Goal: Transaction & Acquisition: Purchase product/service

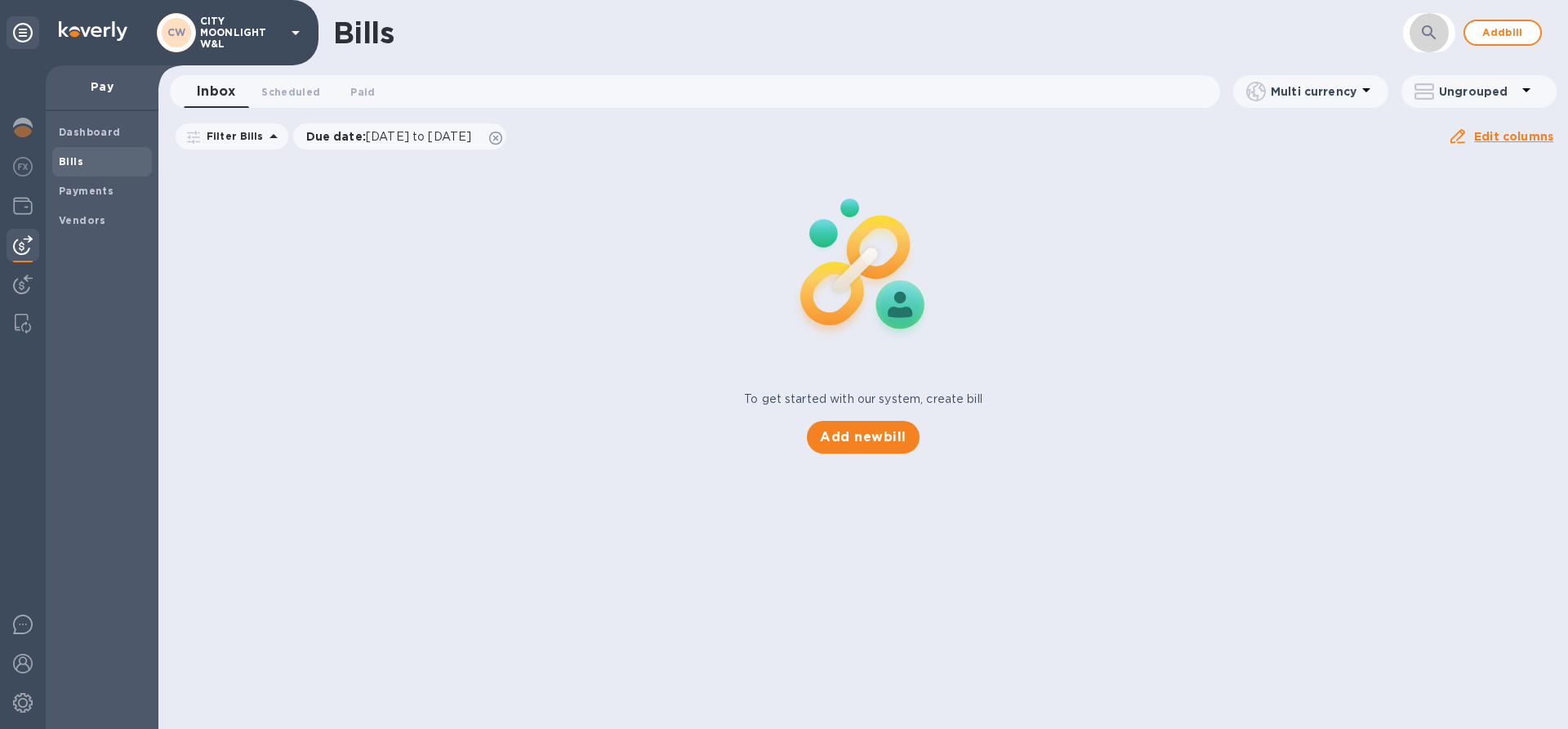
click at [1426, 30] on icon "button" at bounding box center [1429, 33] width 20 height 20
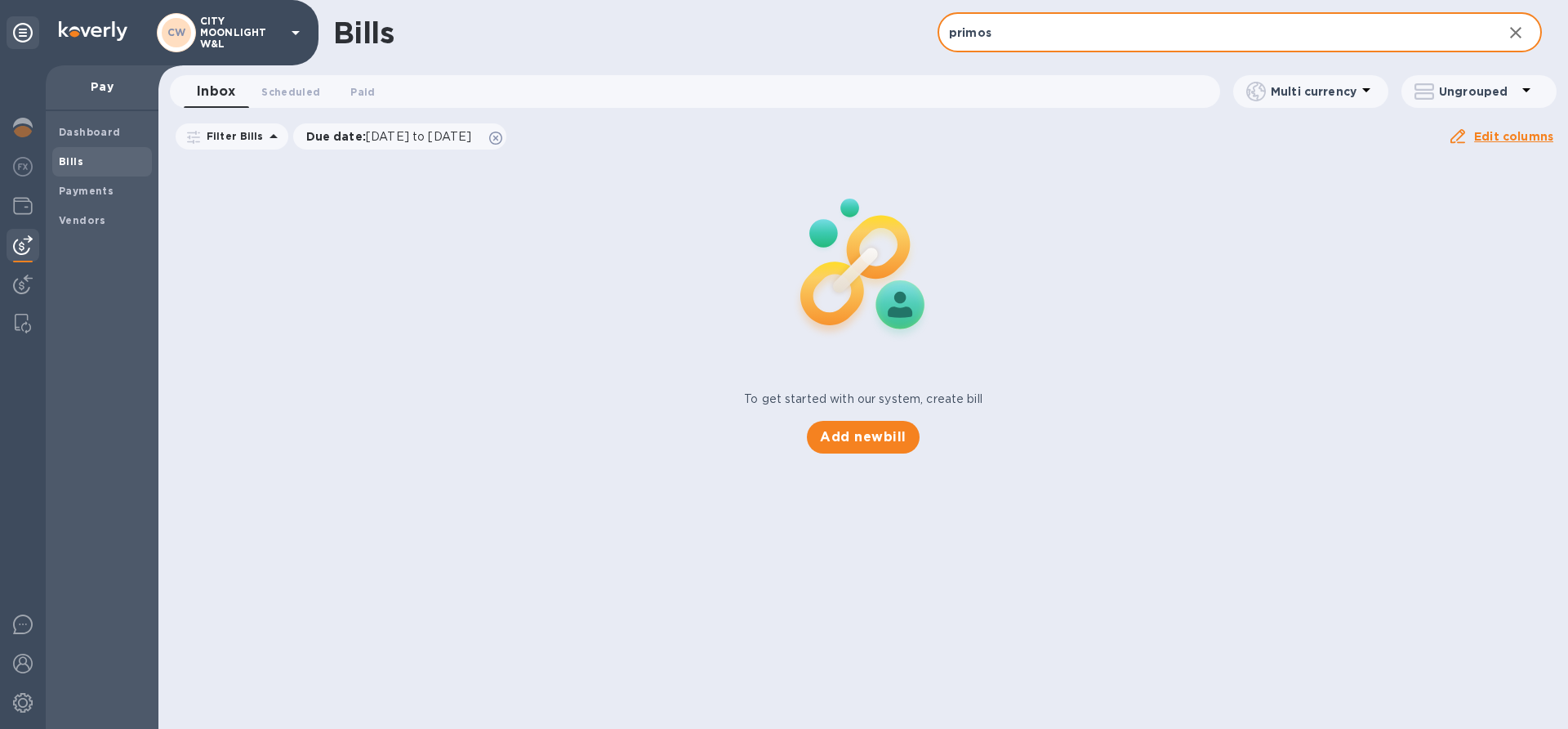
type input "primos"
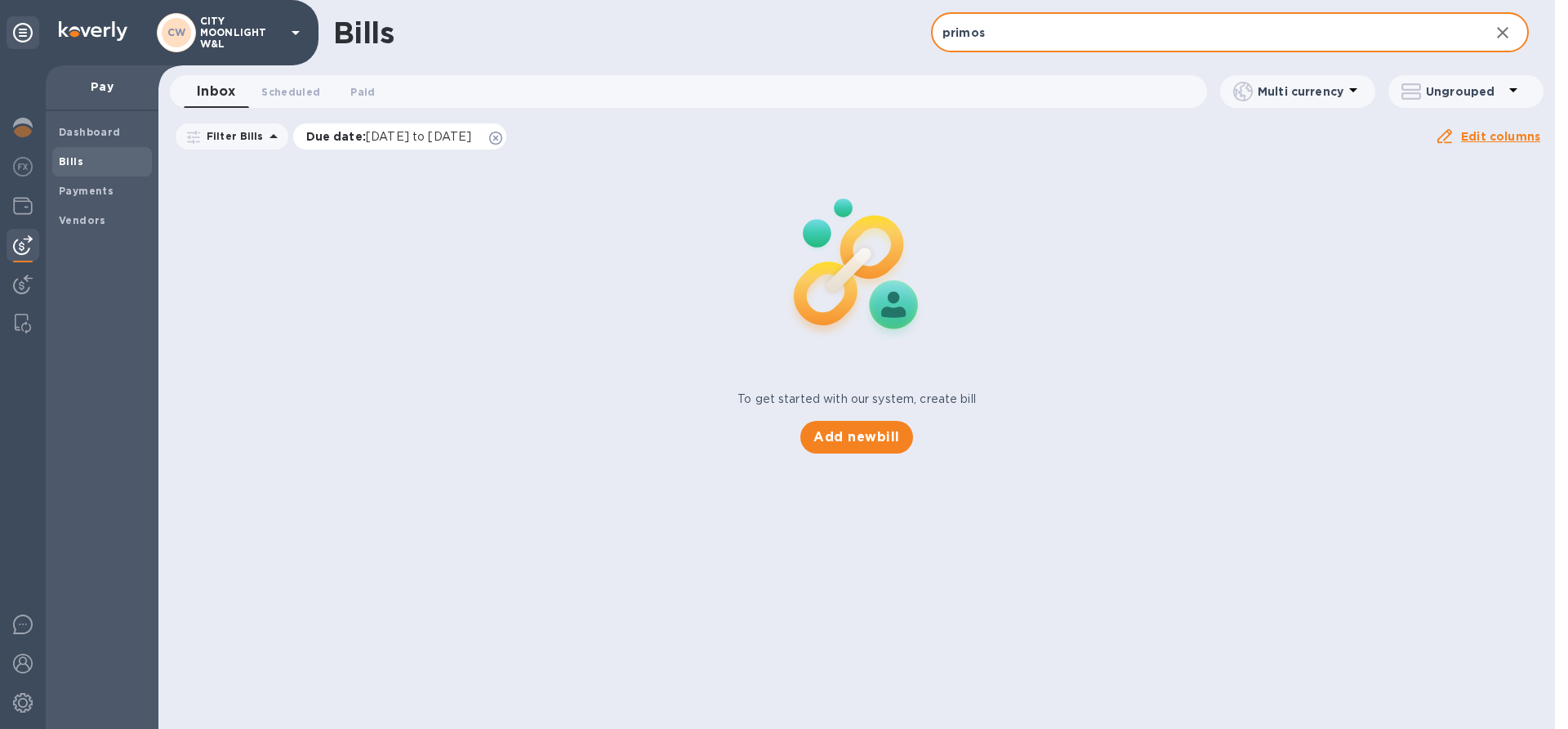
click at [502, 134] on icon at bounding box center [496, 138] width 13 height 13
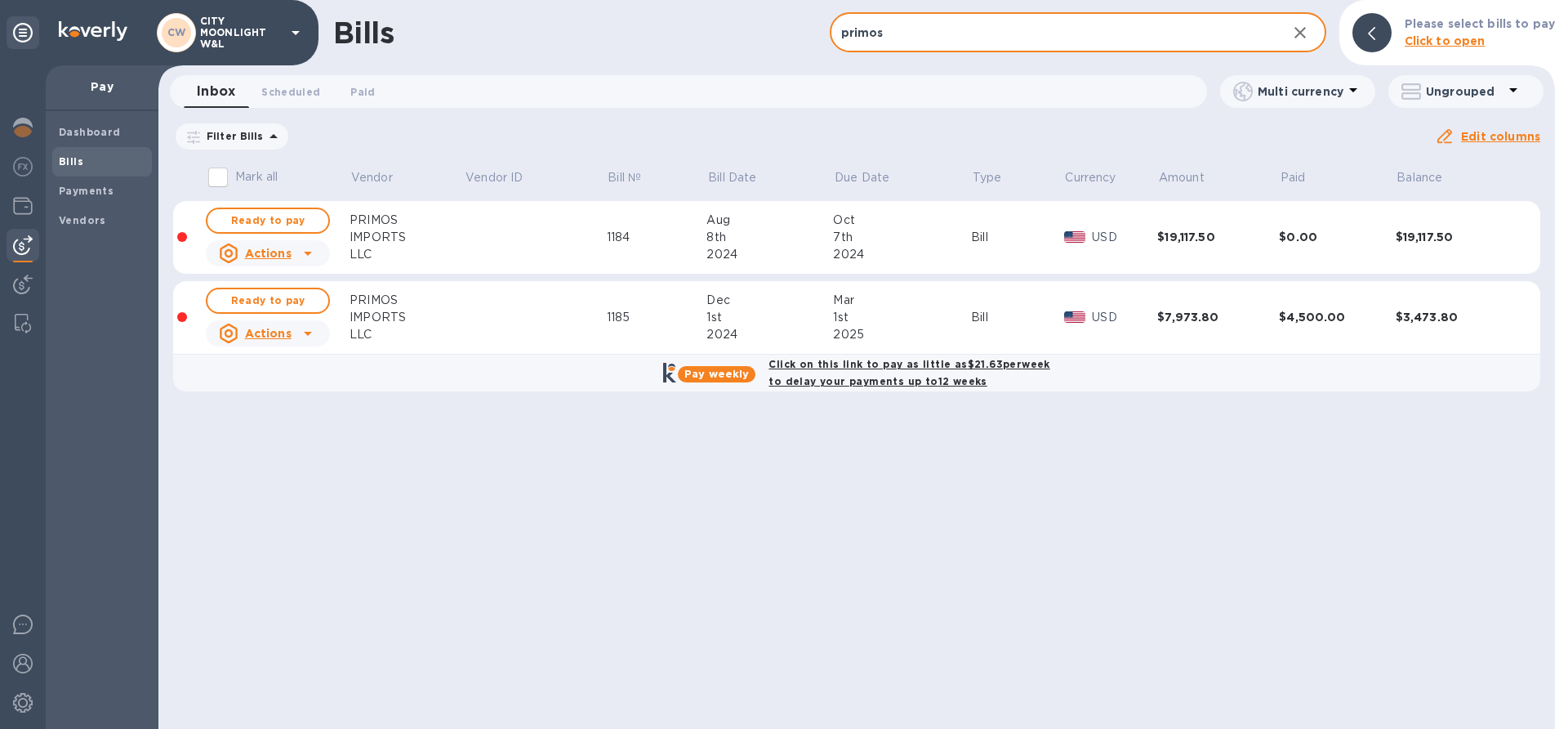
click at [1110, 28] on input "primos" at bounding box center [1052, 33] width 444 height 40
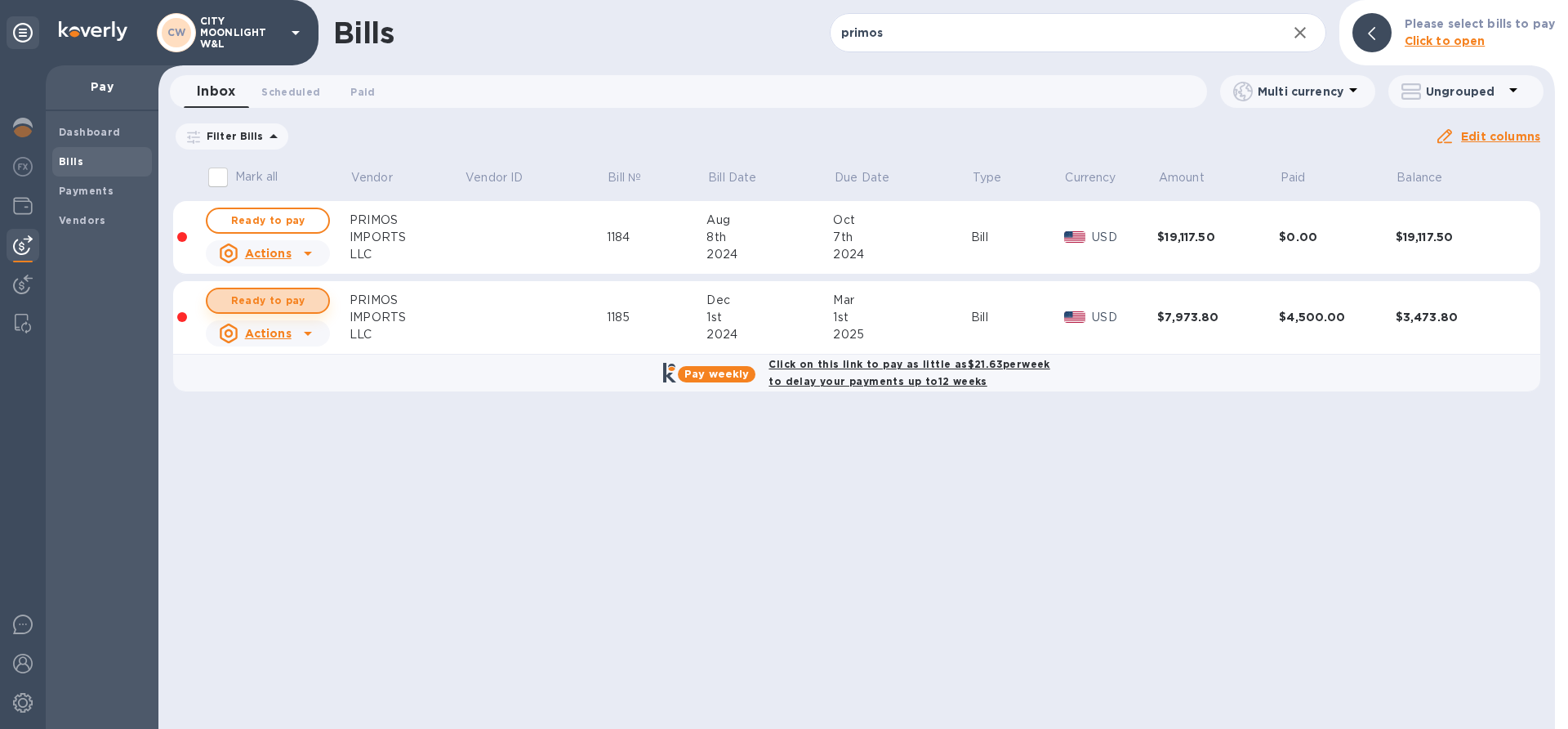
click at [277, 299] on span "Ready to pay" at bounding box center [268, 301] width 95 height 20
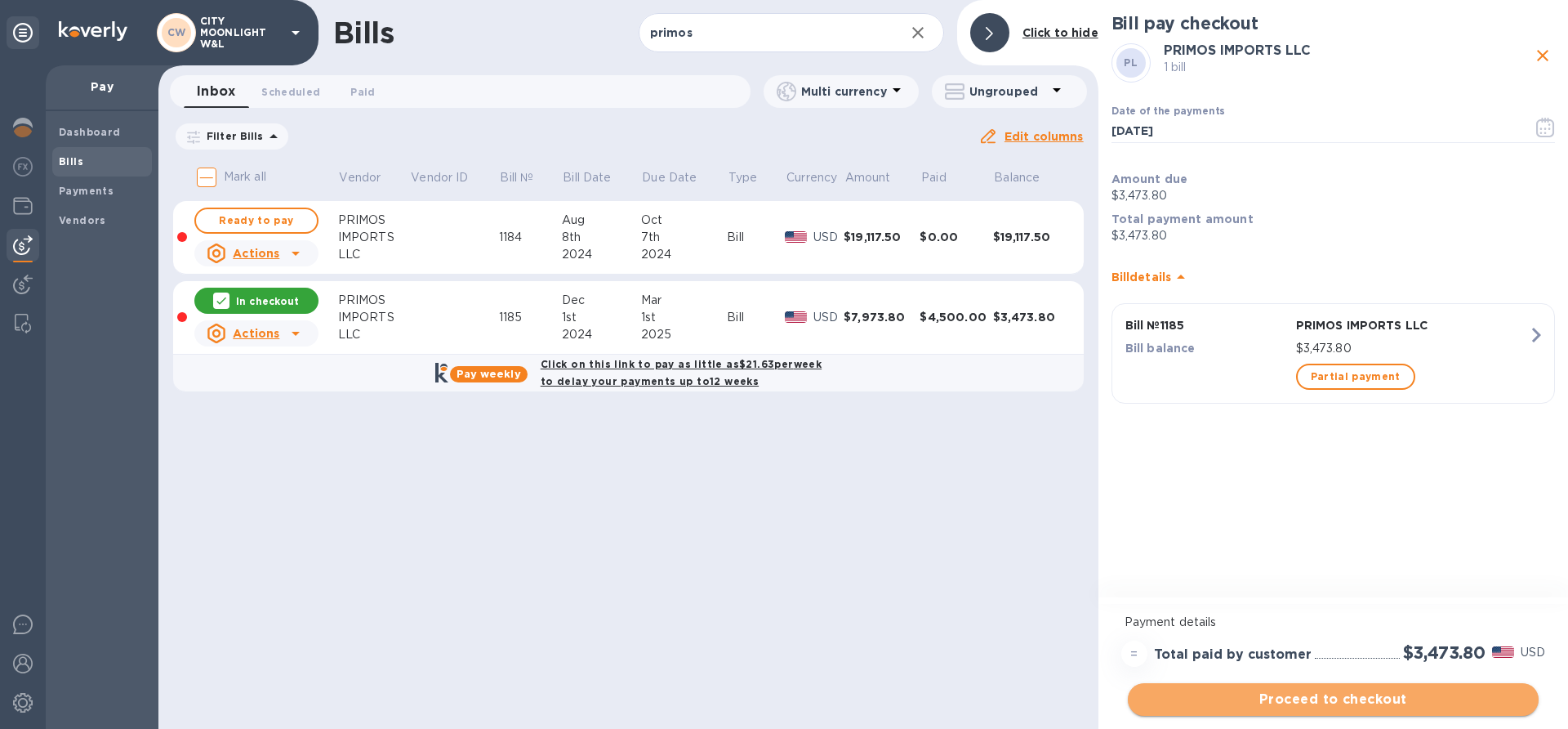
click at [1306, 697] on span "Proceed to checkout" at bounding box center [1333, 699] width 384 height 20
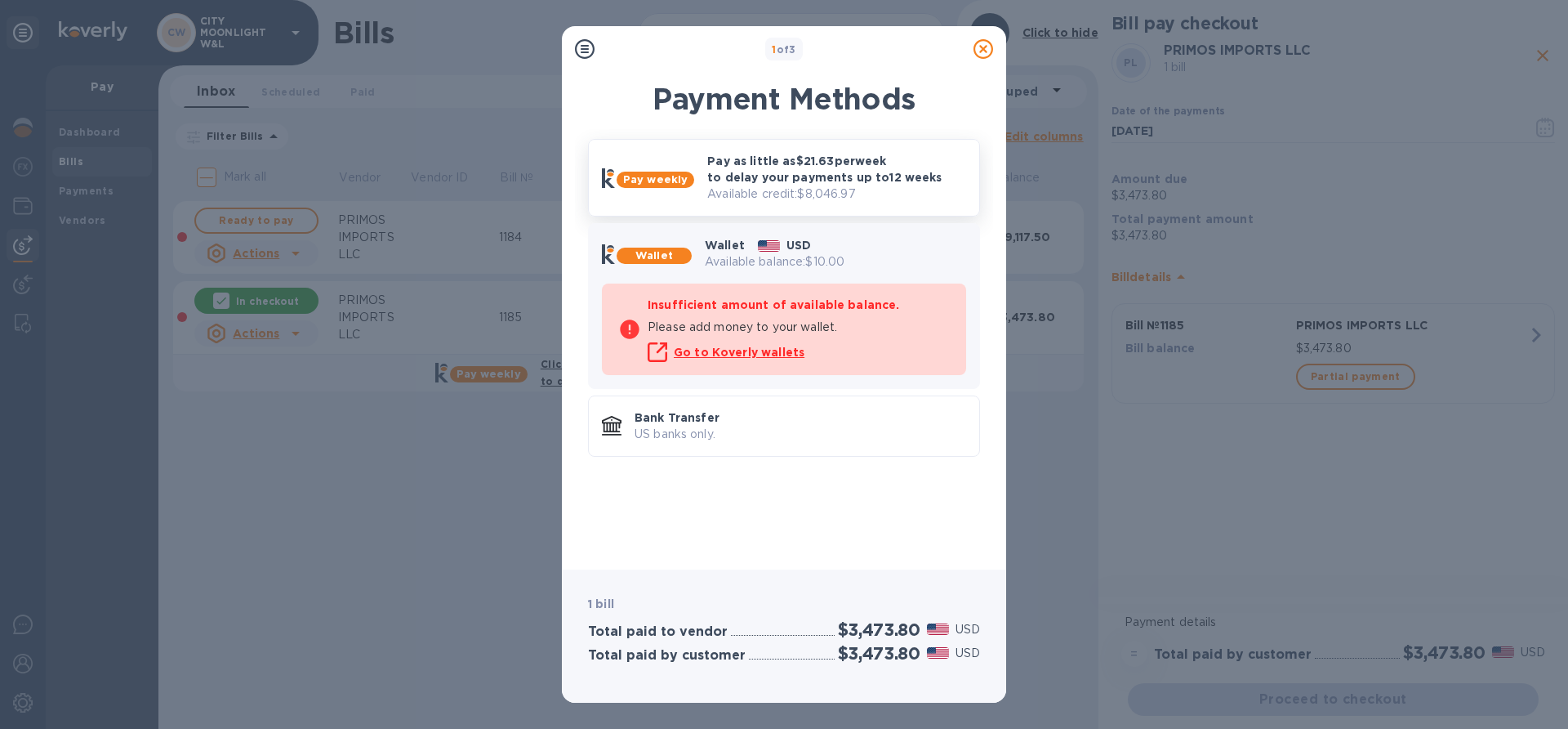
click at [775, 179] on p "Pay as little as $21.63 per week to delay your payments up to 12 weeks" at bounding box center [837, 169] width 259 height 33
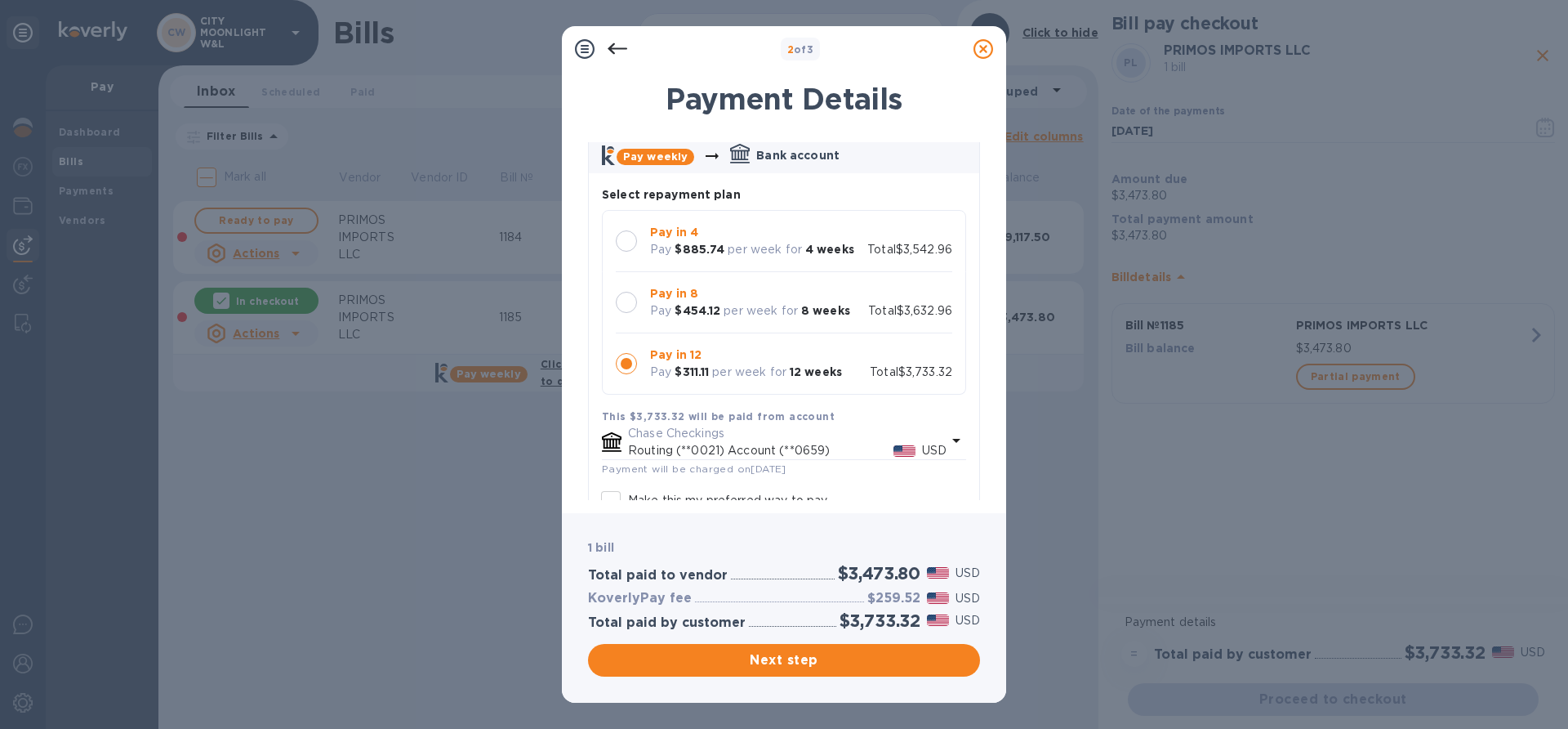
scroll to position [76, 0]
click at [620, 243] on div at bounding box center [626, 243] width 21 height 21
click at [623, 308] on div at bounding box center [626, 304] width 21 height 21
click at [628, 366] on div at bounding box center [626, 365] width 21 height 21
click at [622, 304] on div at bounding box center [626, 304] width 21 height 21
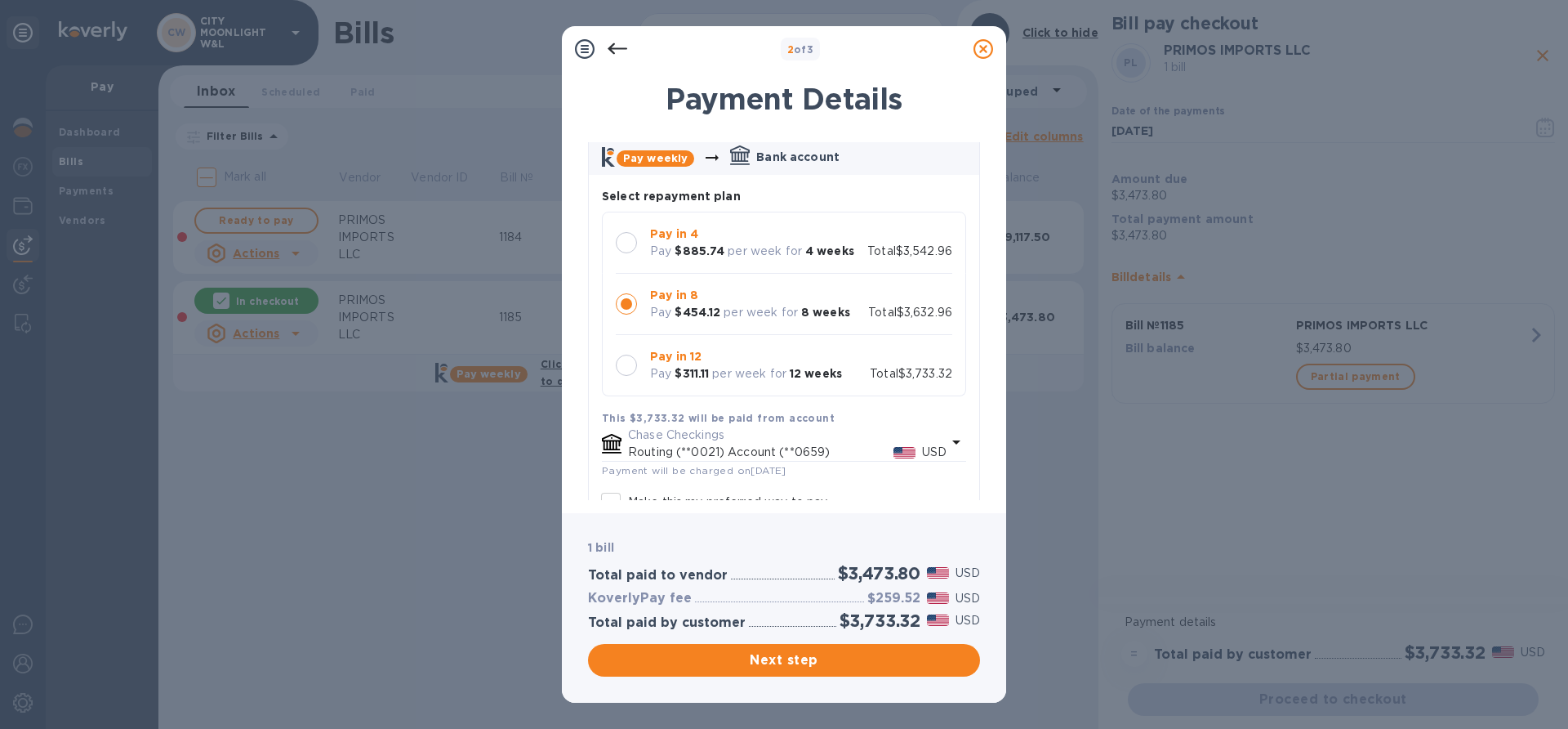
click at [622, 304] on div at bounding box center [626, 304] width 21 height 21
click at [628, 233] on div at bounding box center [626, 243] width 21 height 21
click at [626, 308] on div at bounding box center [626, 304] width 21 height 21
click at [783, 599] on div at bounding box center [784, 598] width 179 height 7
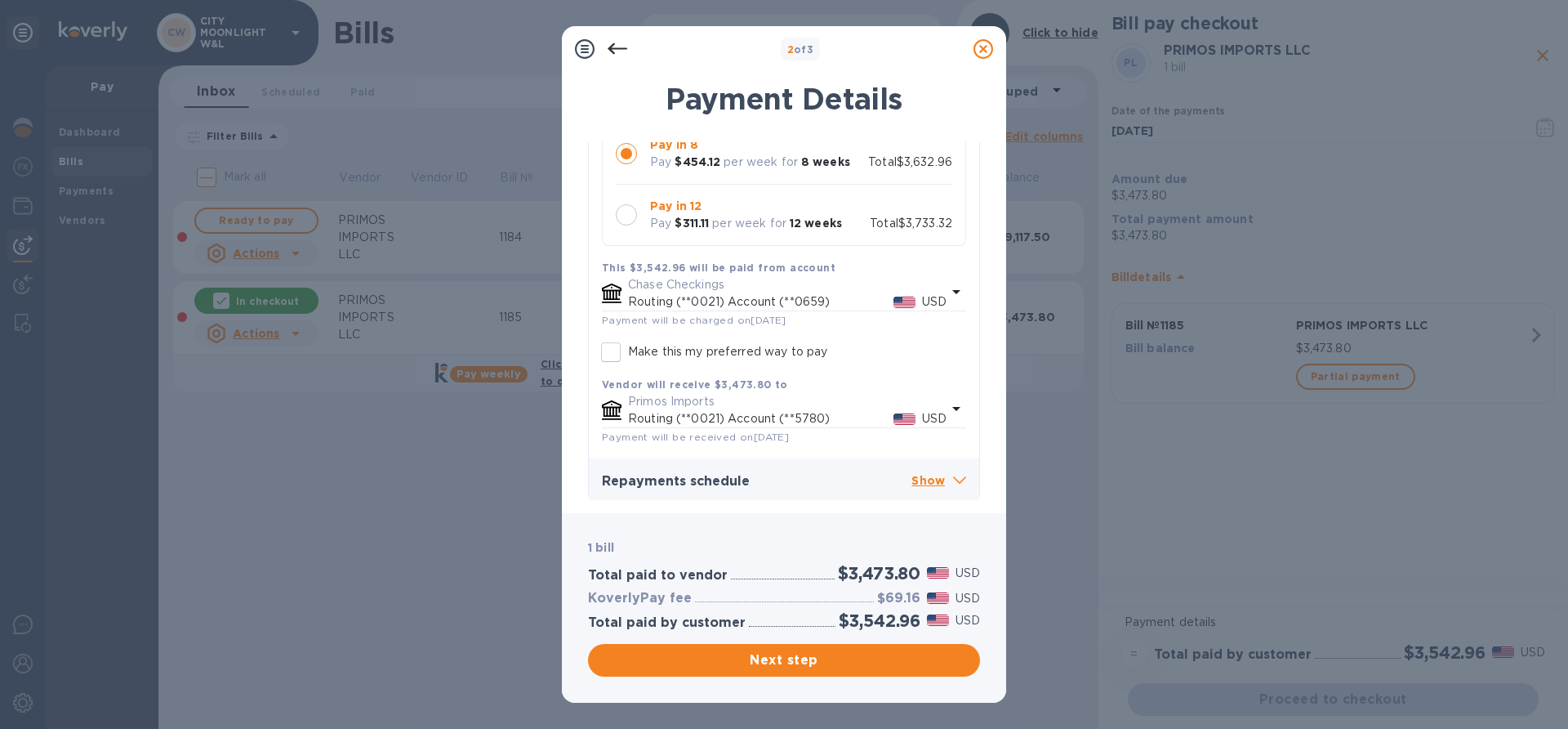
scroll to position [232, 0]
click at [929, 472] on p "Show" at bounding box center [939, 476] width 55 height 21
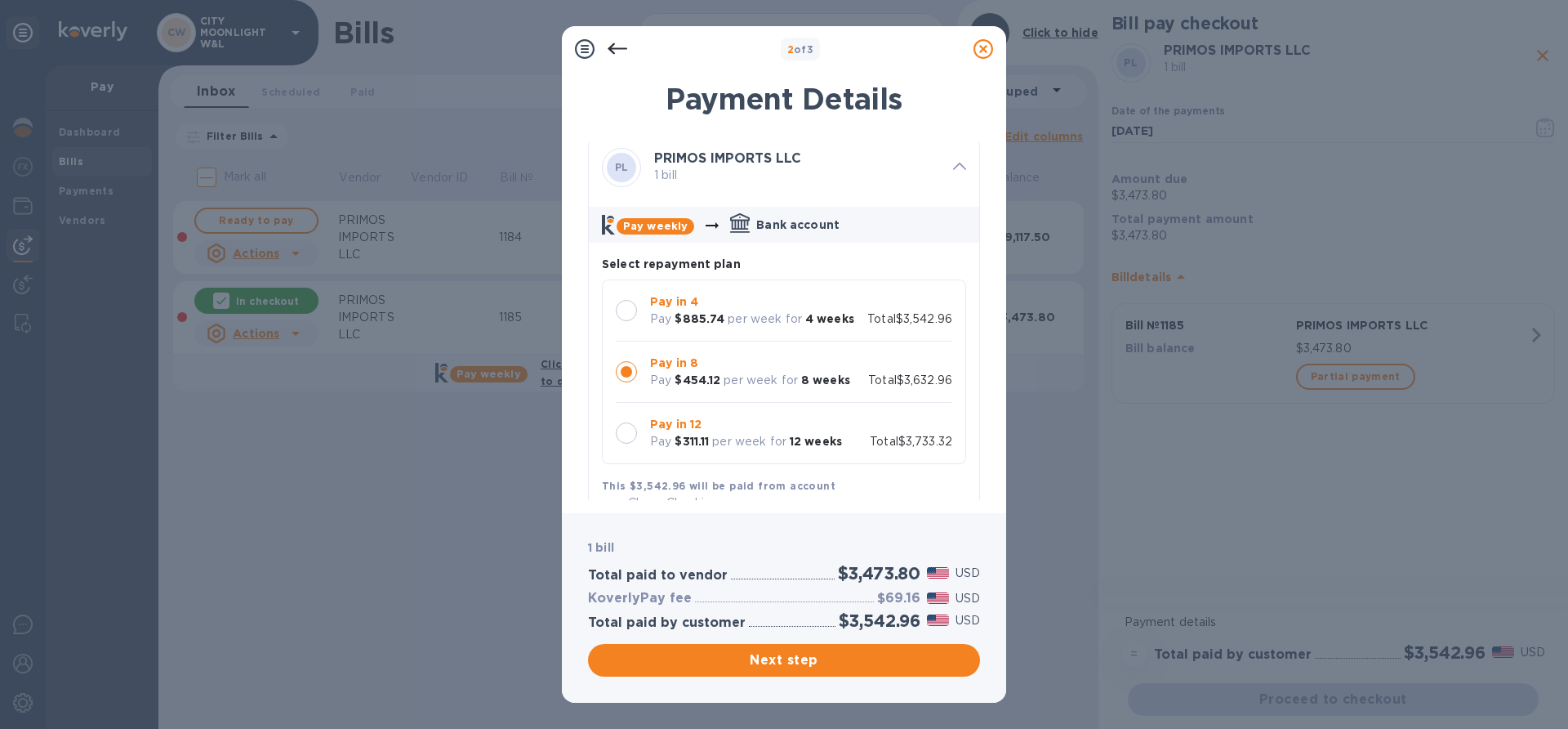
scroll to position [0, 0]
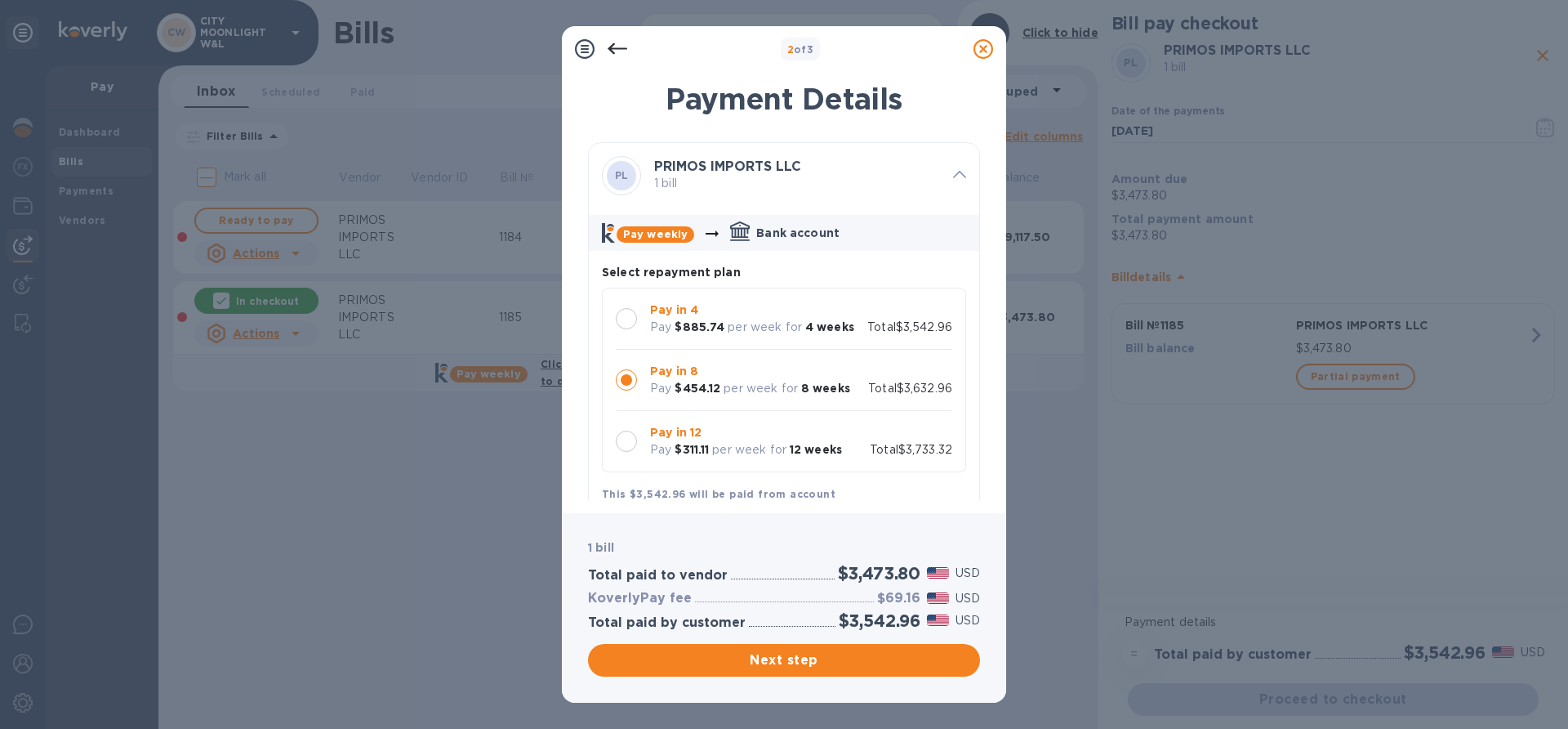
click at [985, 43] on icon at bounding box center [984, 49] width 20 height 20
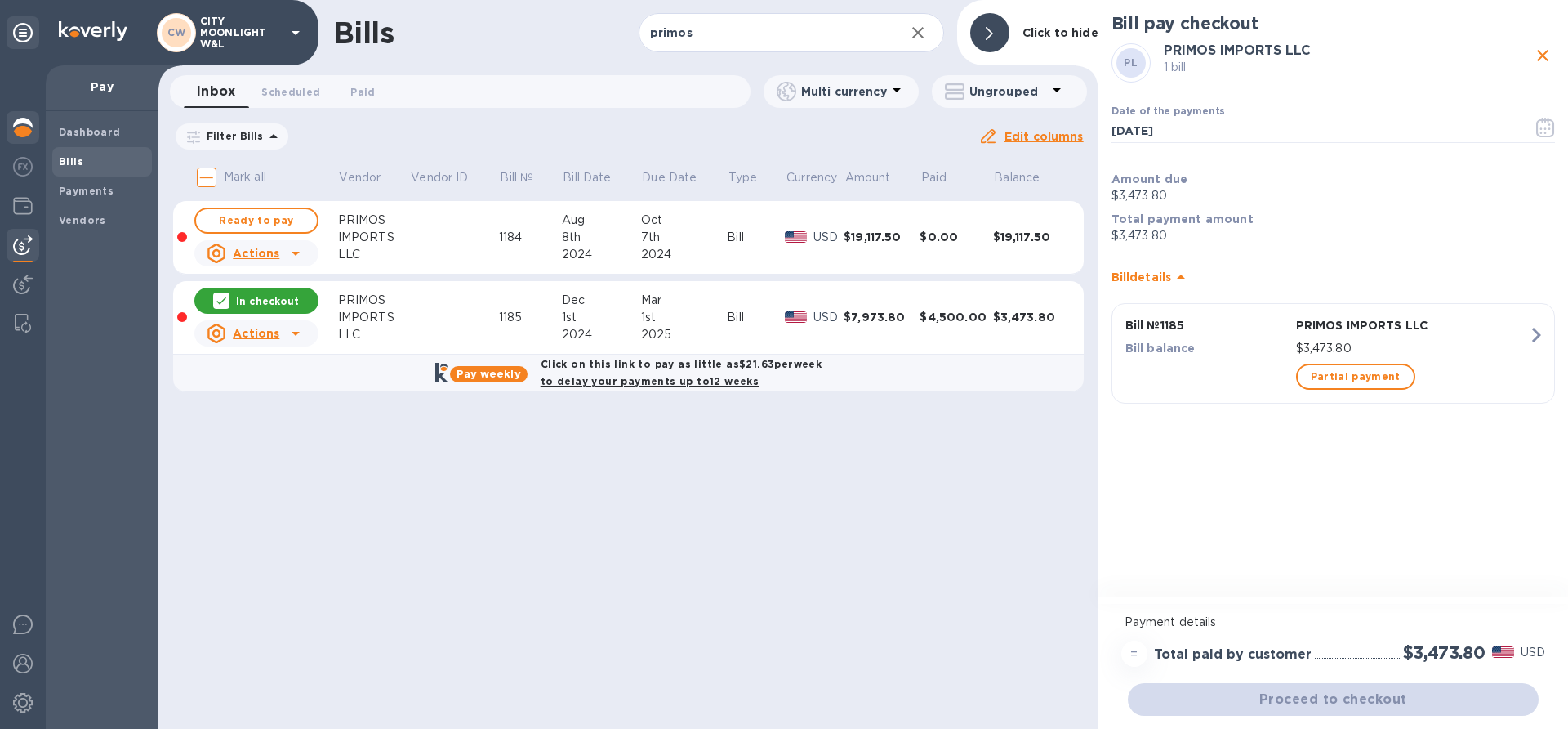
click at [21, 129] on img at bounding box center [23, 127] width 20 height 20
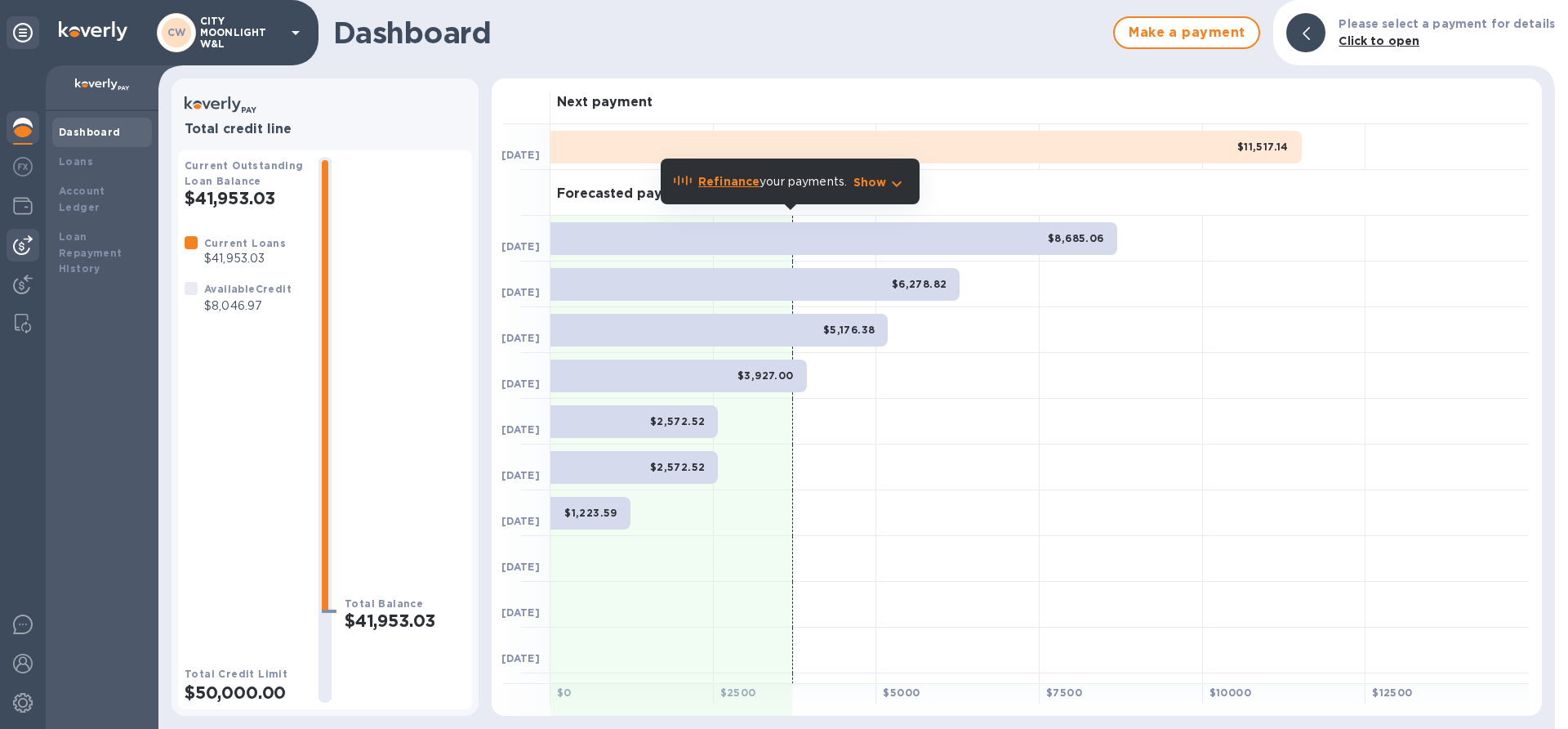
click at [14, 239] on img at bounding box center [23, 245] width 20 height 20
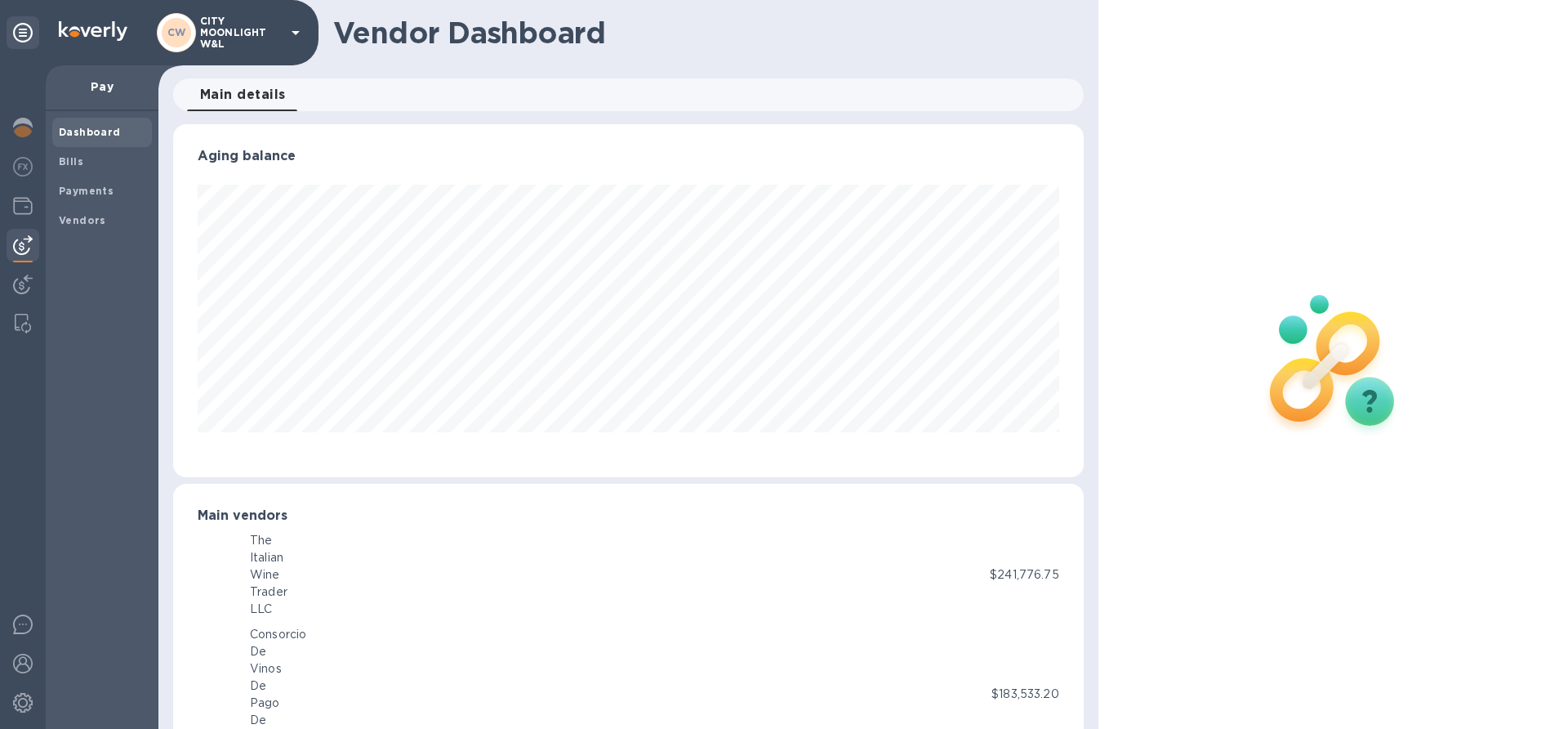
scroll to position [816751, 815834]
click at [84, 197] on span "Payments" at bounding box center [86, 191] width 55 height 16
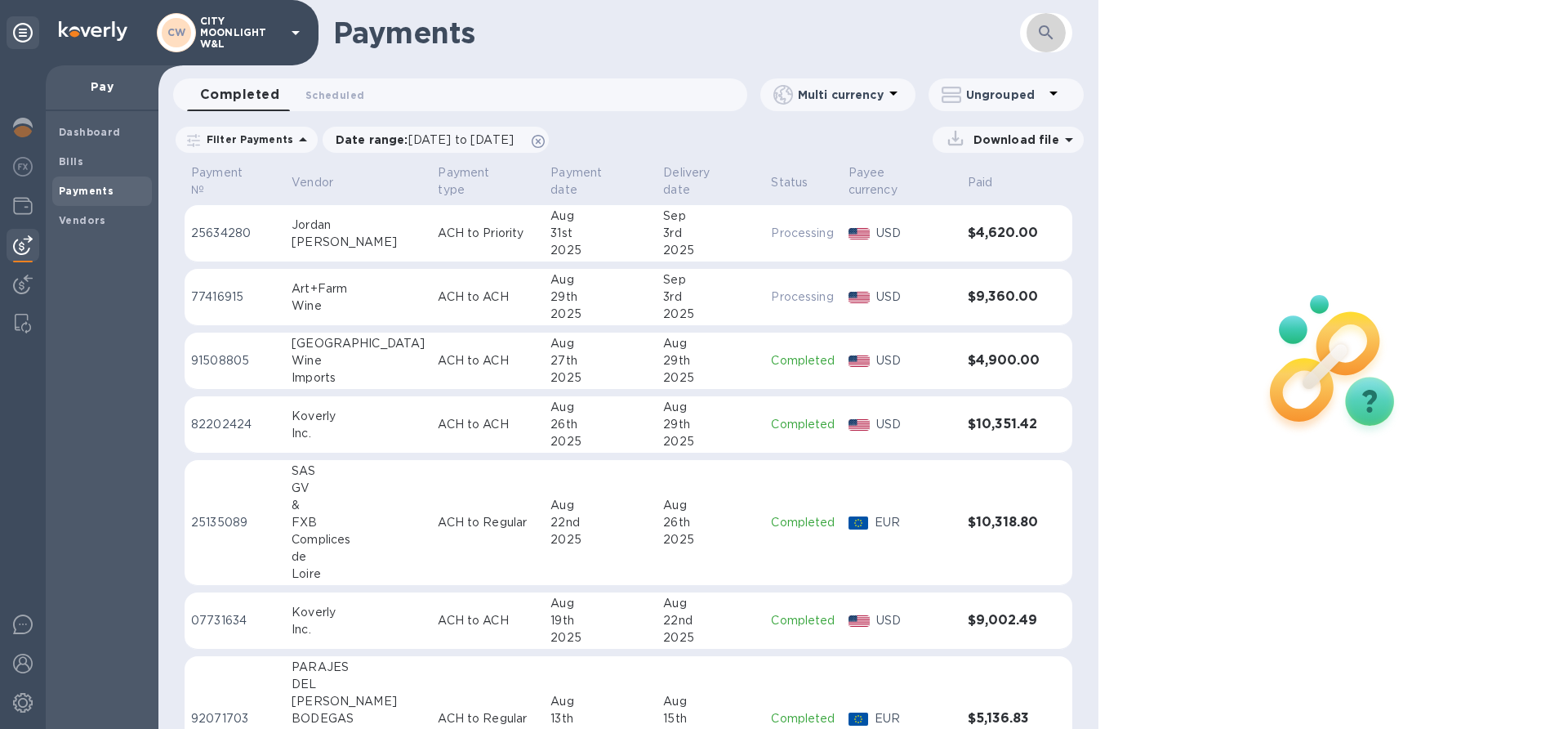
click at [1054, 36] on icon "button" at bounding box center [1046, 33] width 20 height 20
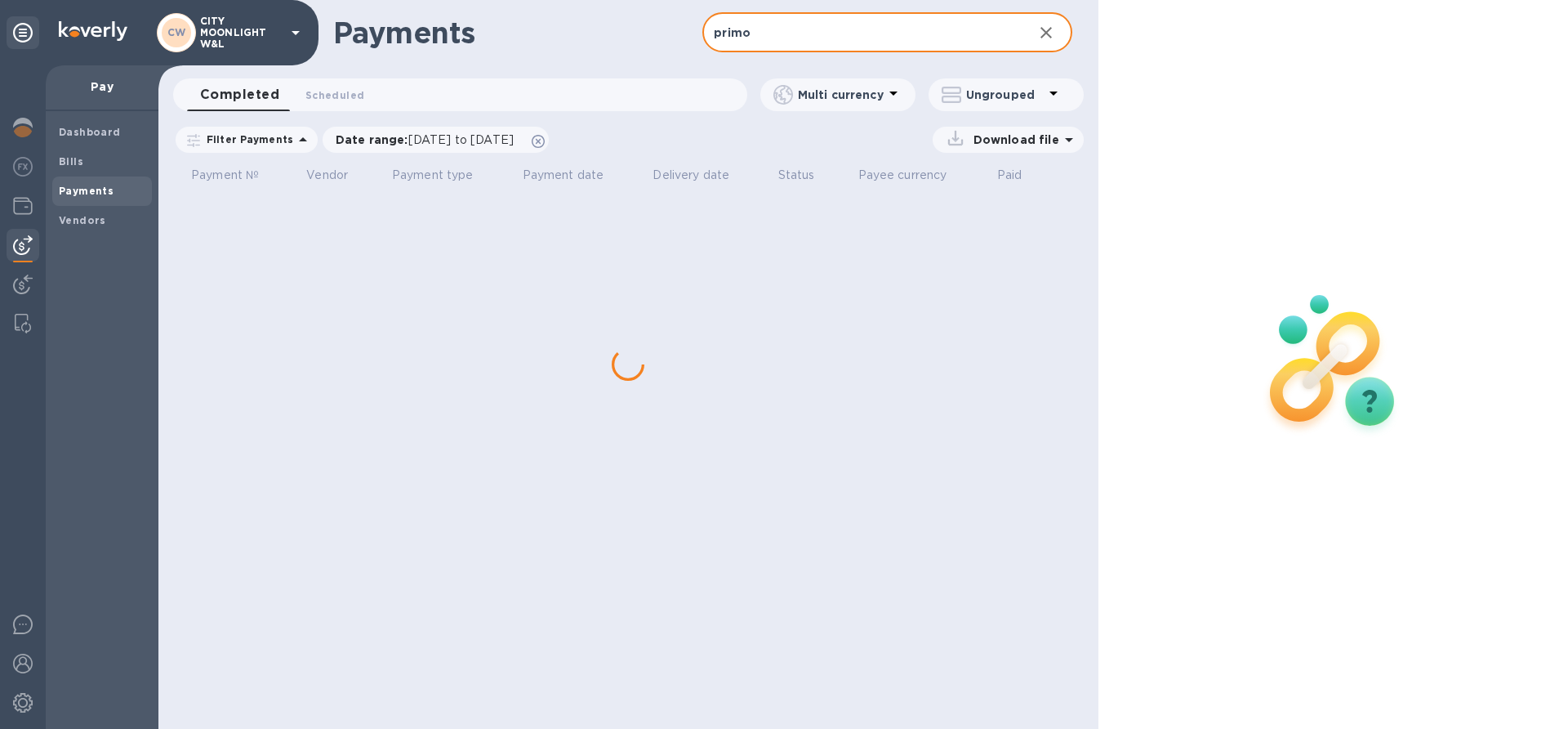
type input "primo"
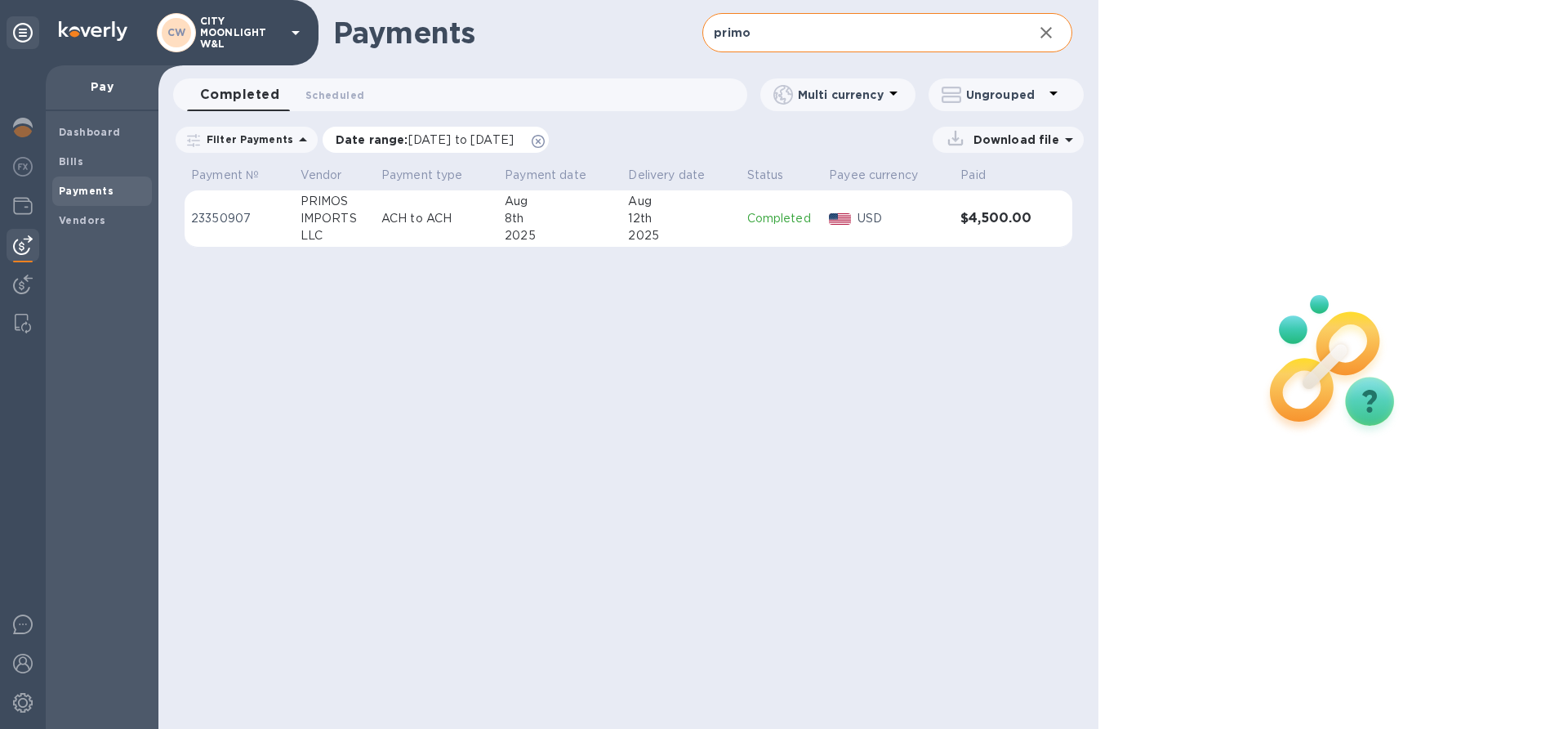
click at [545, 141] on icon at bounding box center [539, 141] width 13 height 13
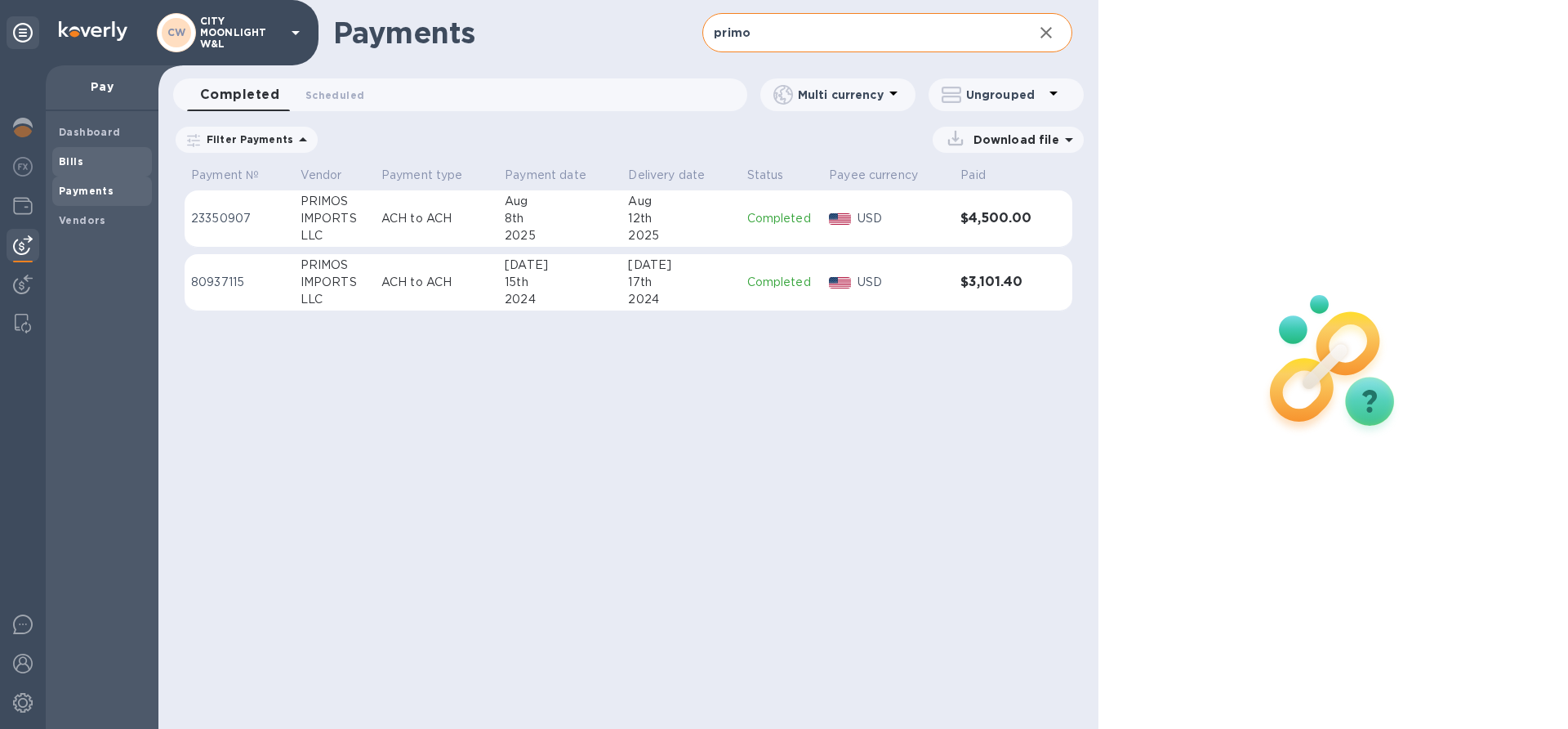
click at [134, 166] on span "Bills" at bounding box center [102, 162] width 87 height 16
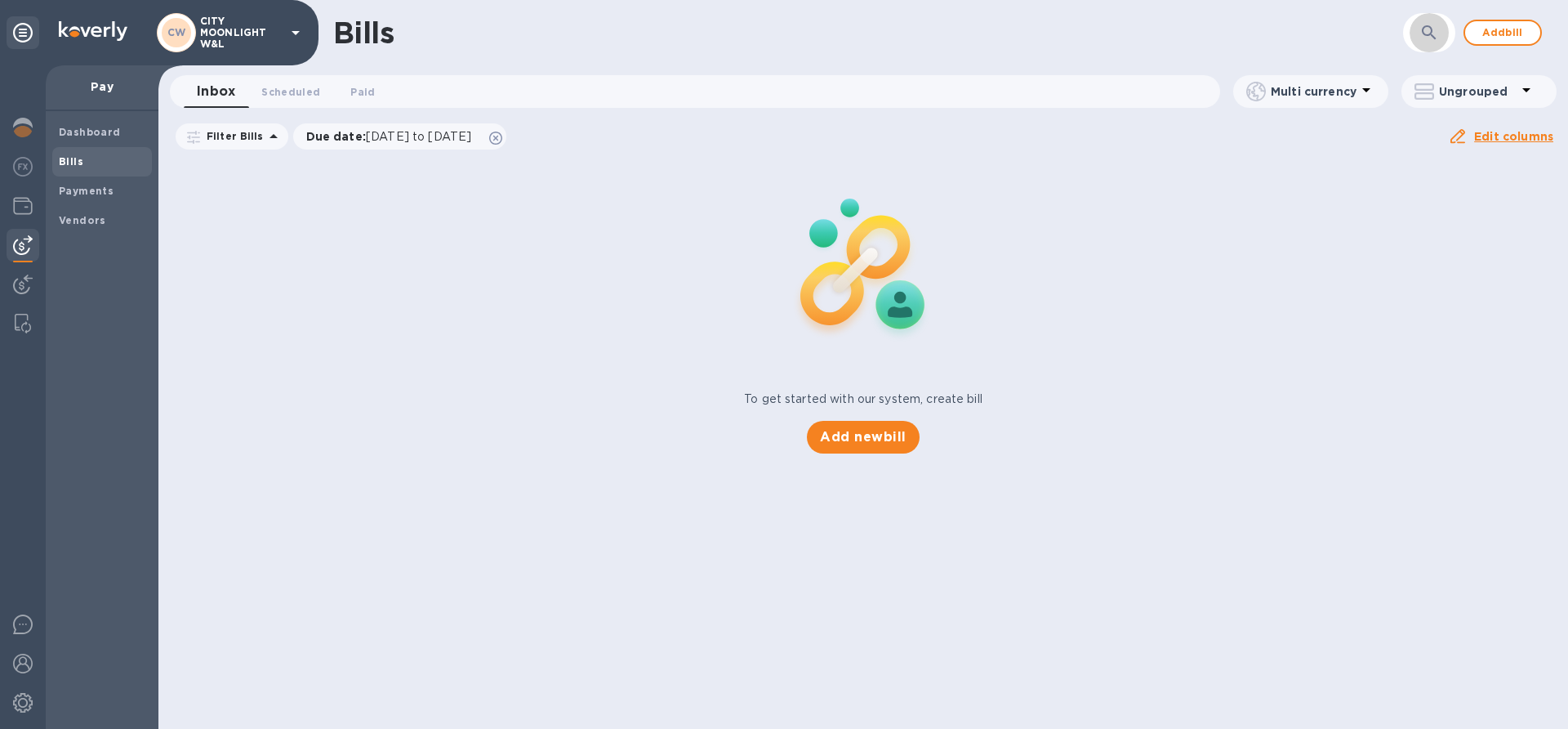
click at [1420, 29] on icon "button" at bounding box center [1429, 33] width 20 height 20
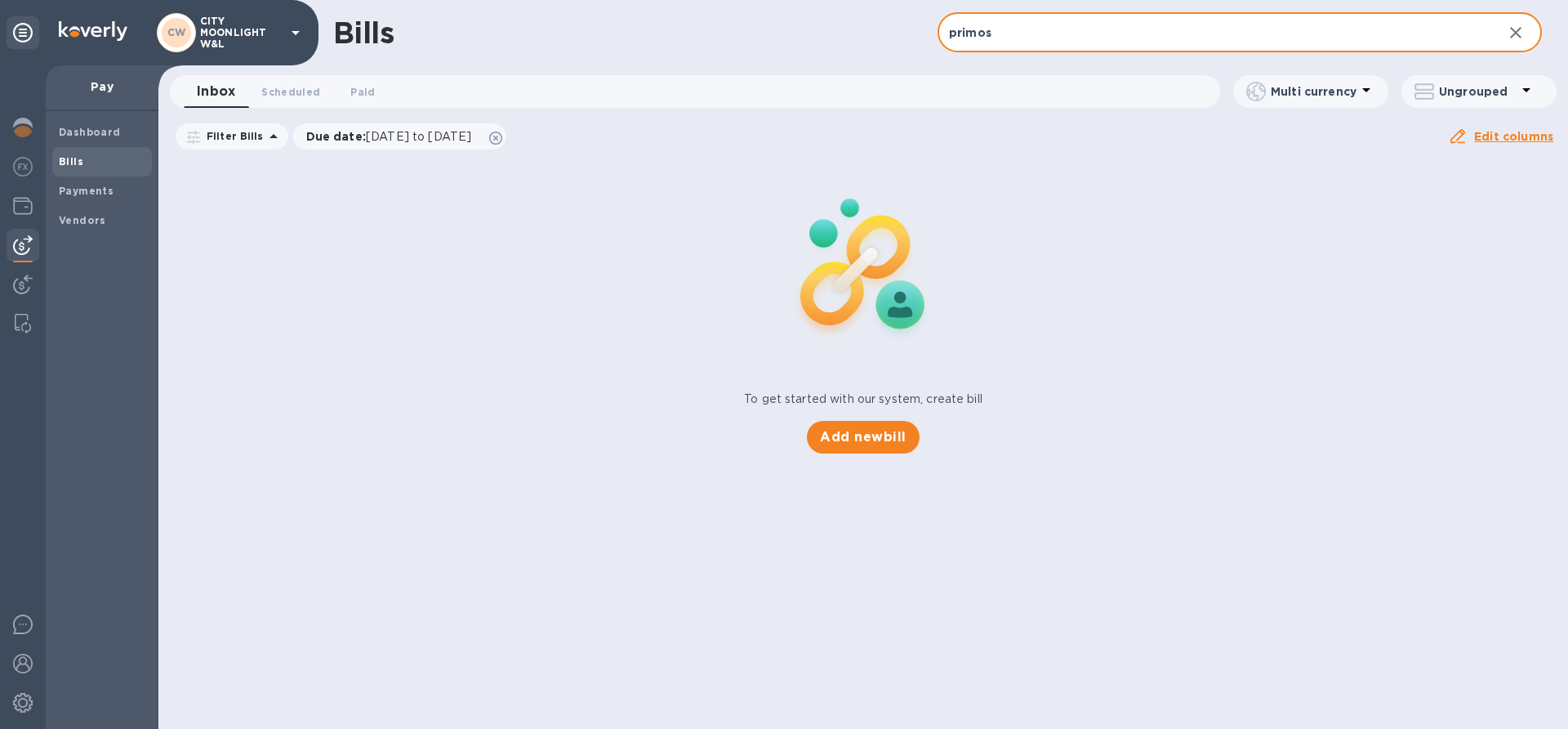
type input "primos"
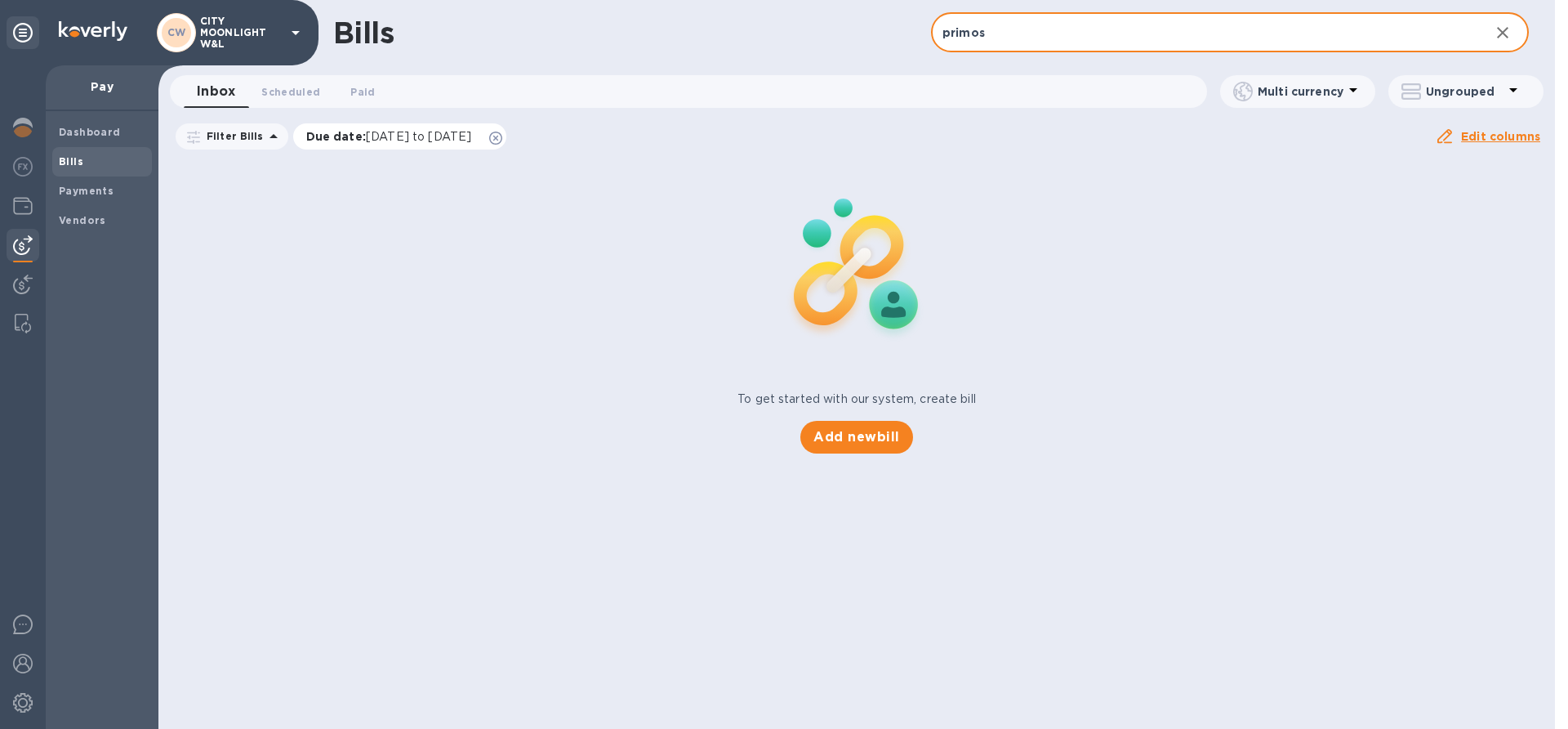
click at [502, 134] on icon at bounding box center [496, 138] width 13 height 13
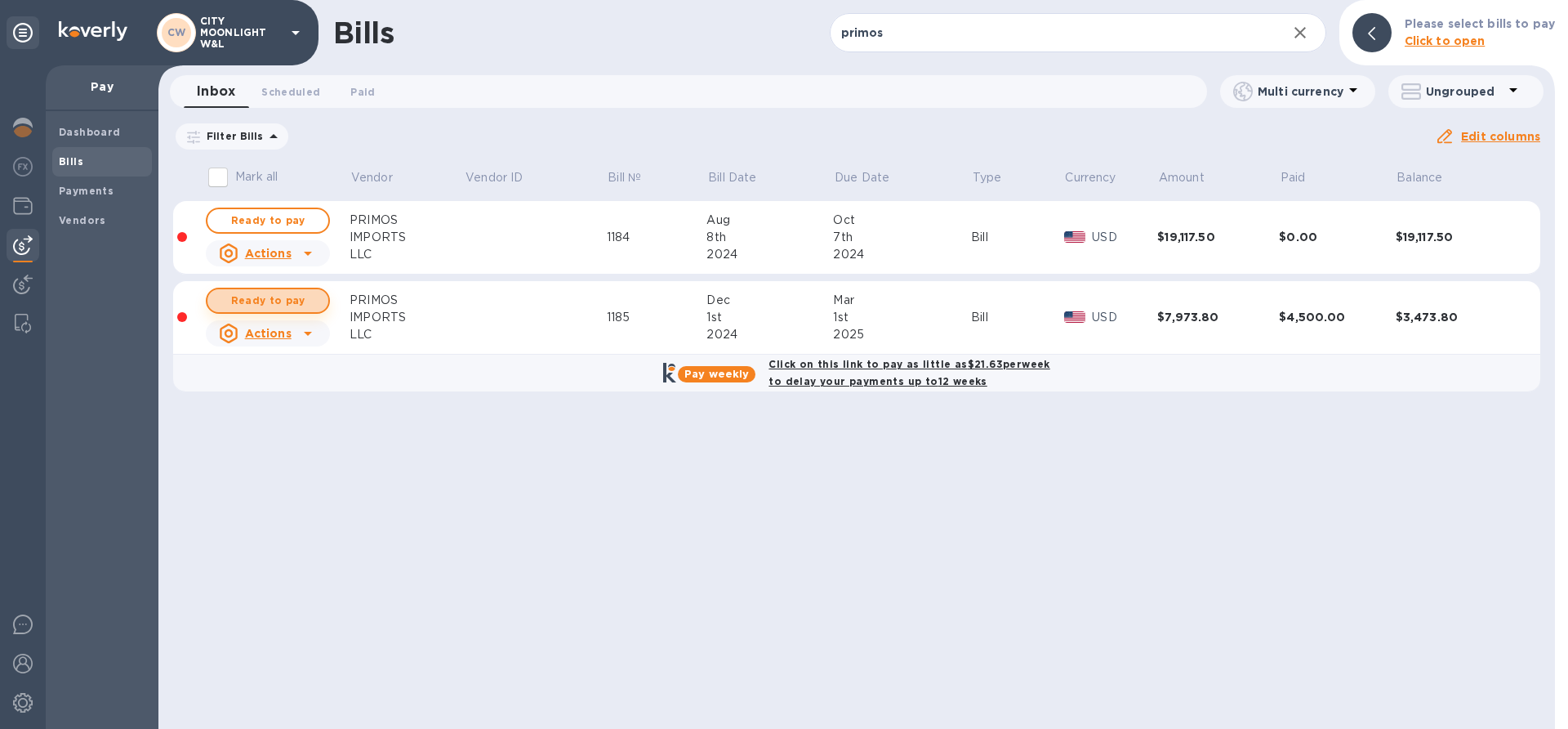
click at [256, 299] on span "Ready to pay" at bounding box center [268, 301] width 95 height 20
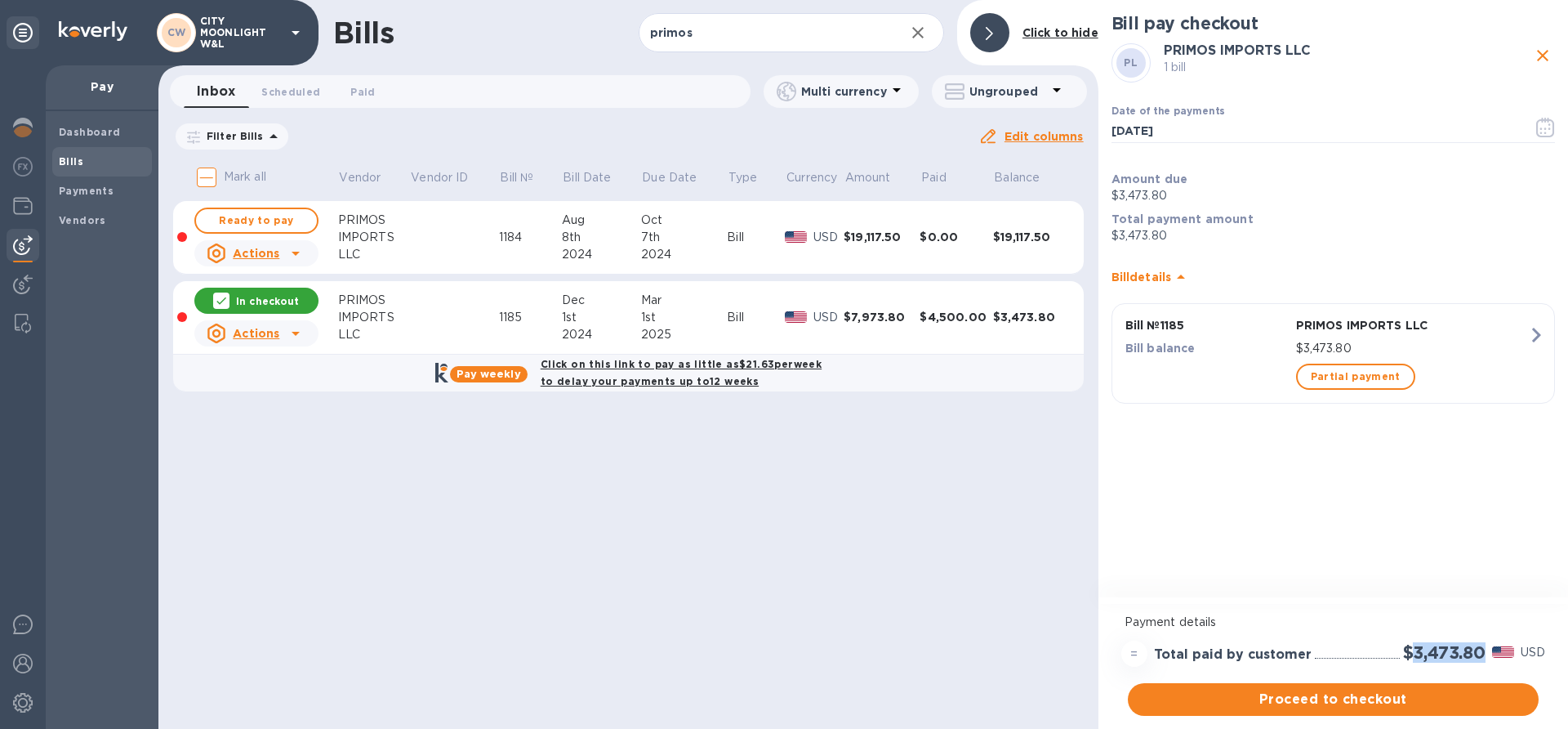
drag, startPoint x: 1412, startPoint y: 652, endPoint x: 1484, endPoint y: 651, distance: 72.0
click at [1484, 651] on h2 "$3,473.80" at bounding box center [1444, 652] width 83 height 21
copy h2 "3,473.80"
click at [593, 530] on div "Bills primos ​ Add [PERSON_NAME] to hide Inbox 0 Scheduled 0 Paid 0 Multi curre…" at bounding box center [628, 364] width 940 height 729
click at [16, 134] on img at bounding box center [23, 127] width 20 height 20
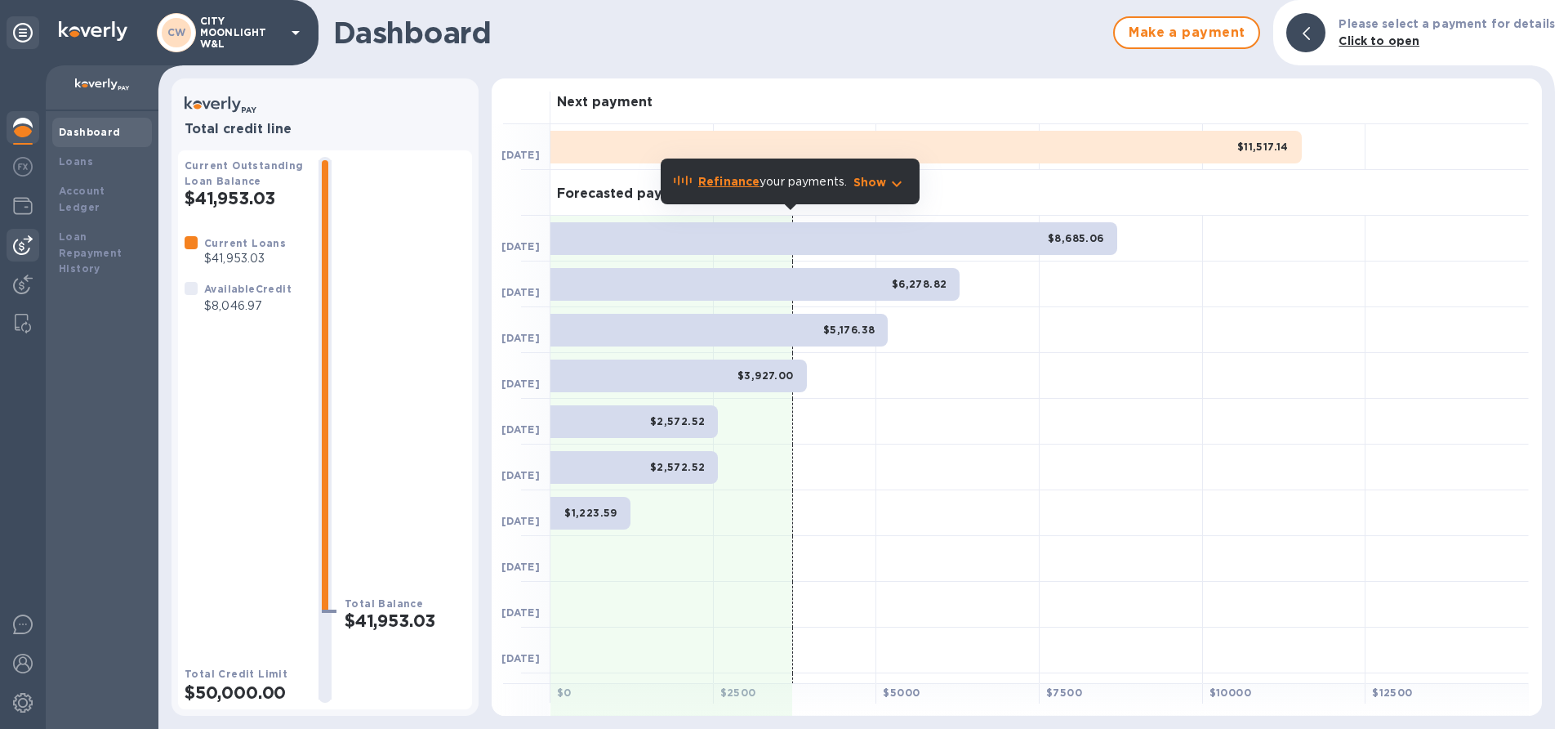
click at [21, 242] on img at bounding box center [23, 245] width 20 height 20
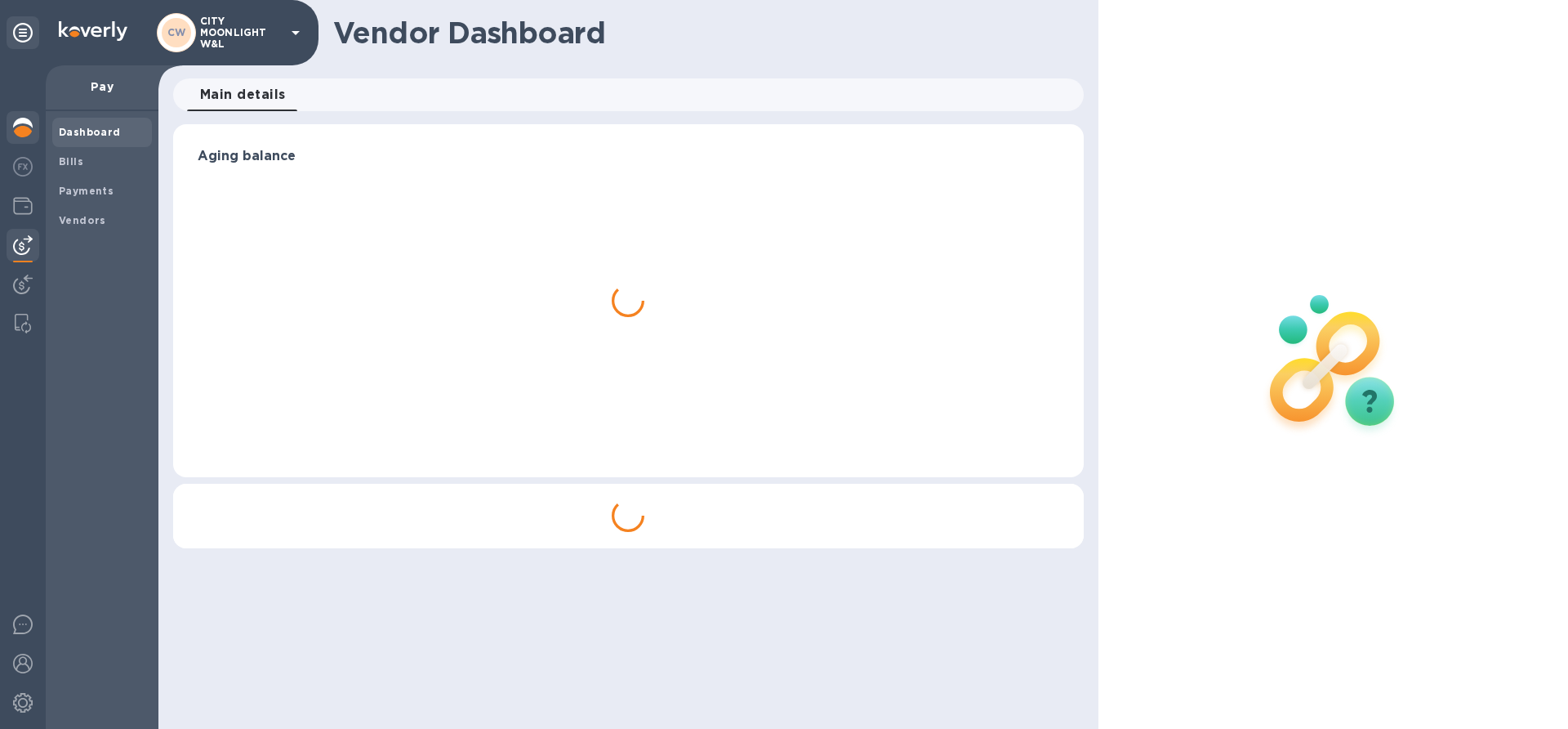
click at [32, 125] on img at bounding box center [23, 127] width 20 height 20
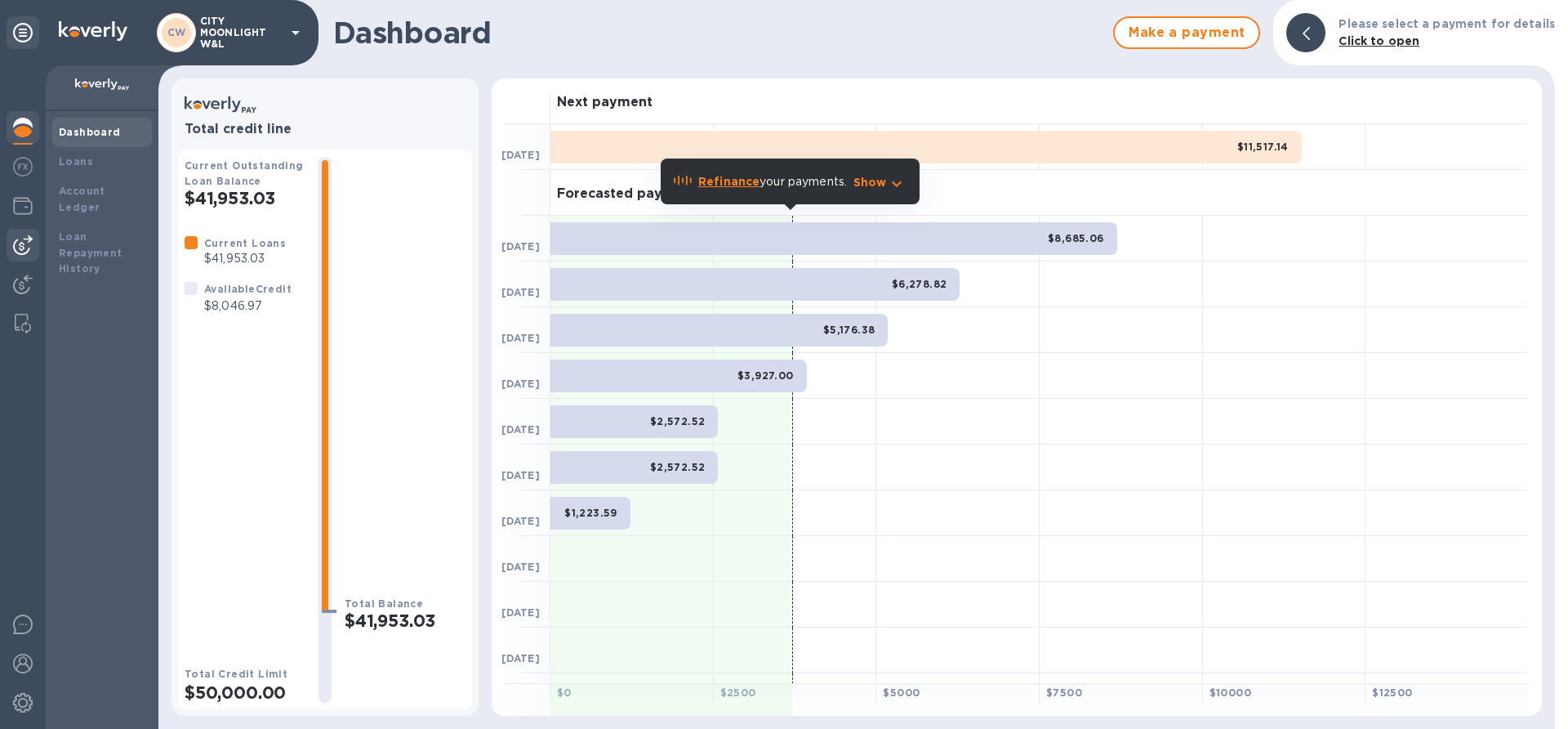
click at [19, 243] on img at bounding box center [23, 245] width 20 height 20
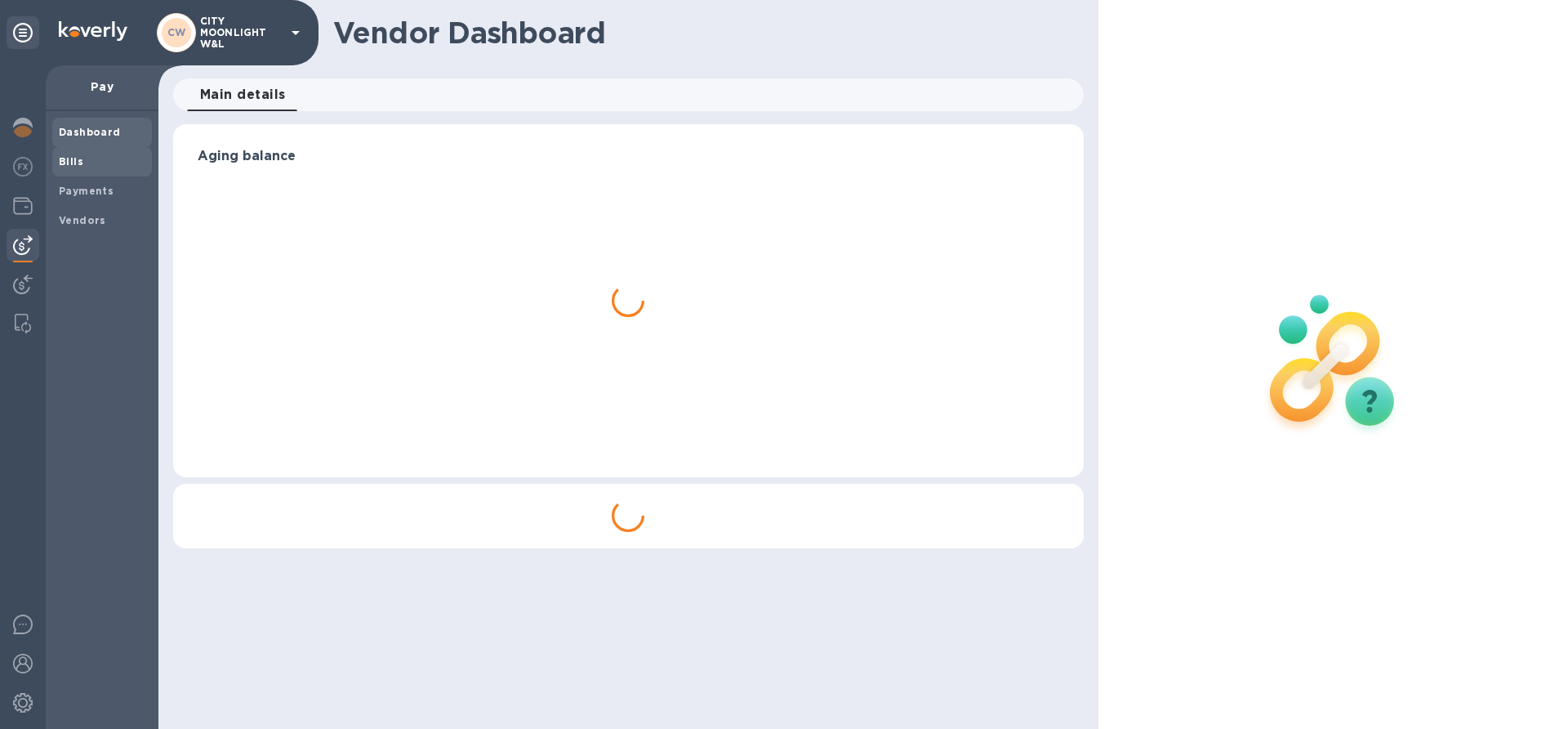
click at [61, 158] on b "Bills" at bounding box center [71, 161] width 25 height 12
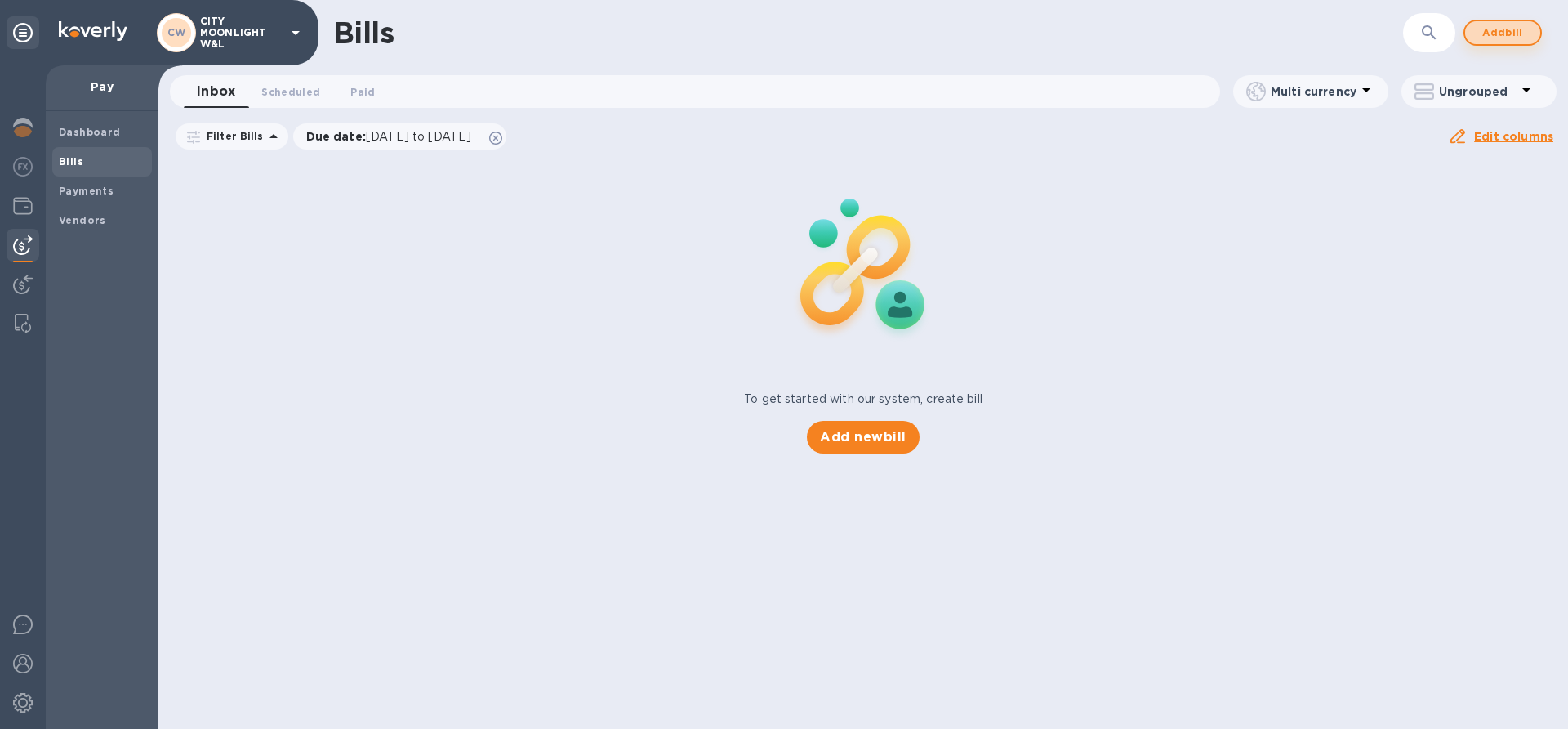
click at [1481, 30] on span "Add bill" at bounding box center [1503, 33] width 49 height 20
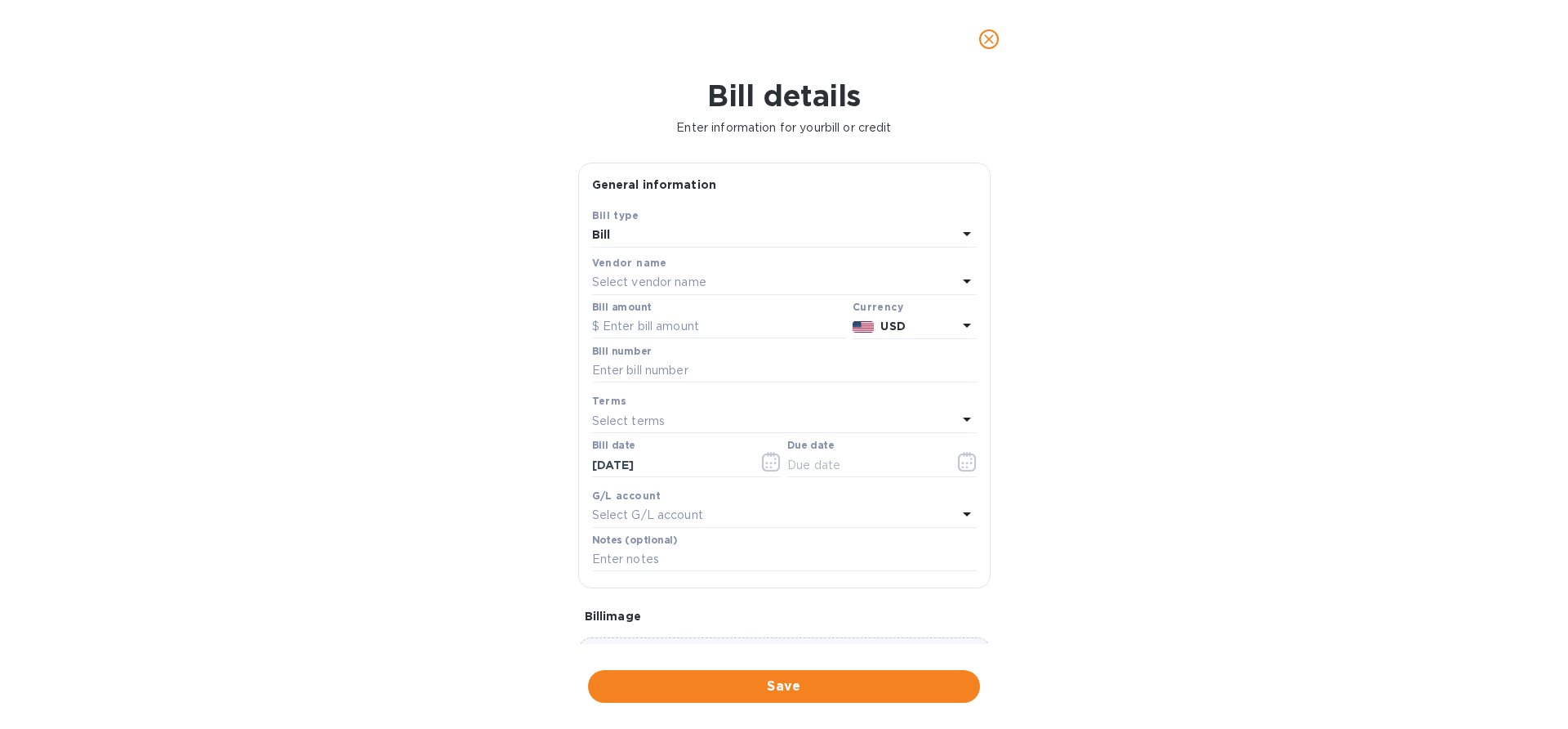
click at [785, 281] on div "Select vendor name" at bounding box center [774, 283] width 365 height 23
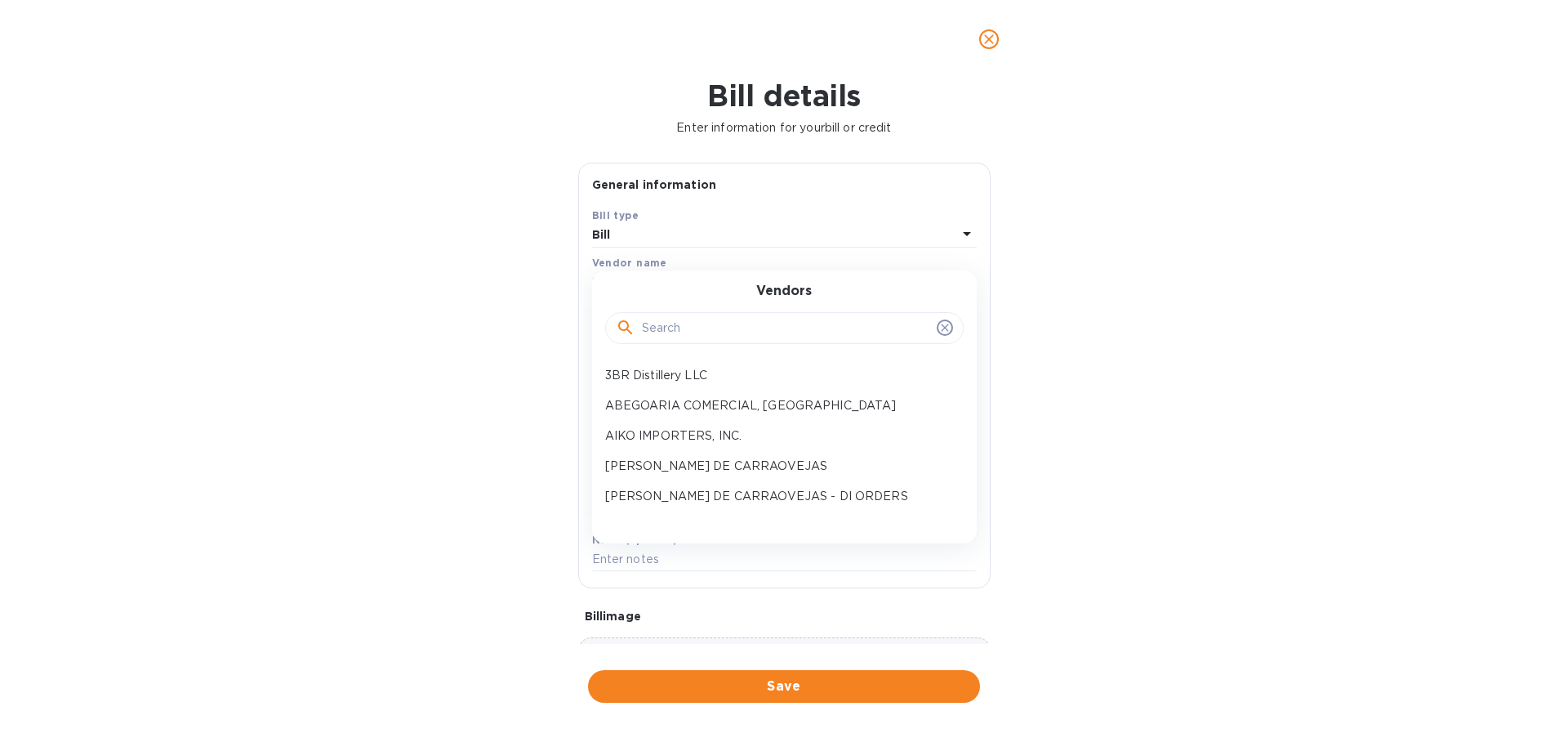
click at [697, 330] on input "text" at bounding box center [786, 329] width 289 height 25
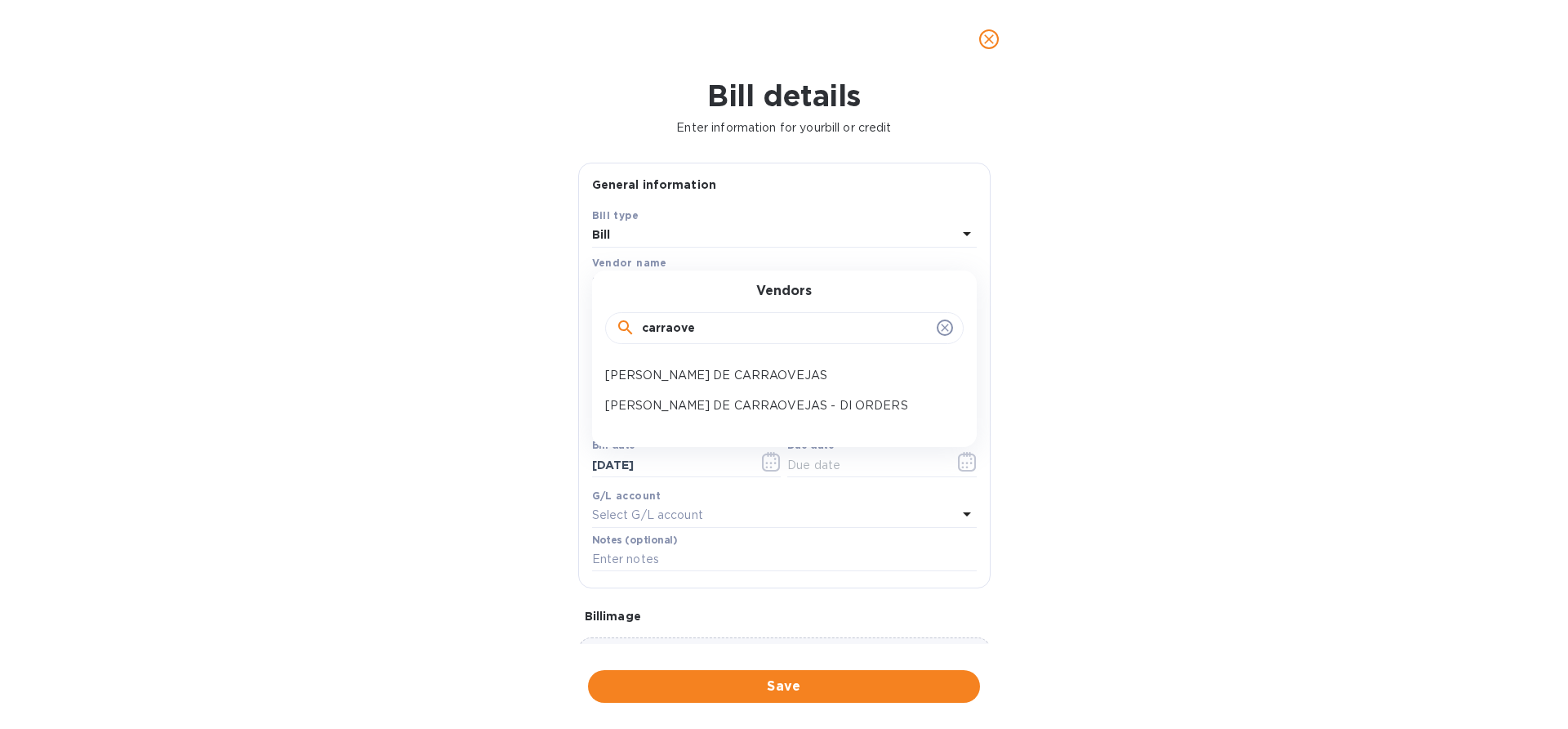
type input "carraove"
click button "Save" at bounding box center [0, 0] width 0 height 0
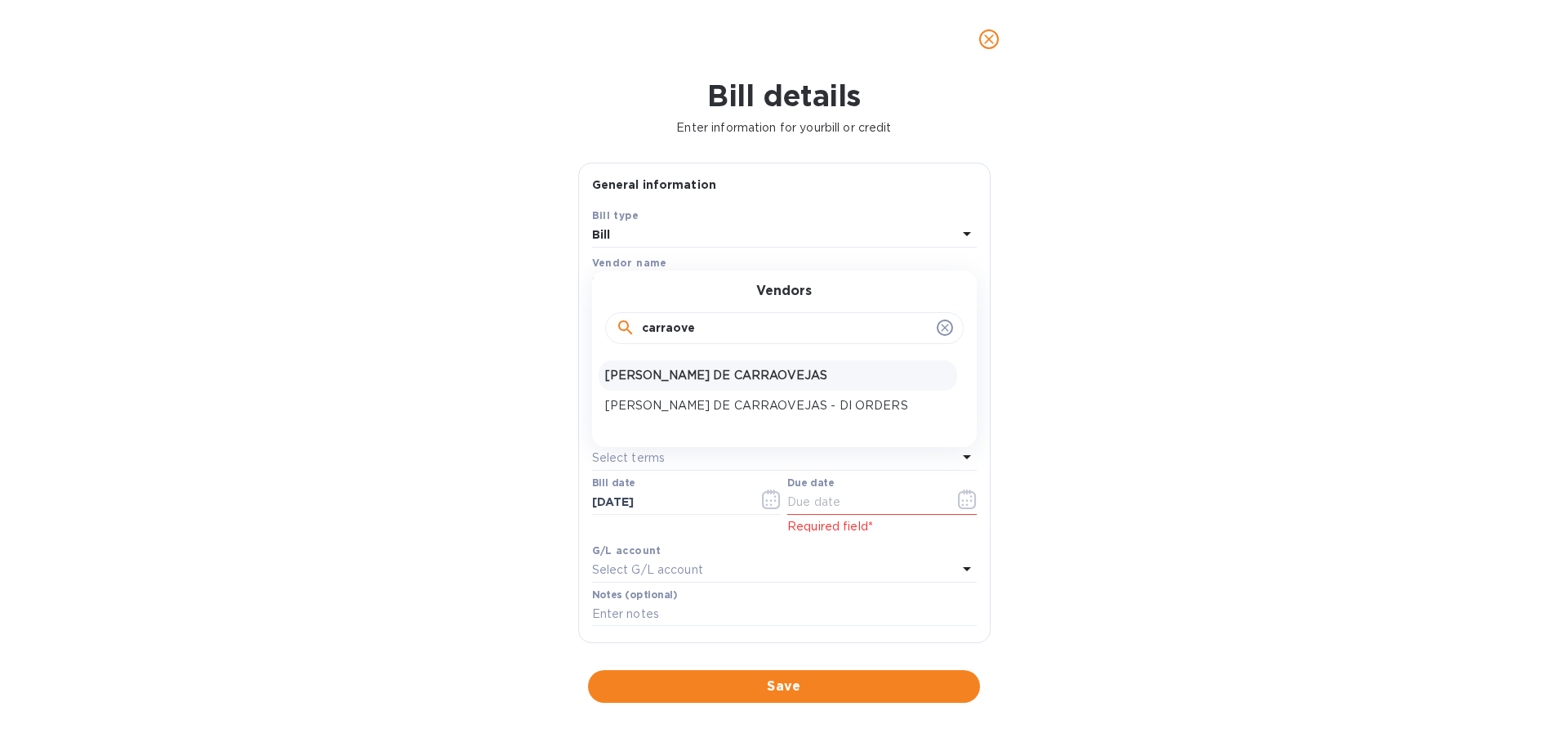
click at [663, 378] on p "[PERSON_NAME] DE CARRAOVEJAS" at bounding box center [777, 375] width 345 height 17
type input "[DATE]"
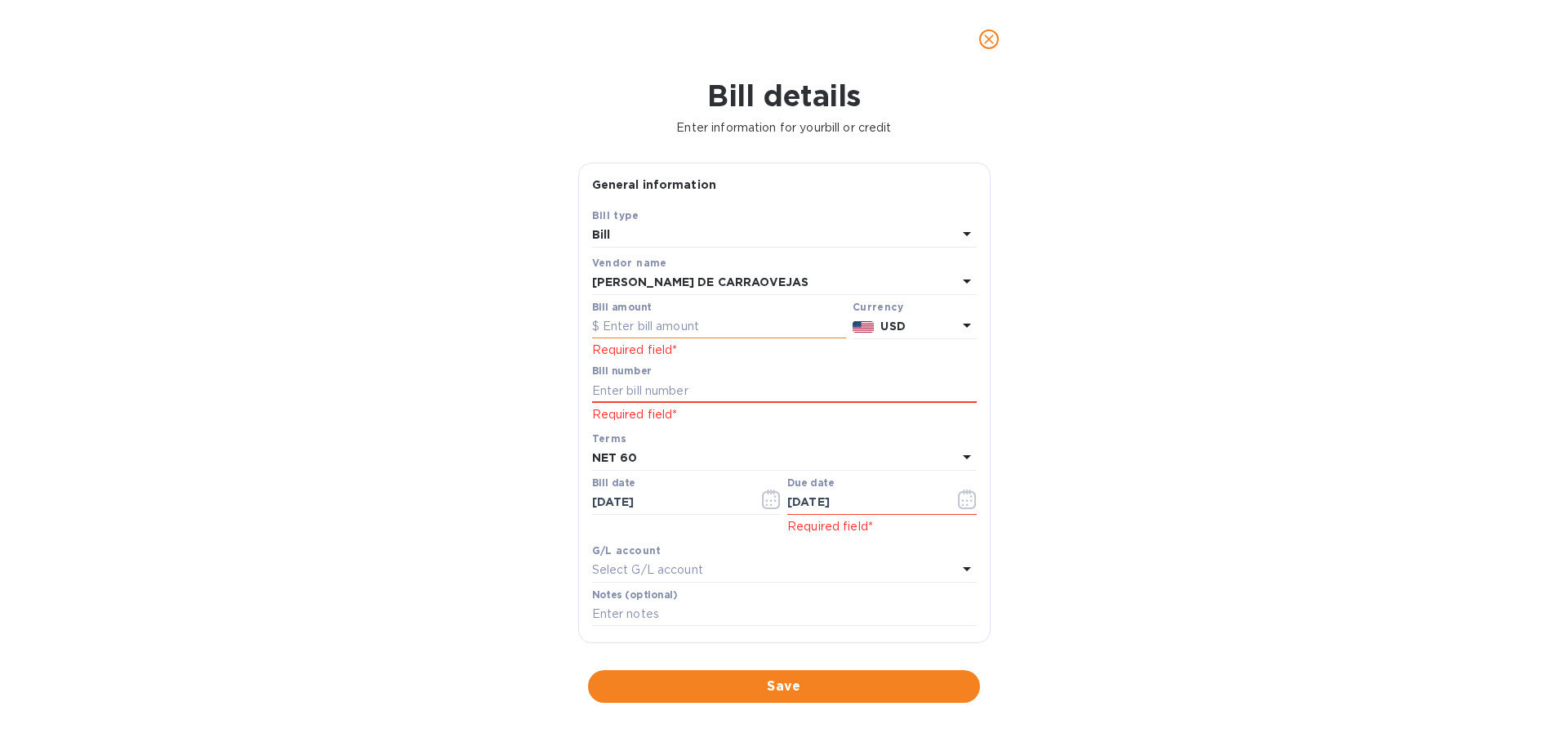
click at [673, 320] on input "text" at bounding box center [719, 327] width 254 height 25
type input "5,762.40"
click at [784, 377] on div "Bill number" at bounding box center [784, 384] width 384 height 38
click at [679, 385] on input "text" at bounding box center [784, 390] width 384 height 25
paste input "ACC000050215"
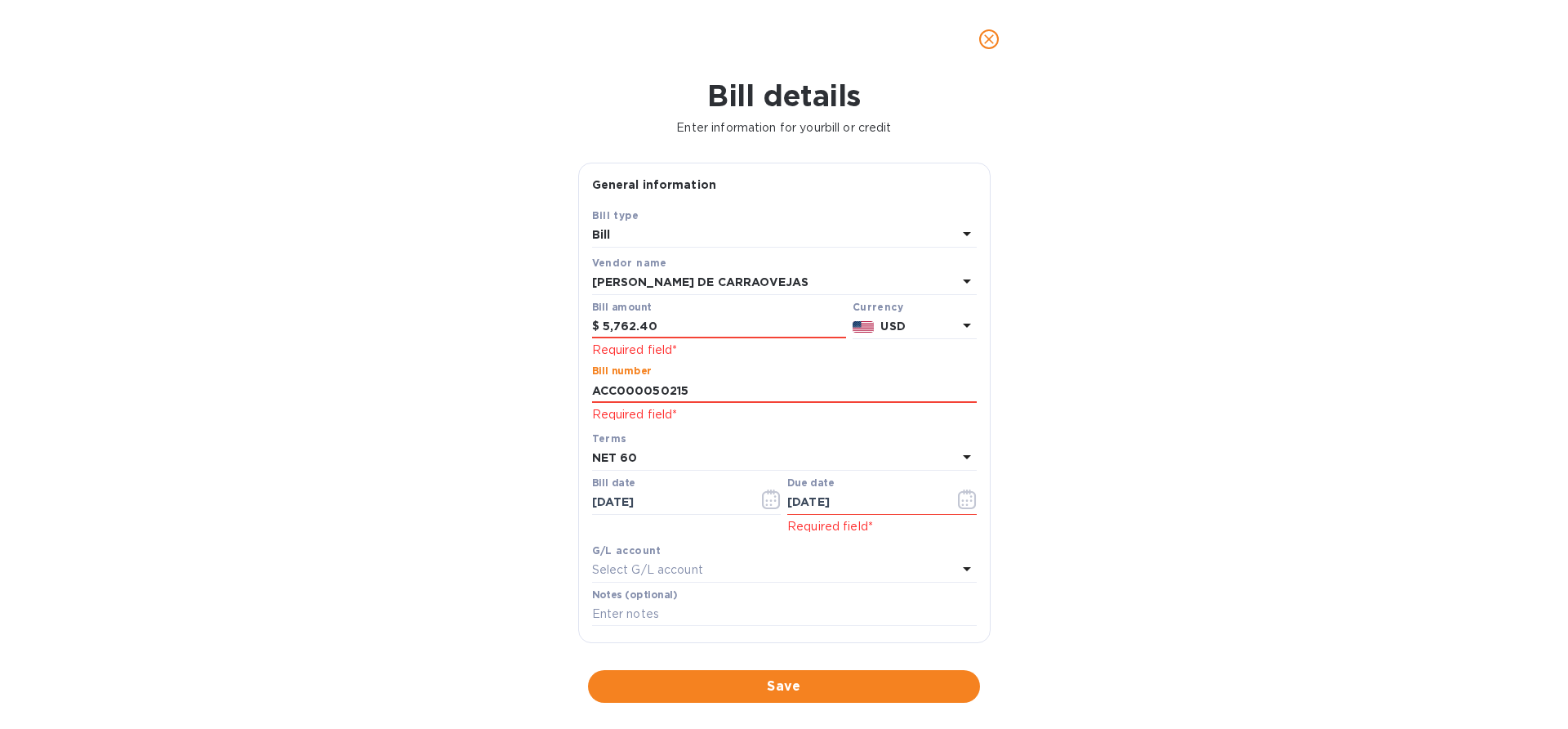
type input "ACC000050215"
drag, startPoint x: 703, startPoint y: 502, endPoint x: 489, endPoint y: 505, distance: 214.0
click at [489, 505] on div "Bill details Enter information for your bill or credit General information Save…" at bounding box center [784, 403] width 1568 height 650
type input "[DATE]"
click at [441, 504] on div "Bill details Enter information for your bill or credit General information Save…" at bounding box center [784, 403] width 1568 height 650
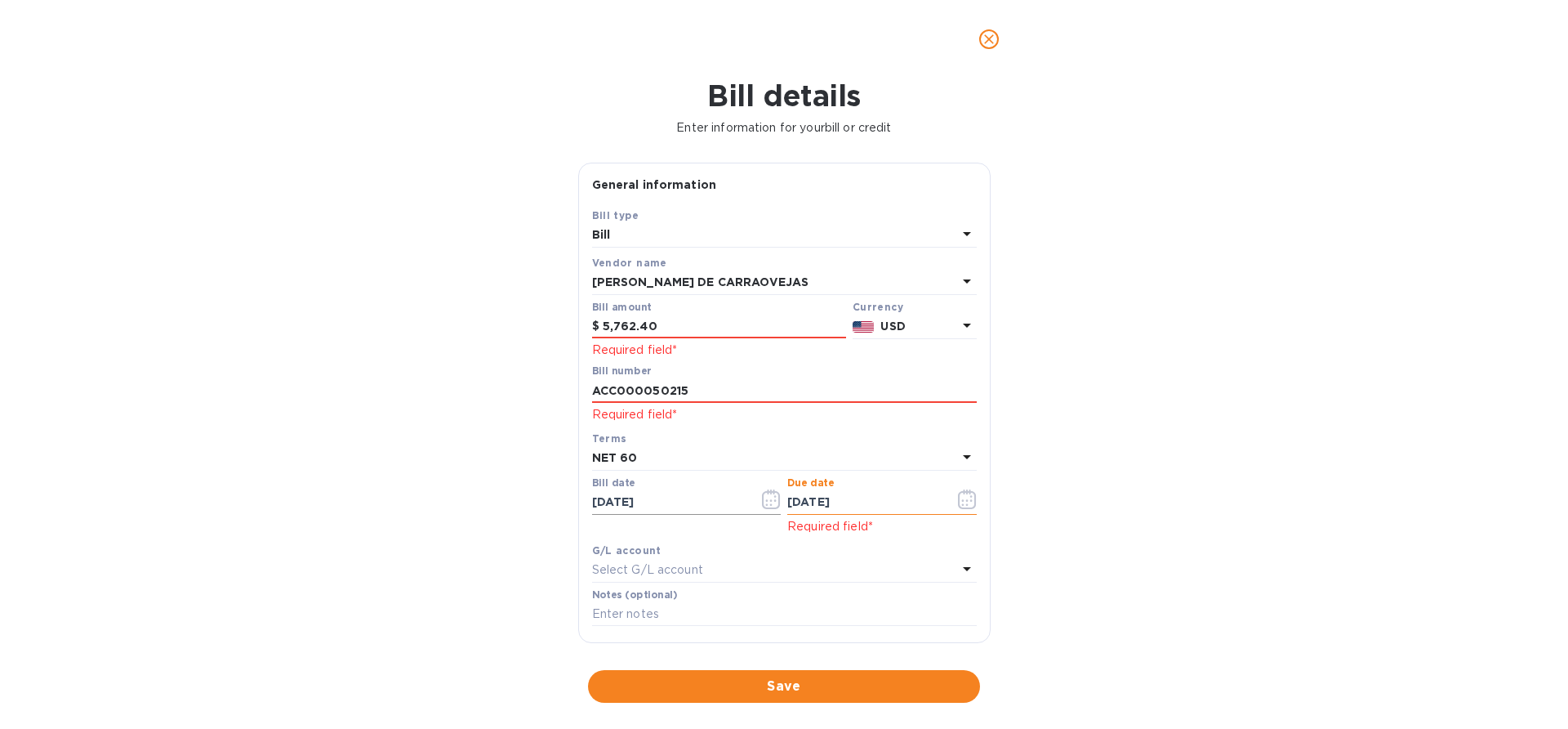
drag, startPoint x: 893, startPoint y: 504, endPoint x: 745, endPoint y: 507, distance: 148.0
click at [745, 507] on div "Bill date [DATE] Due date [DATE] Required field*" at bounding box center [784, 506] width 391 height 65
type input "[DATE]"
click at [474, 498] on div "Bill details Enter information for your bill or credit General information Save…" at bounding box center [784, 403] width 1568 height 650
drag, startPoint x: 1089, startPoint y: 549, endPoint x: 990, endPoint y: 539, distance: 99.5
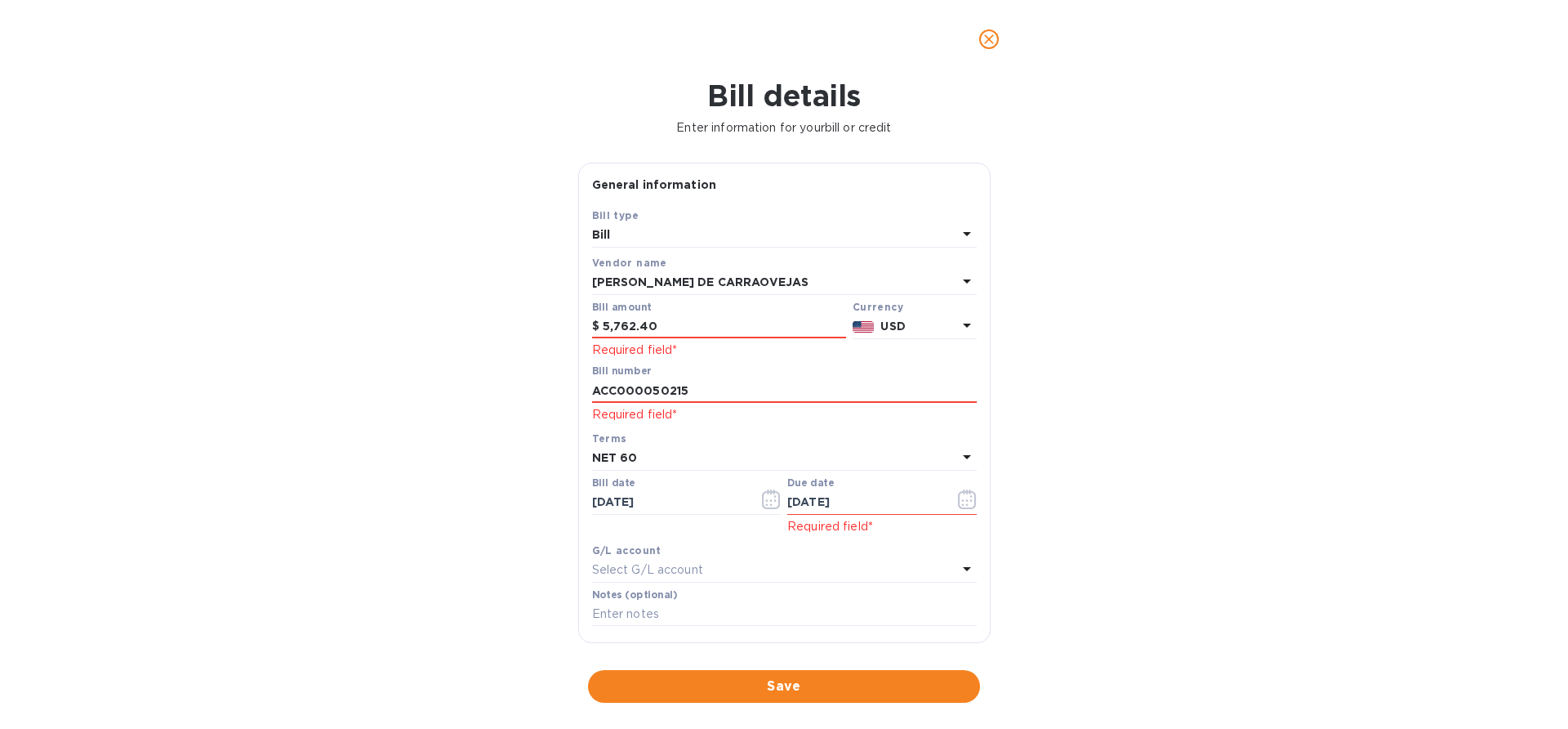
click at [1087, 549] on div "Bill details Enter information for your bill or credit General information Save…" at bounding box center [784, 403] width 1568 height 650
click at [819, 559] on div "Select G/L account" at bounding box center [774, 571] width 365 height 23
click at [633, 553] on b "G/L account" at bounding box center [626, 550] width 70 height 12
click at [616, 609] on input "text" at bounding box center [784, 614] width 384 height 25
paste input "MW-5636"
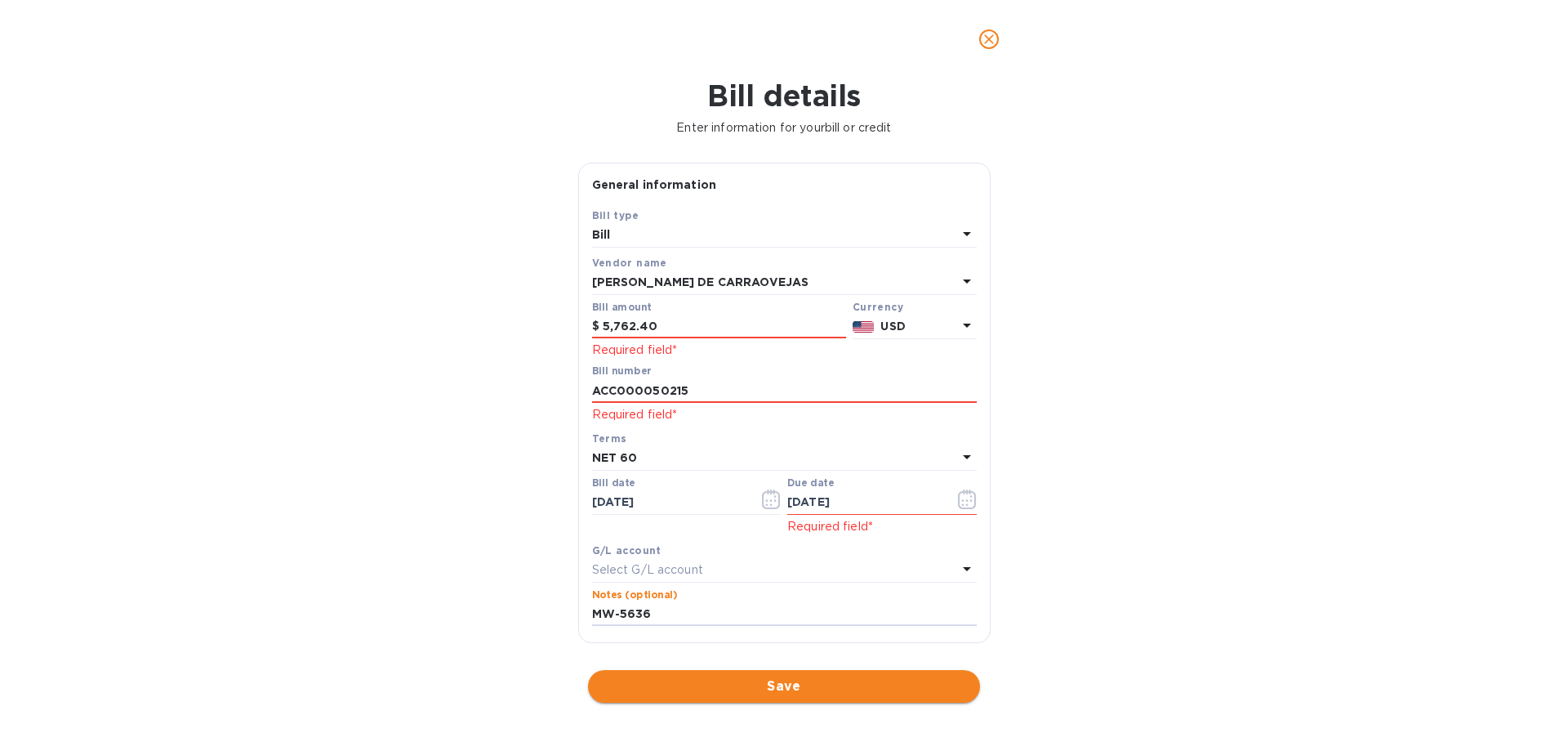
type input "MW-5636"
click at [766, 688] on span "Save" at bounding box center [784, 686] width 366 height 20
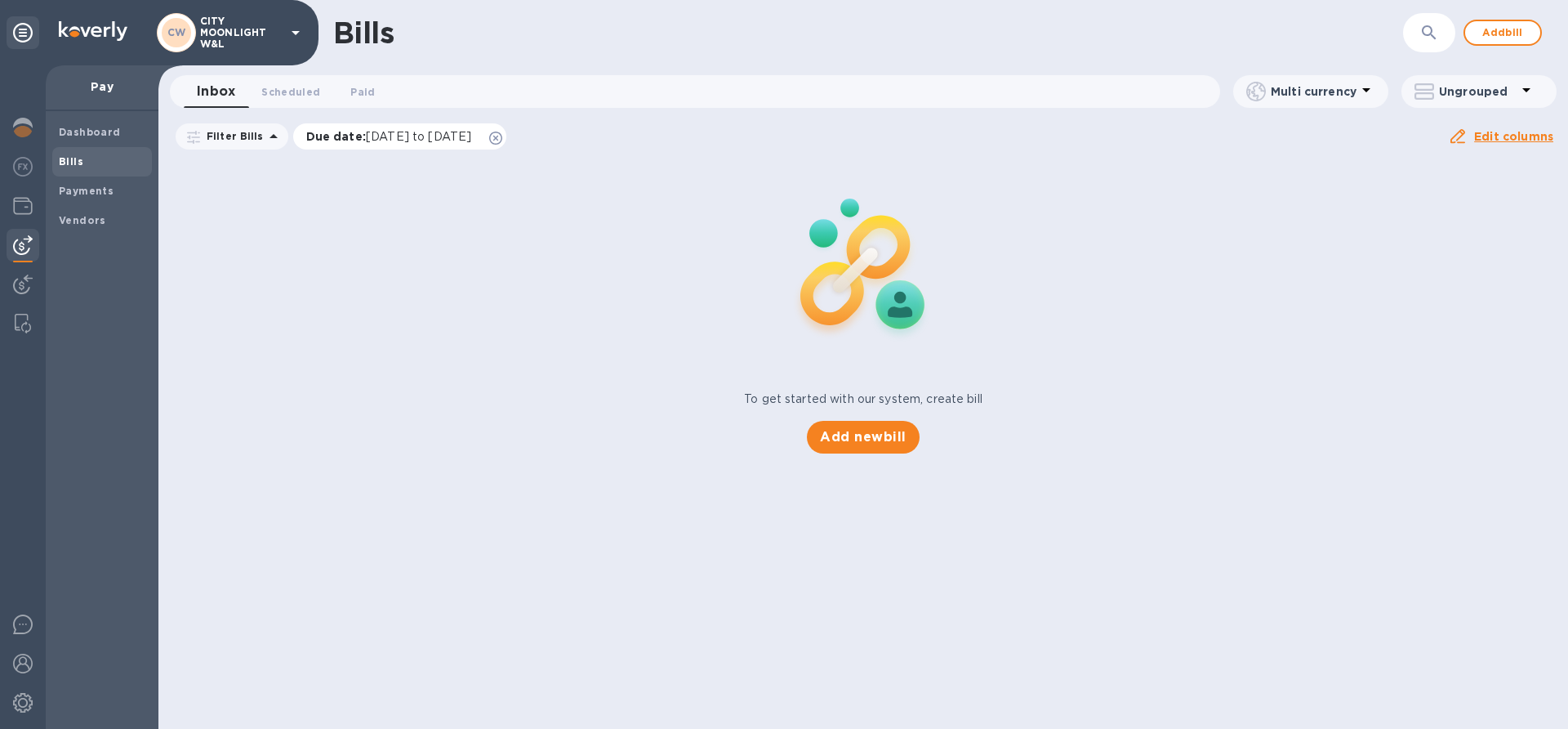
click at [502, 137] on icon at bounding box center [496, 138] width 13 height 13
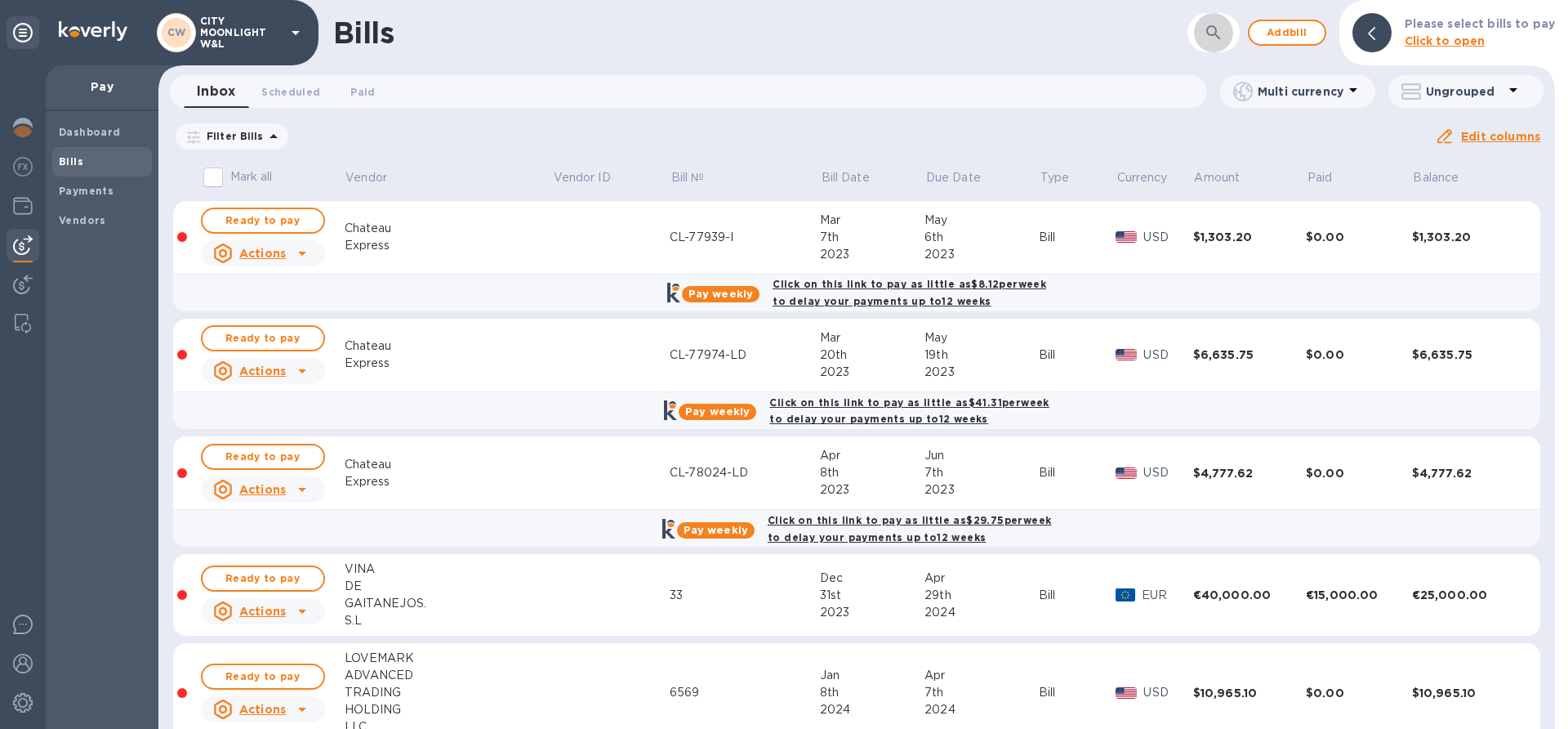
click at [1216, 40] on icon "button" at bounding box center [1214, 33] width 20 height 20
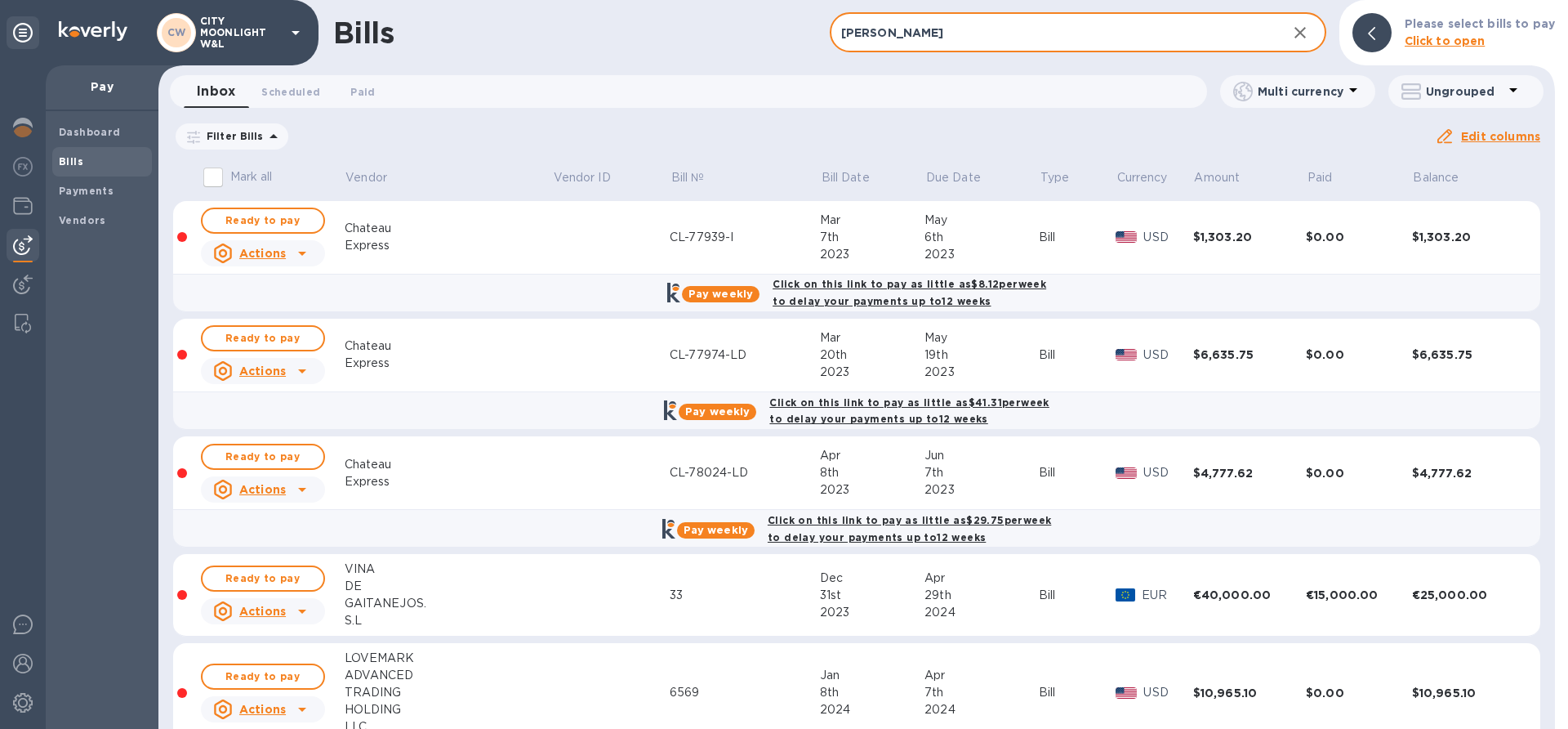
type input "[PERSON_NAME]"
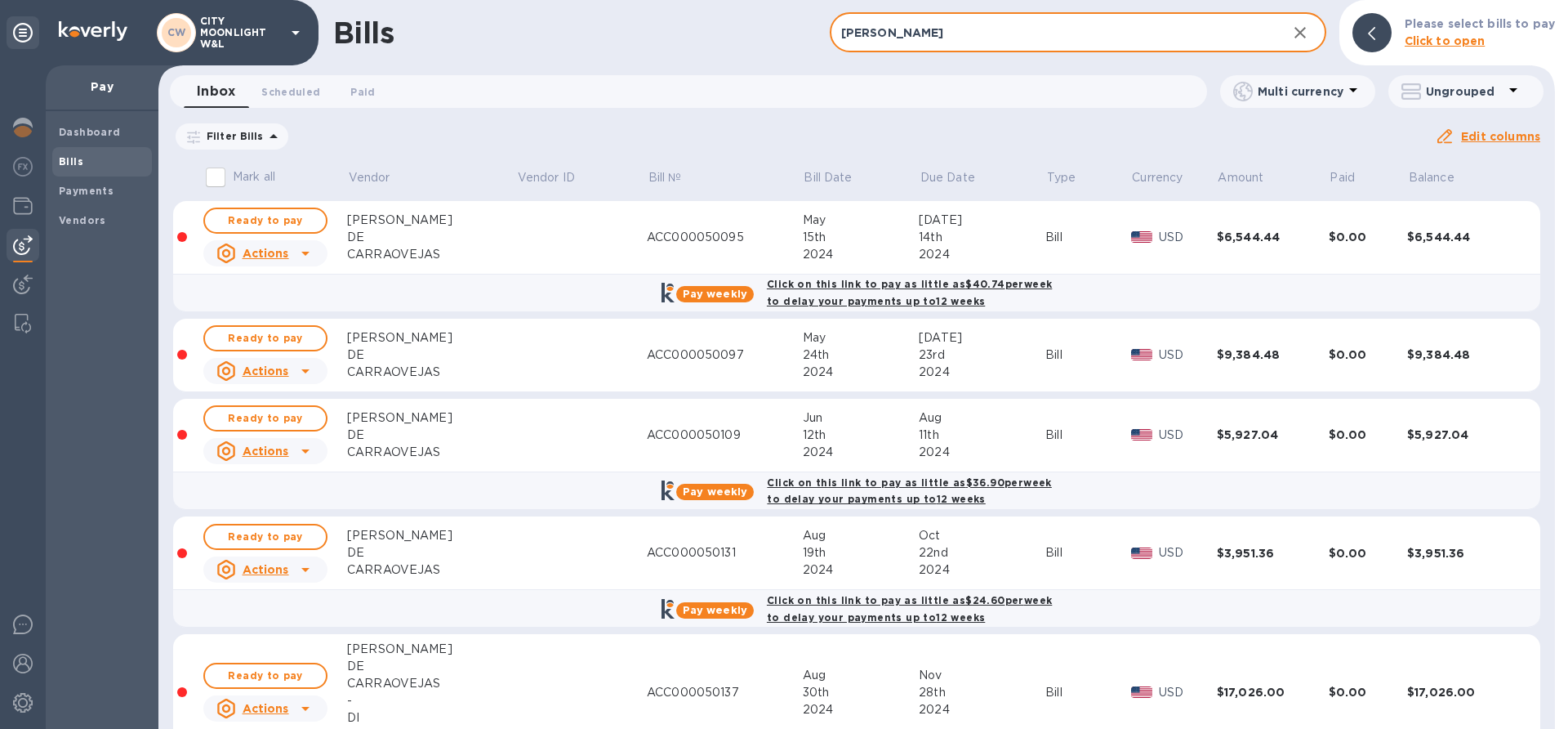
scroll to position [155, 0]
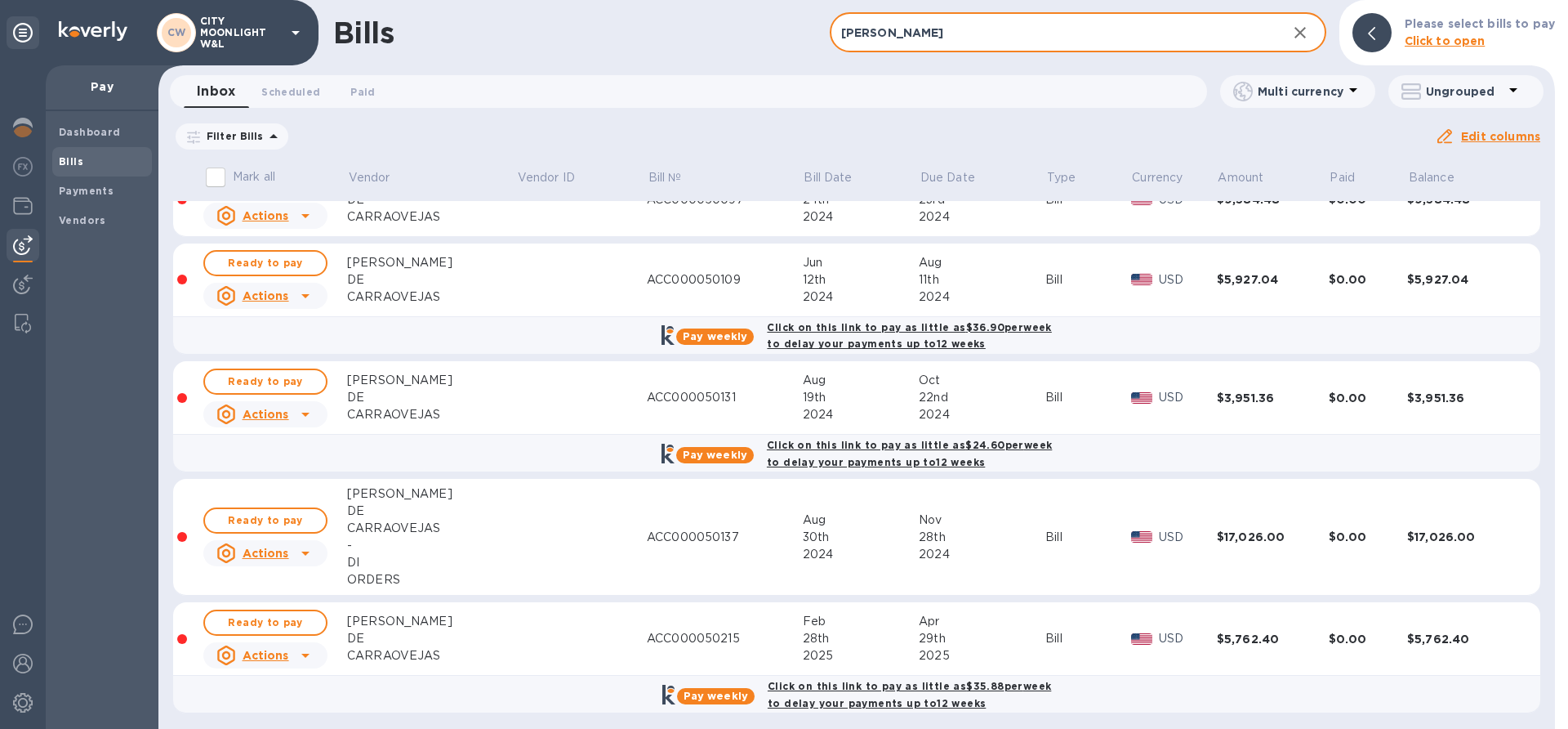
click at [570, 633] on td at bounding box center [581, 639] width 130 height 74
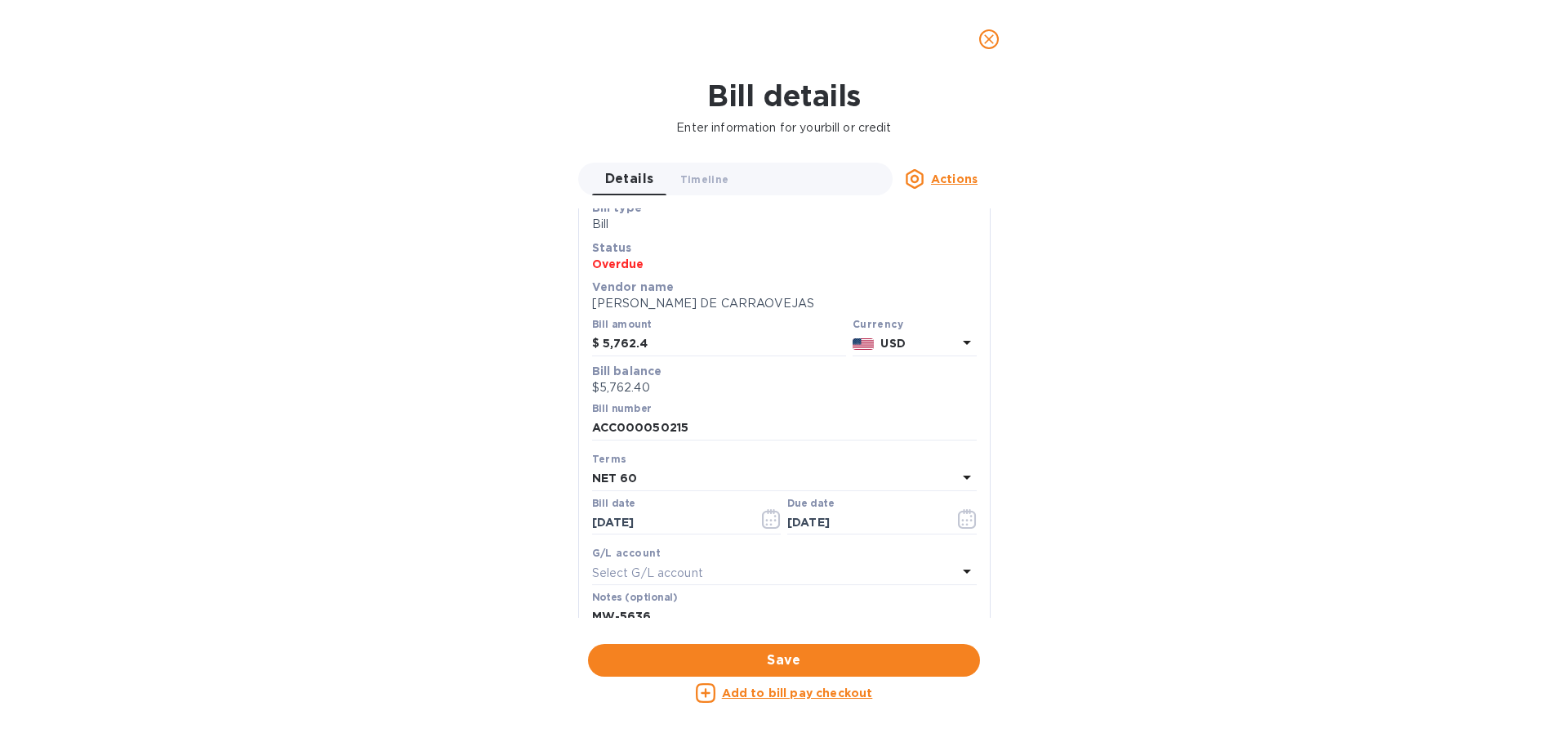
scroll to position [248, 0]
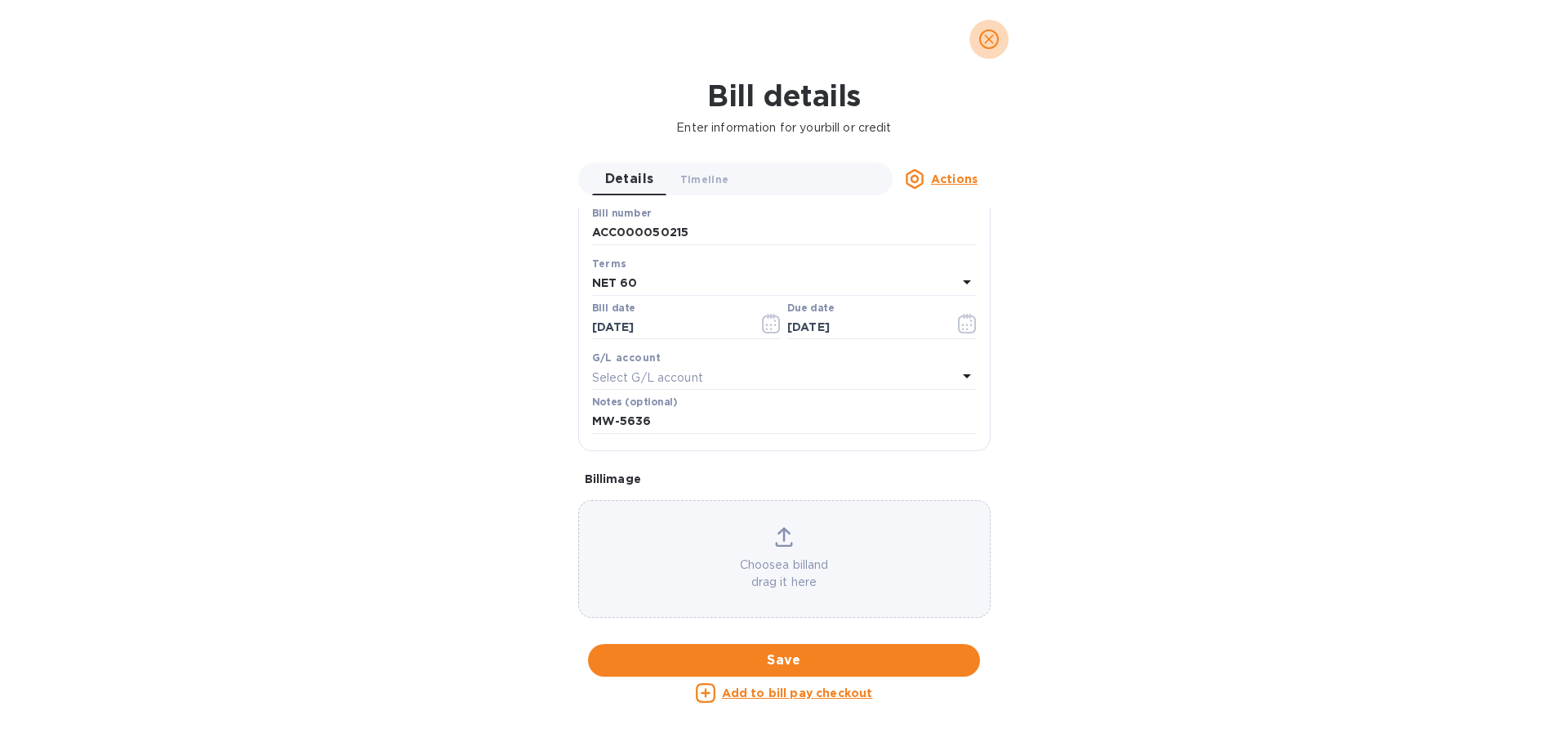
click at [988, 35] on icon "close" at bounding box center [989, 39] width 16 height 16
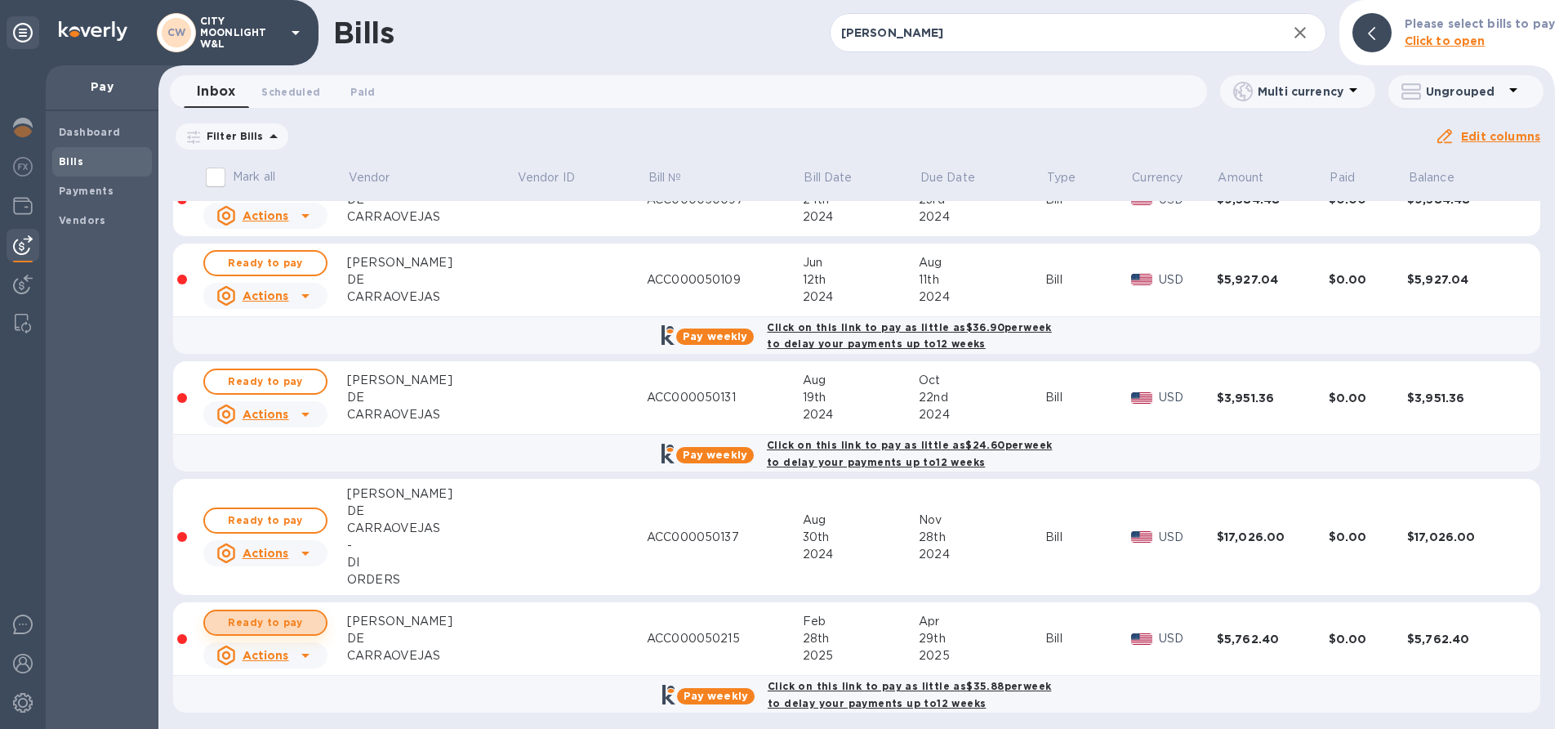
click at [275, 616] on span "Ready to pay" at bounding box center [266, 622] width 95 height 20
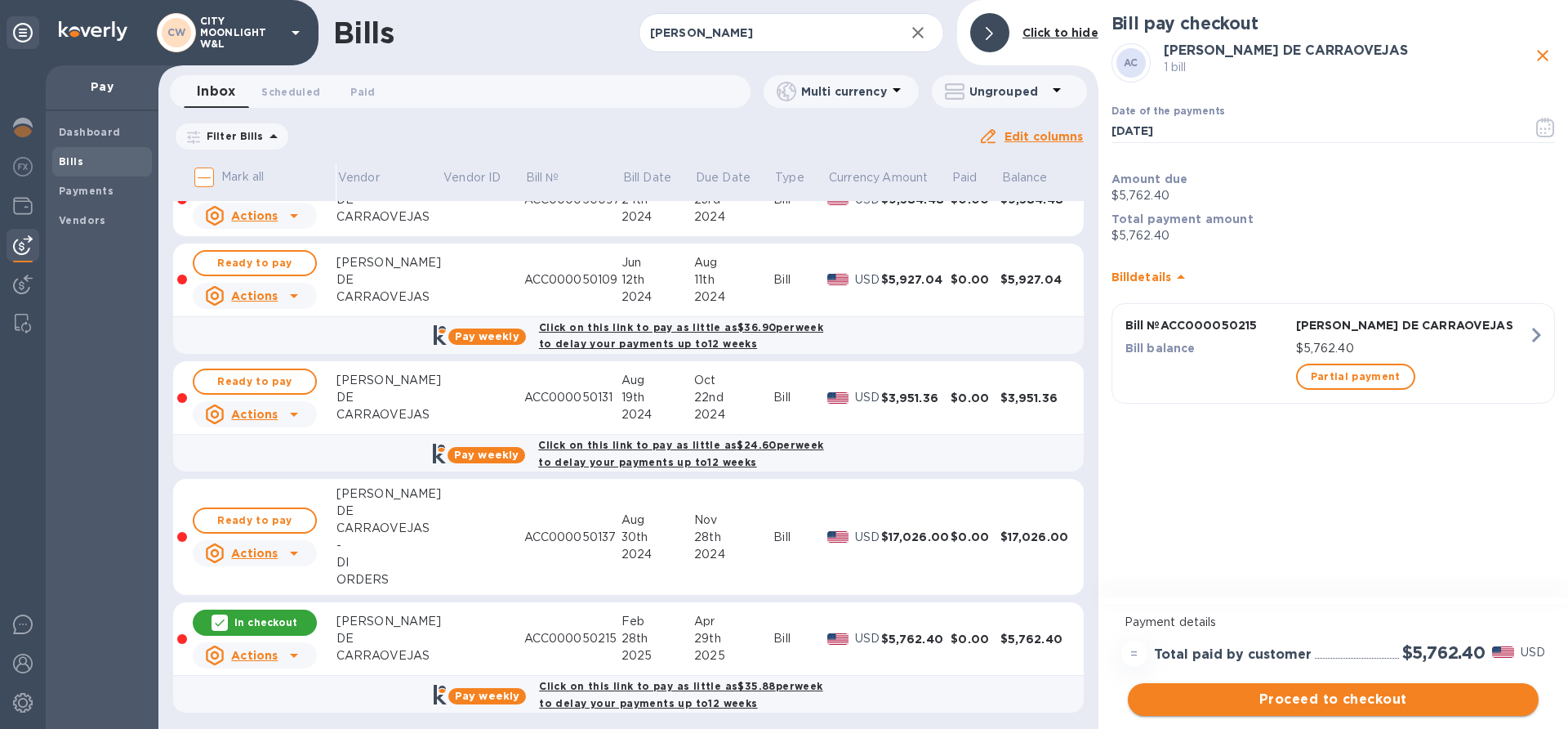
click at [1304, 701] on span "Proceed to checkout" at bounding box center [1333, 699] width 384 height 20
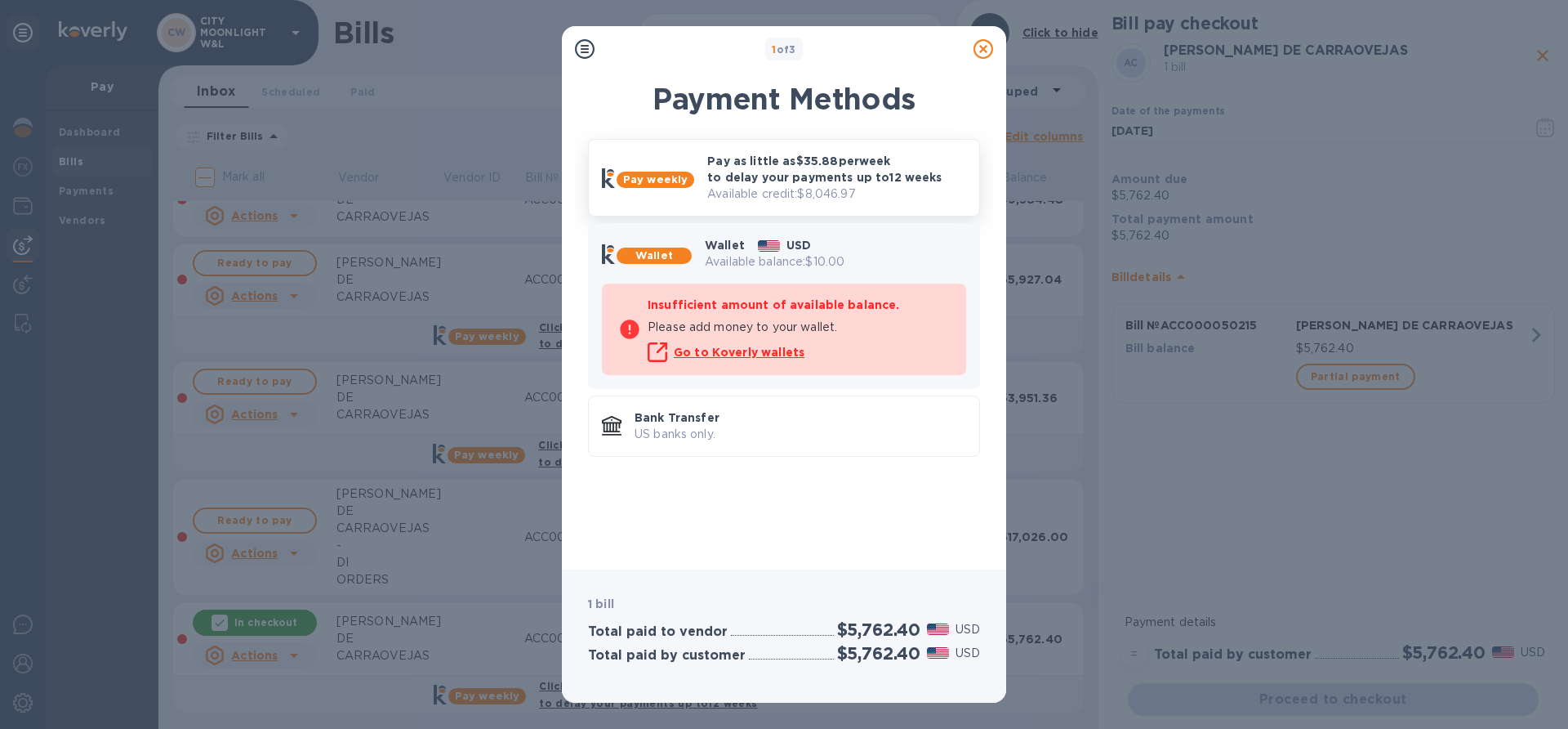
click at [784, 177] on p "Pay as little as $35.88 per week to delay your payments up to 12 weeks" at bounding box center [837, 169] width 259 height 33
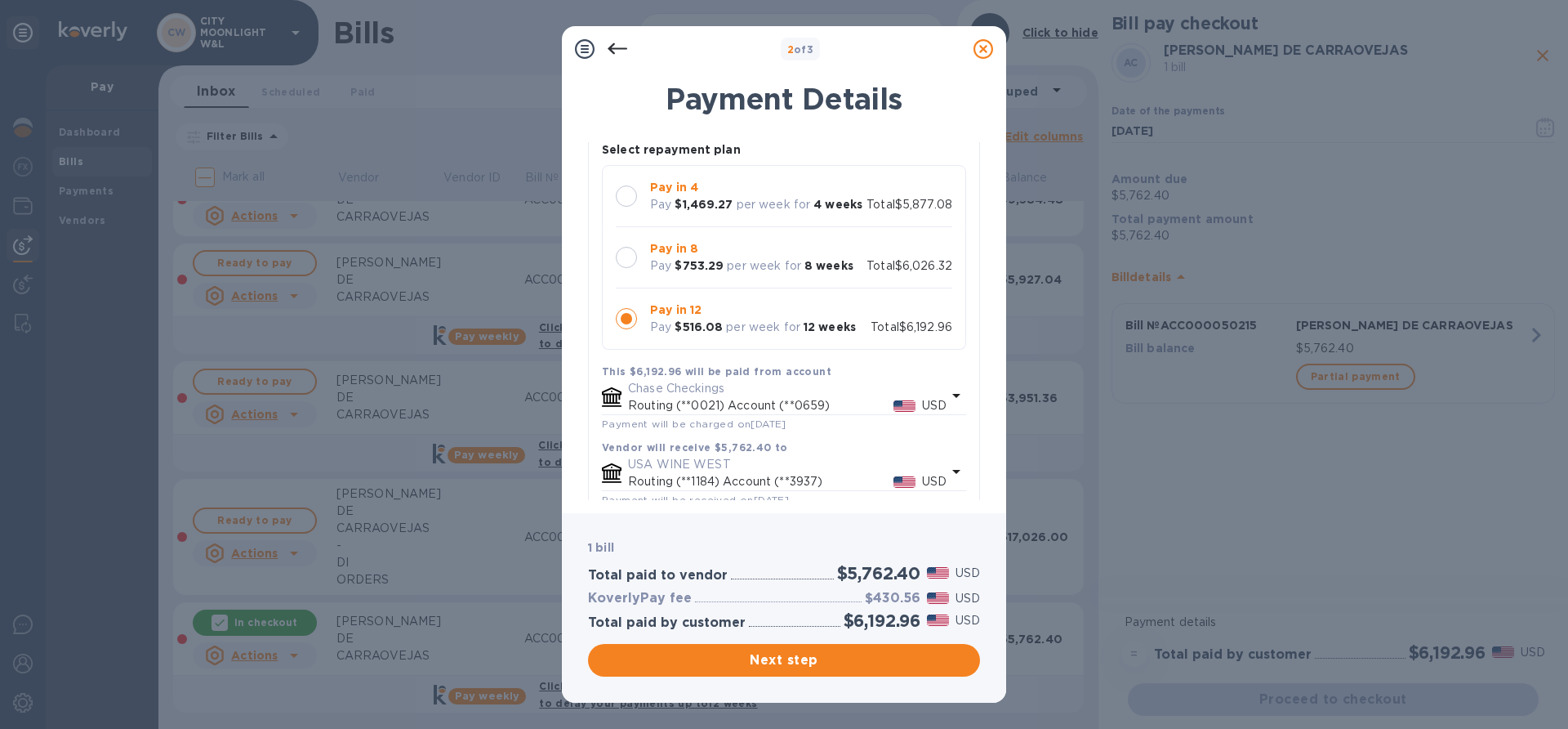
scroll to position [118, 0]
click at [701, 276] on b "$753.29" at bounding box center [699, 270] width 49 height 13
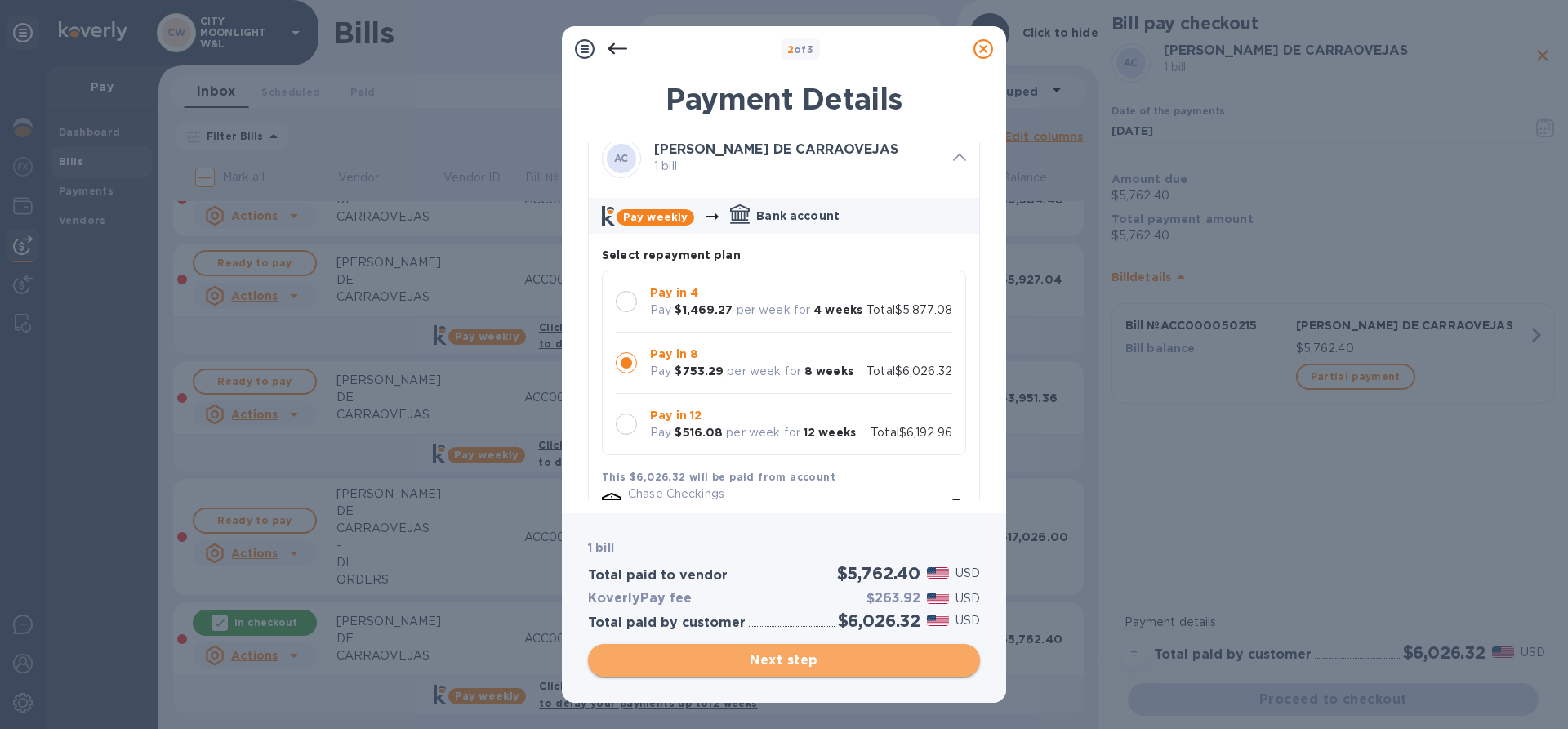
click at [781, 663] on span "Next step" at bounding box center [784, 660] width 366 height 20
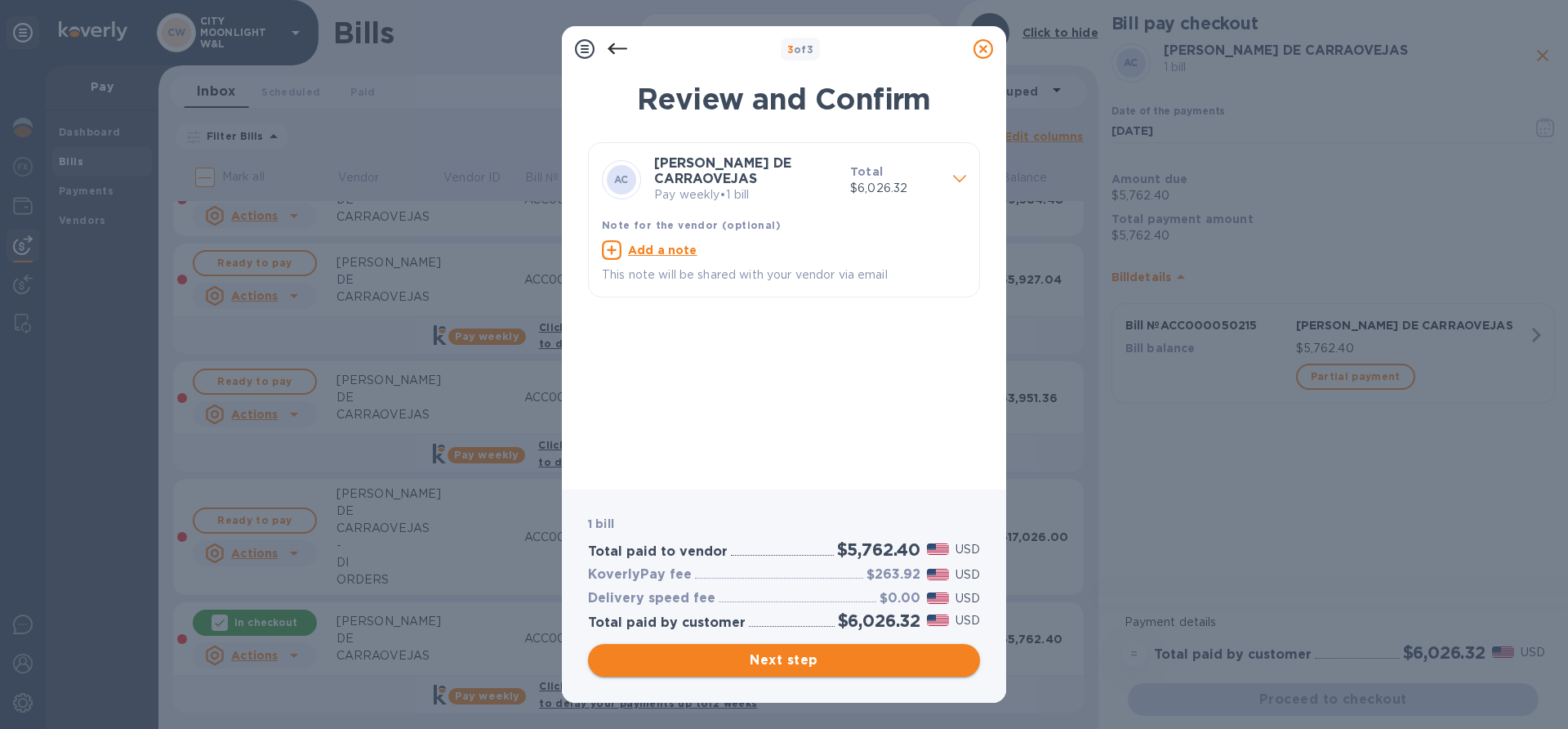
click at [779, 663] on span "Next step" at bounding box center [784, 660] width 366 height 20
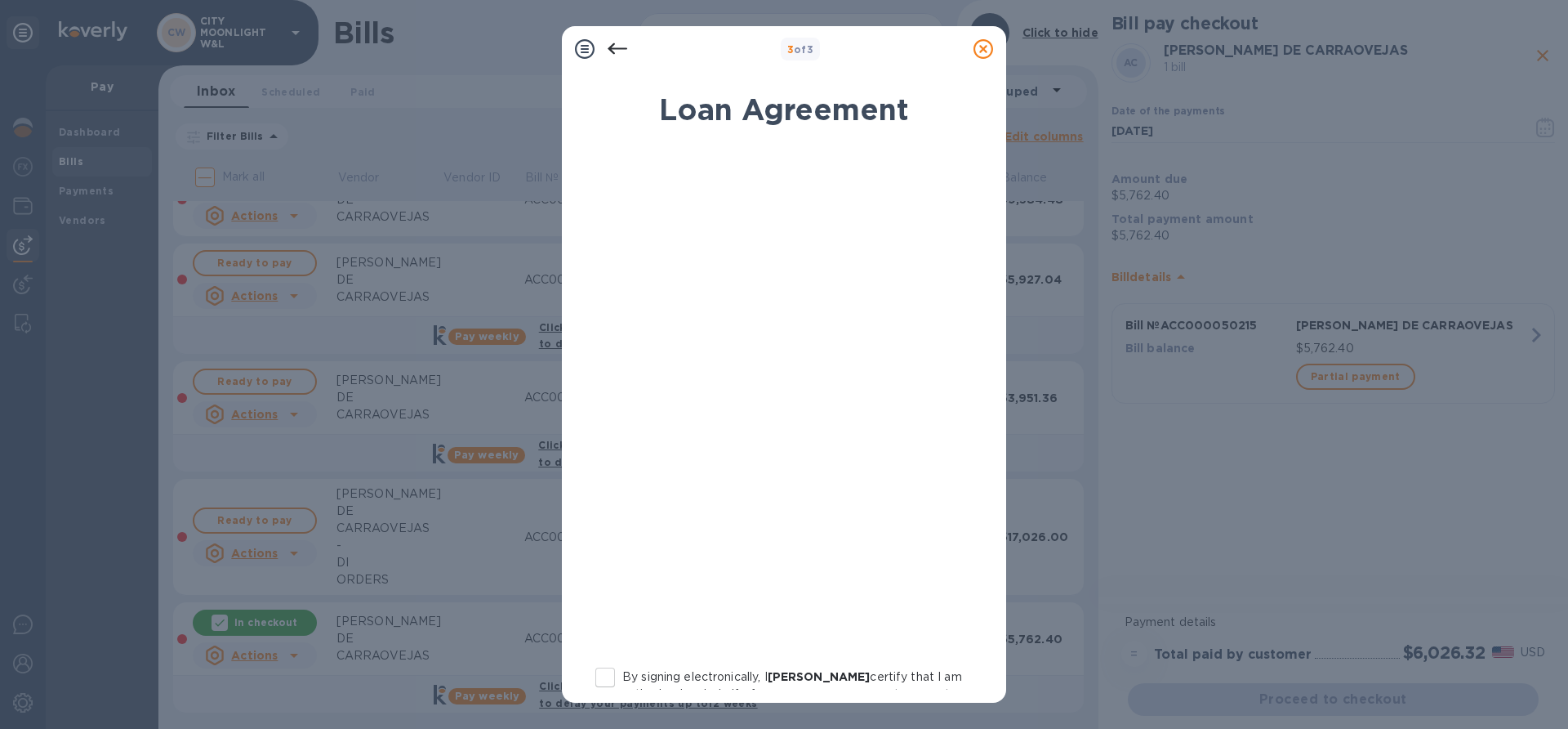
scroll to position [202, 0]
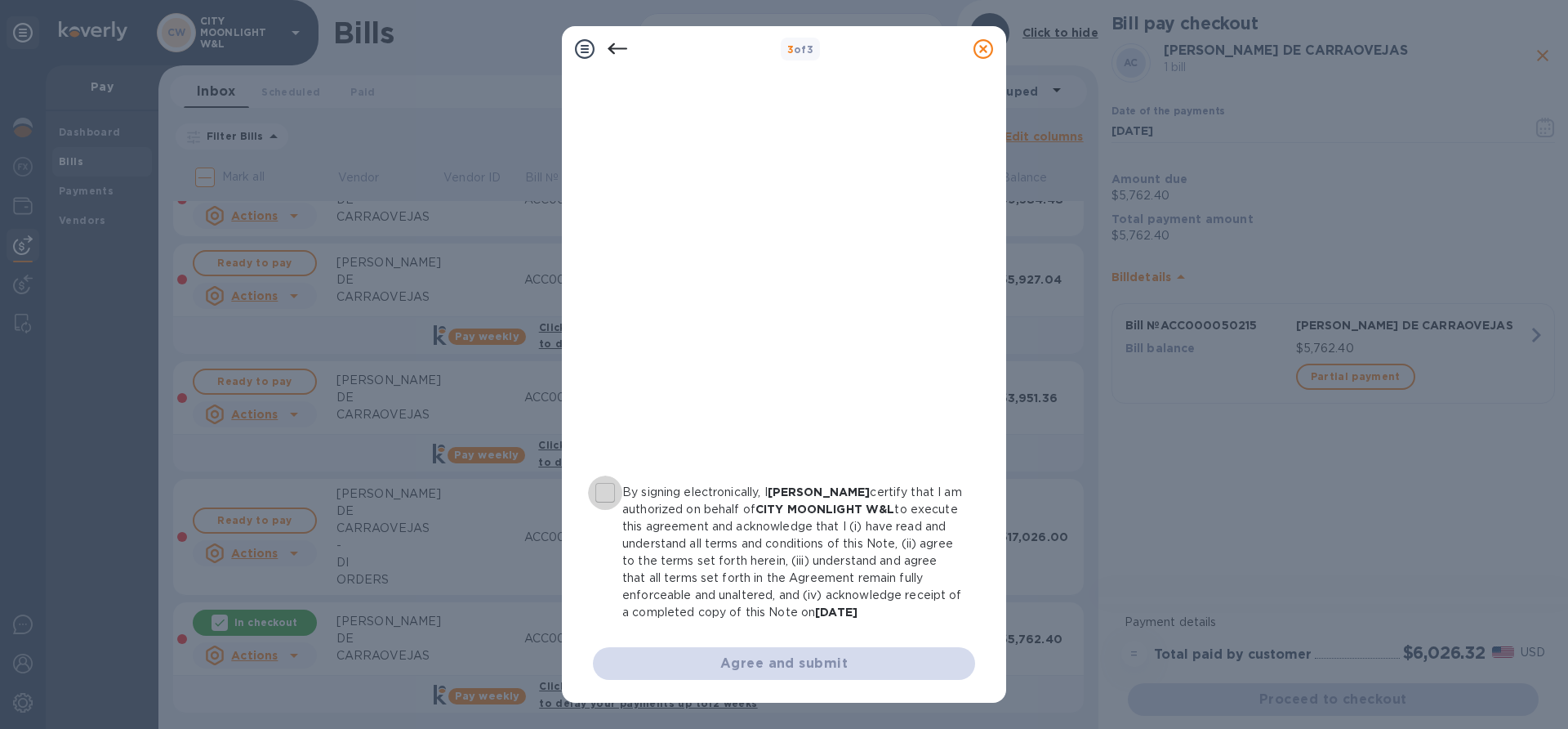
click at [602, 478] on input "By signing electronically, I [PERSON_NAME] certify that I am authorized on beha…" at bounding box center [605, 493] width 34 height 34
checkbox input "true"
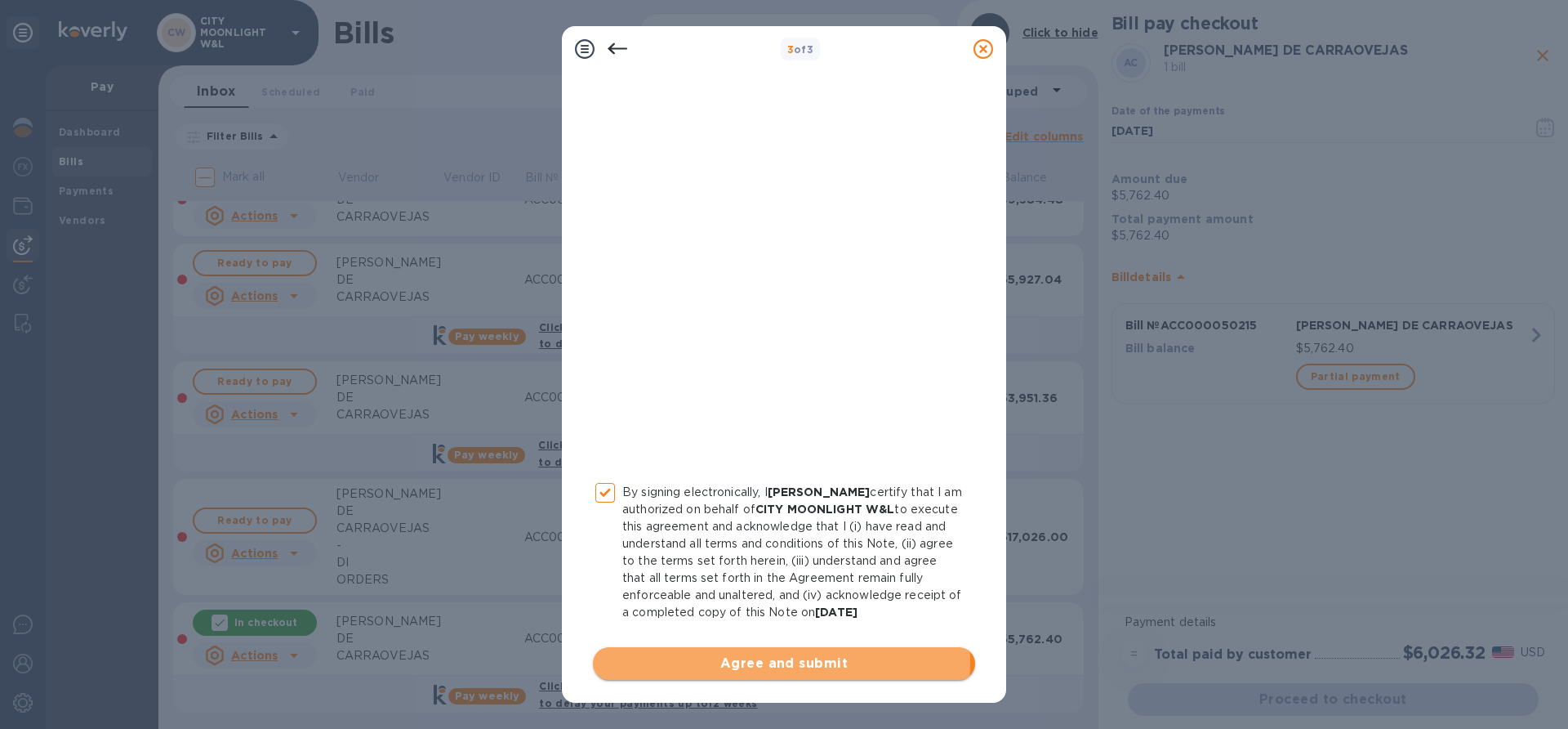
click at [772, 662] on span "Agree and submit" at bounding box center [784, 663] width 356 height 20
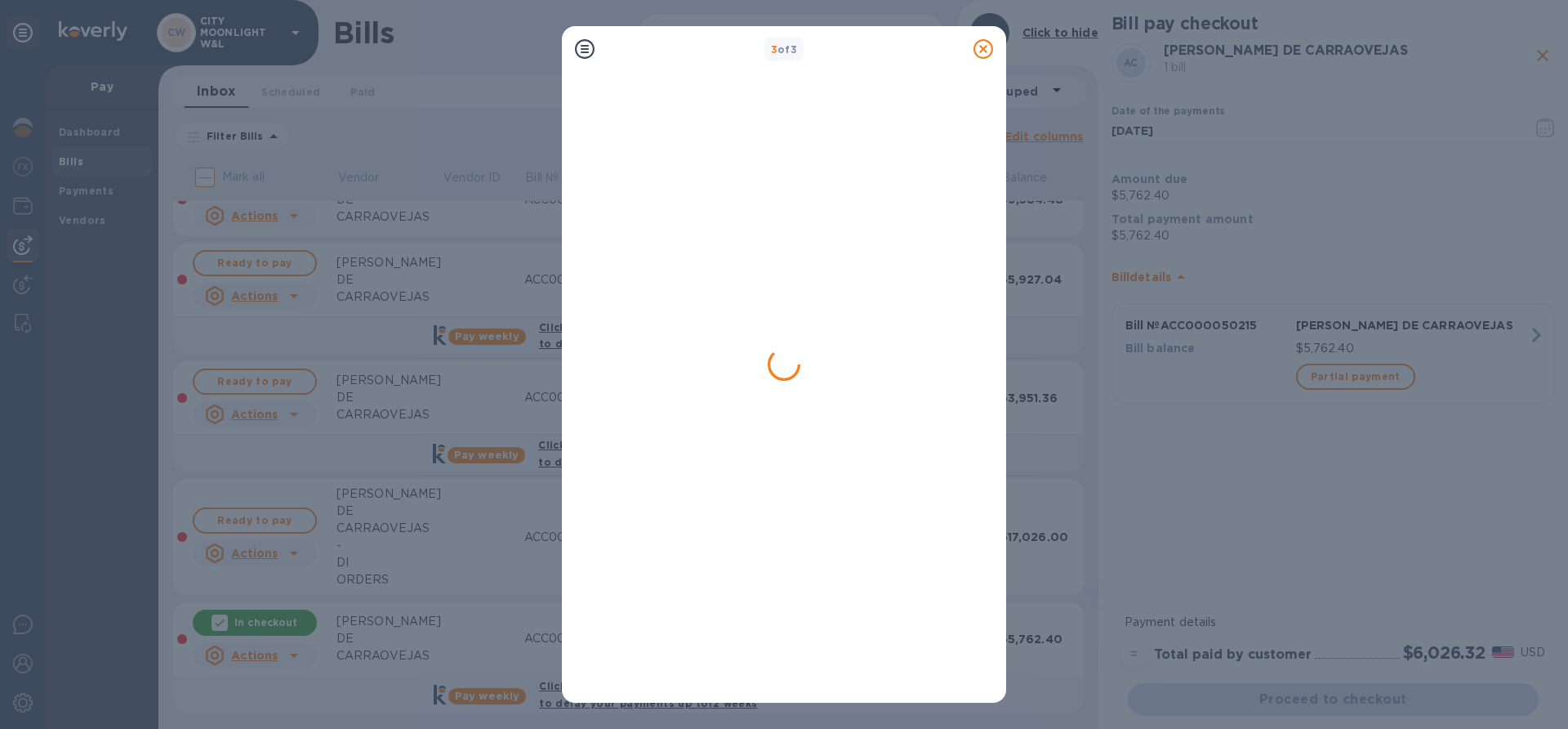
scroll to position [0, 0]
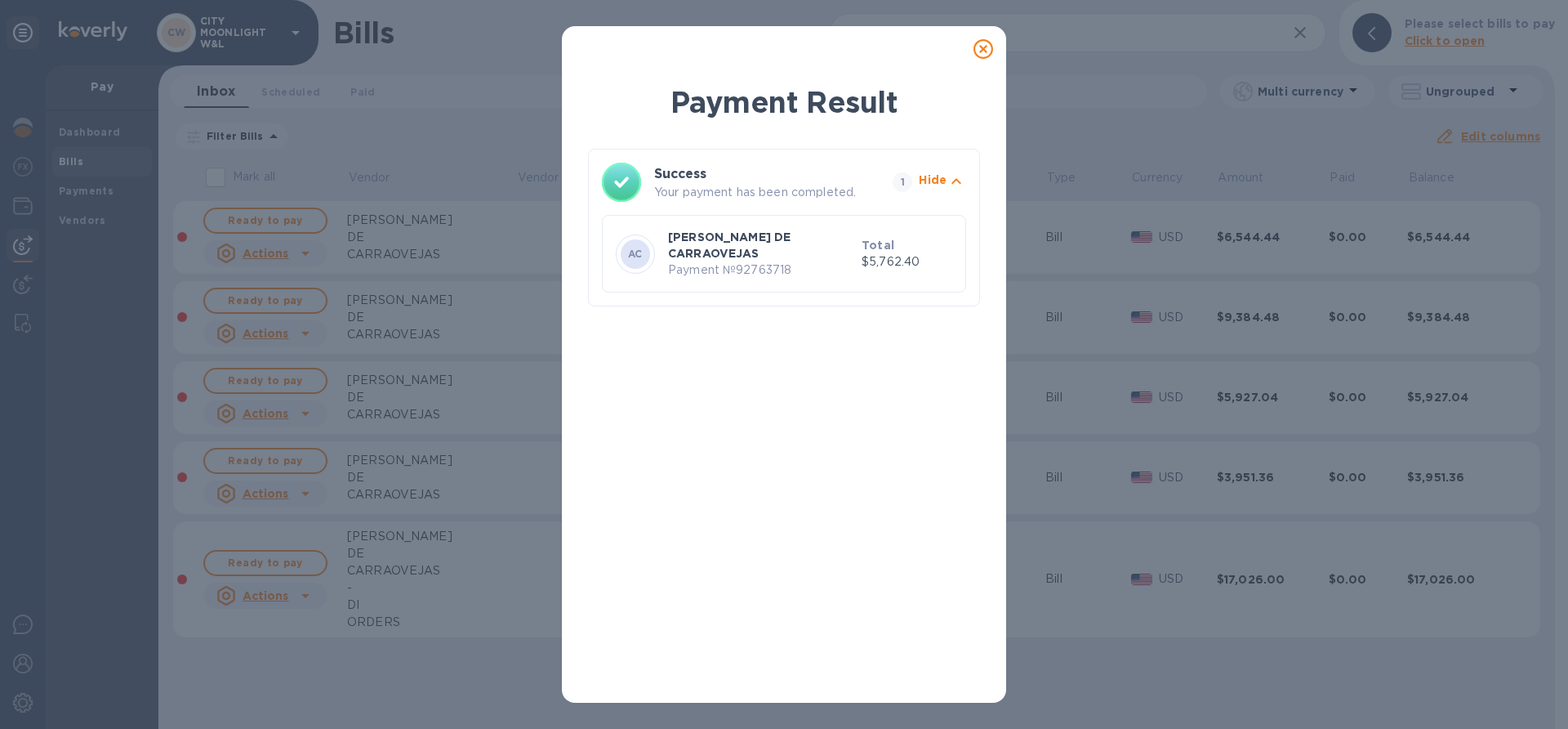
click at [980, 53] on icon at bounding box center [984, 49] width 20 height 20
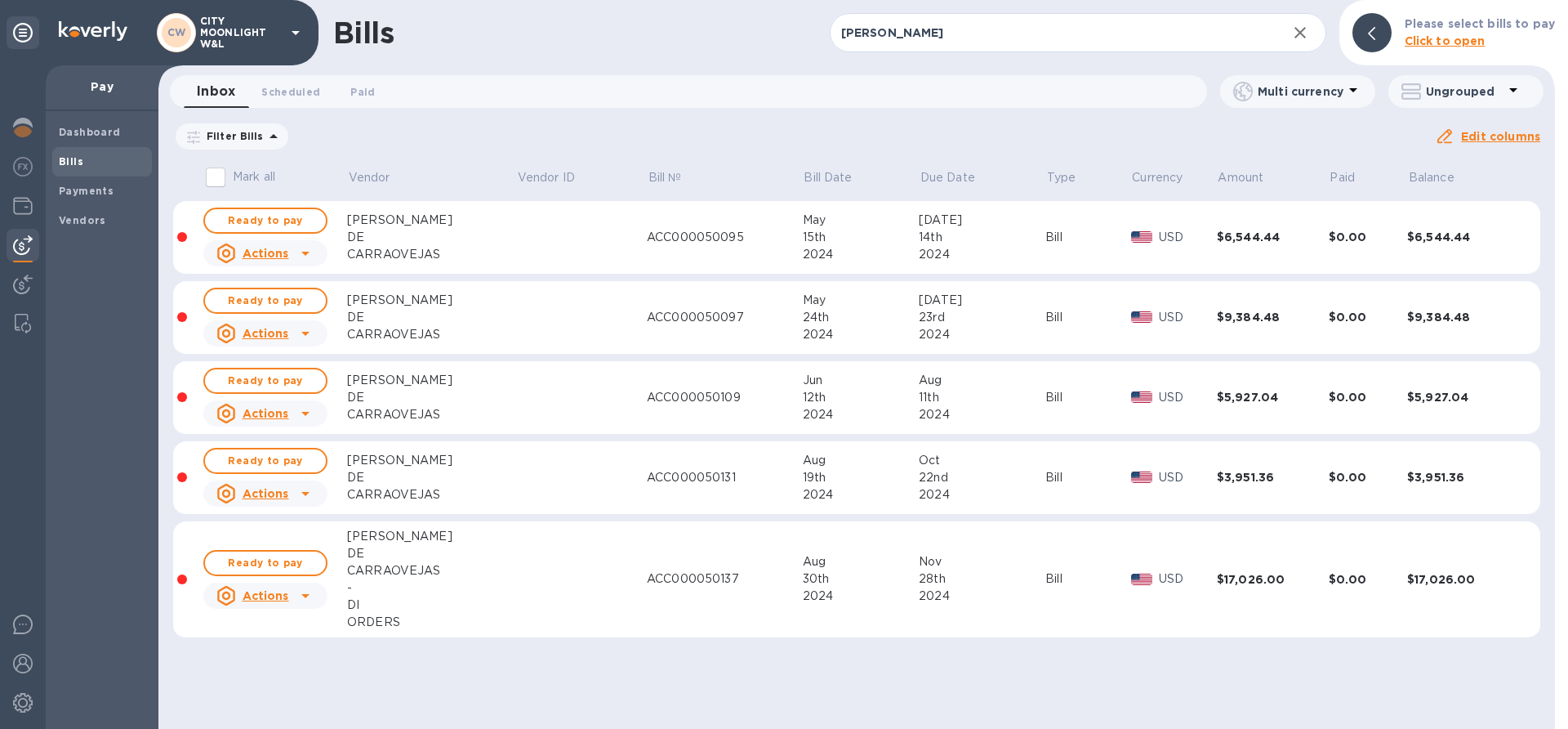
click at [384, 234] on div "DE" at bounding box center [431, 237] width 169 height 17
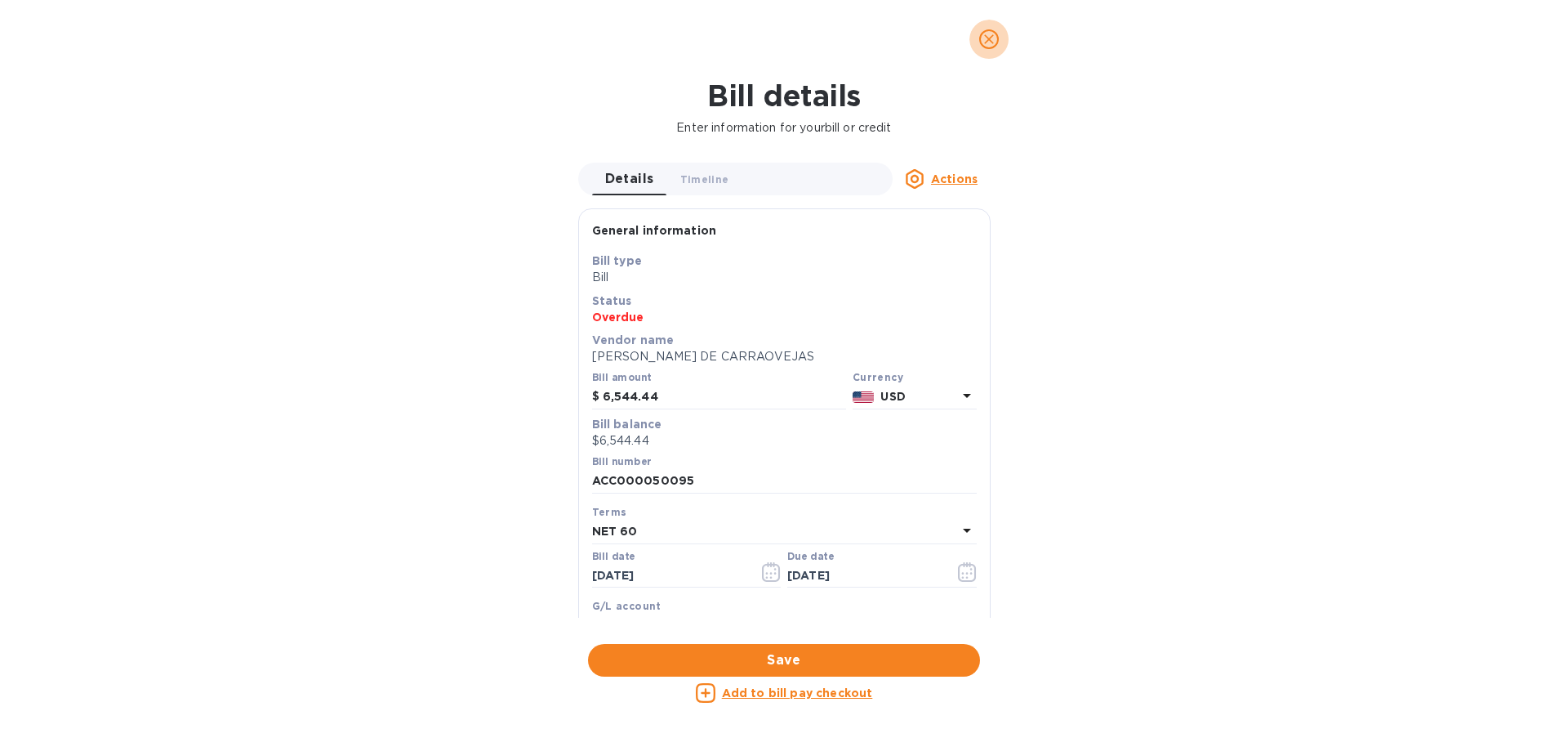
click at [984, 43] on icon "close" at bounding box center [989, 39] width 16 height 16
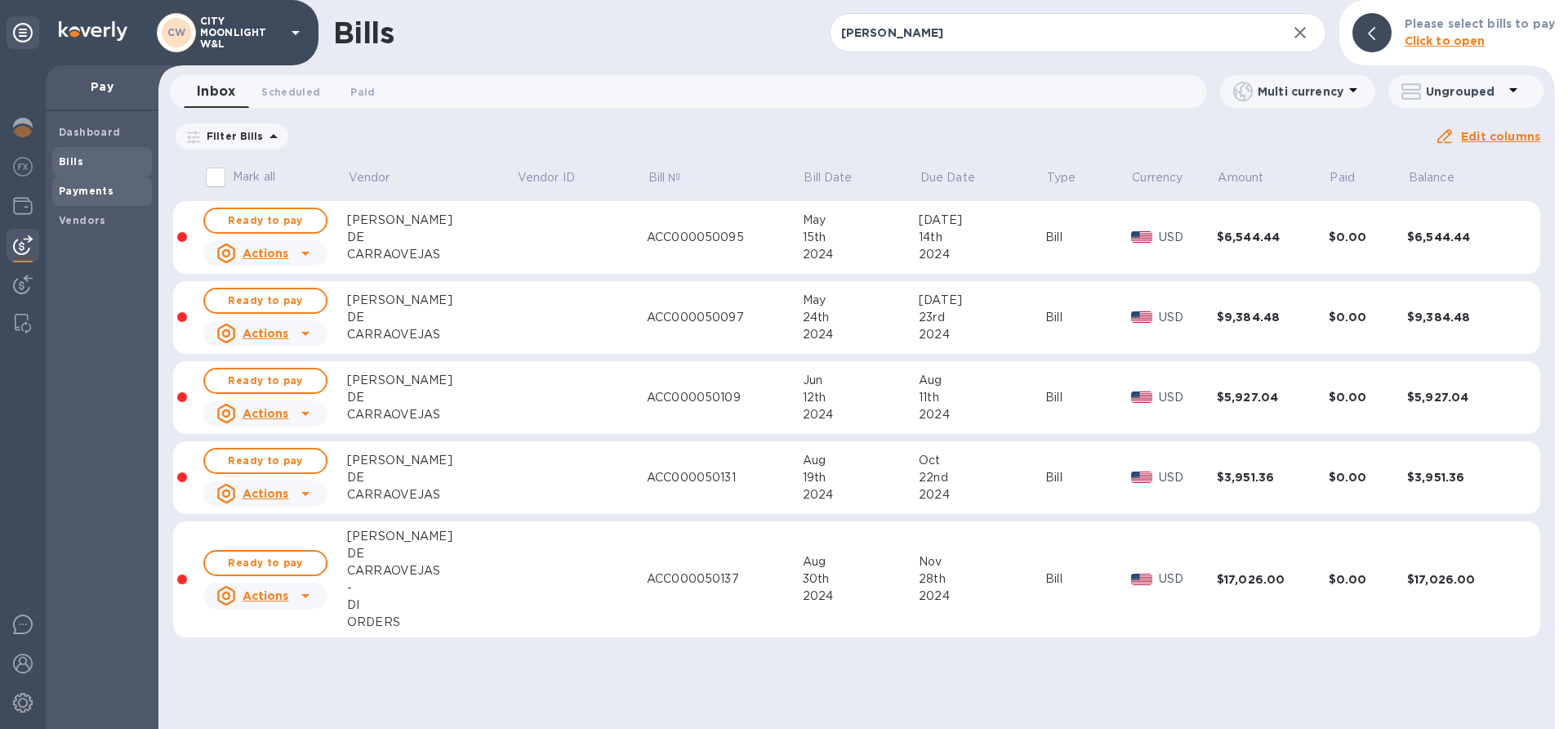
click at [91, 191] on b "Payments" at bounding box center [86, 190] width 55 height 12
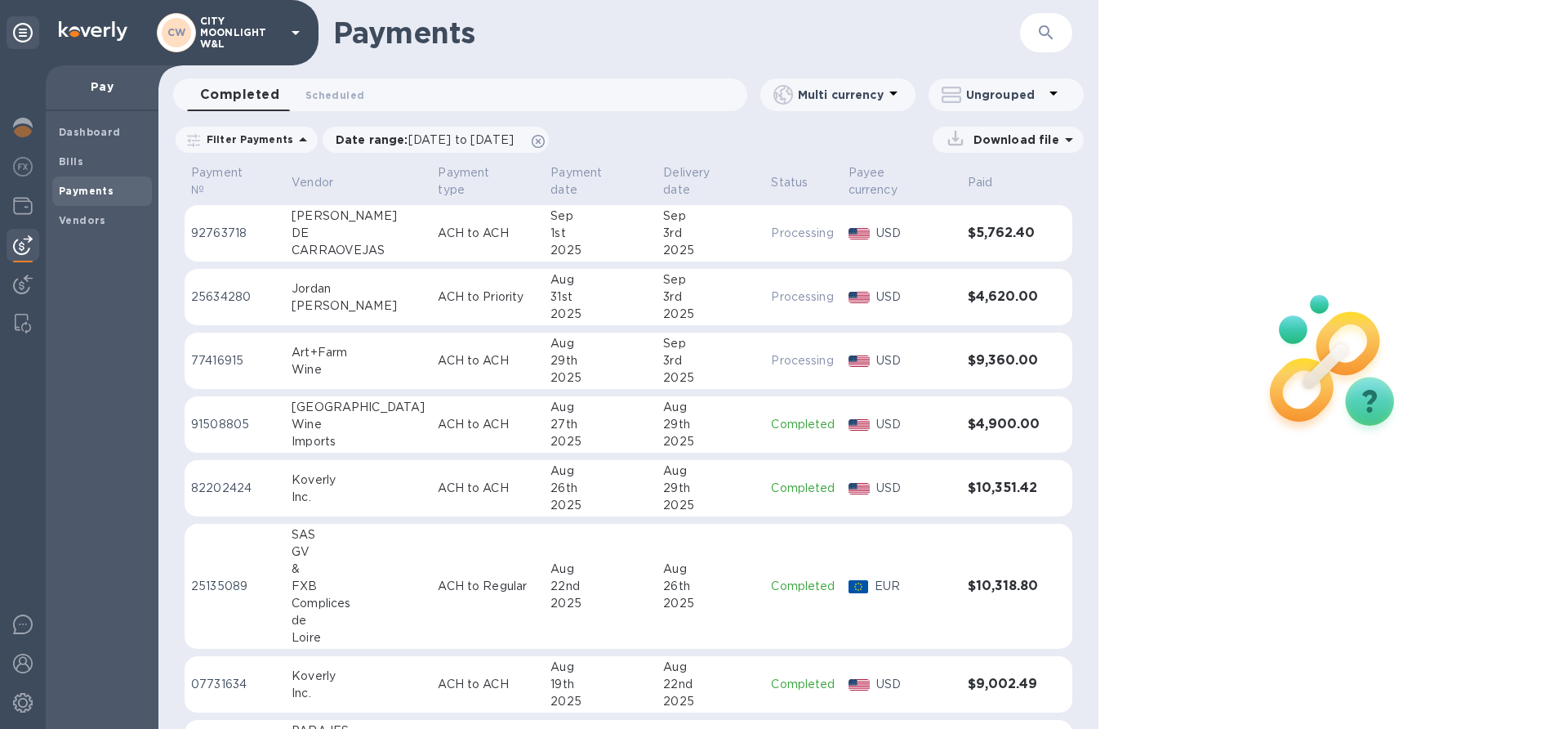
click at [326, 242] on div "CARRAOVEJAS" at bounding box center [358, 250] width 133 height 17
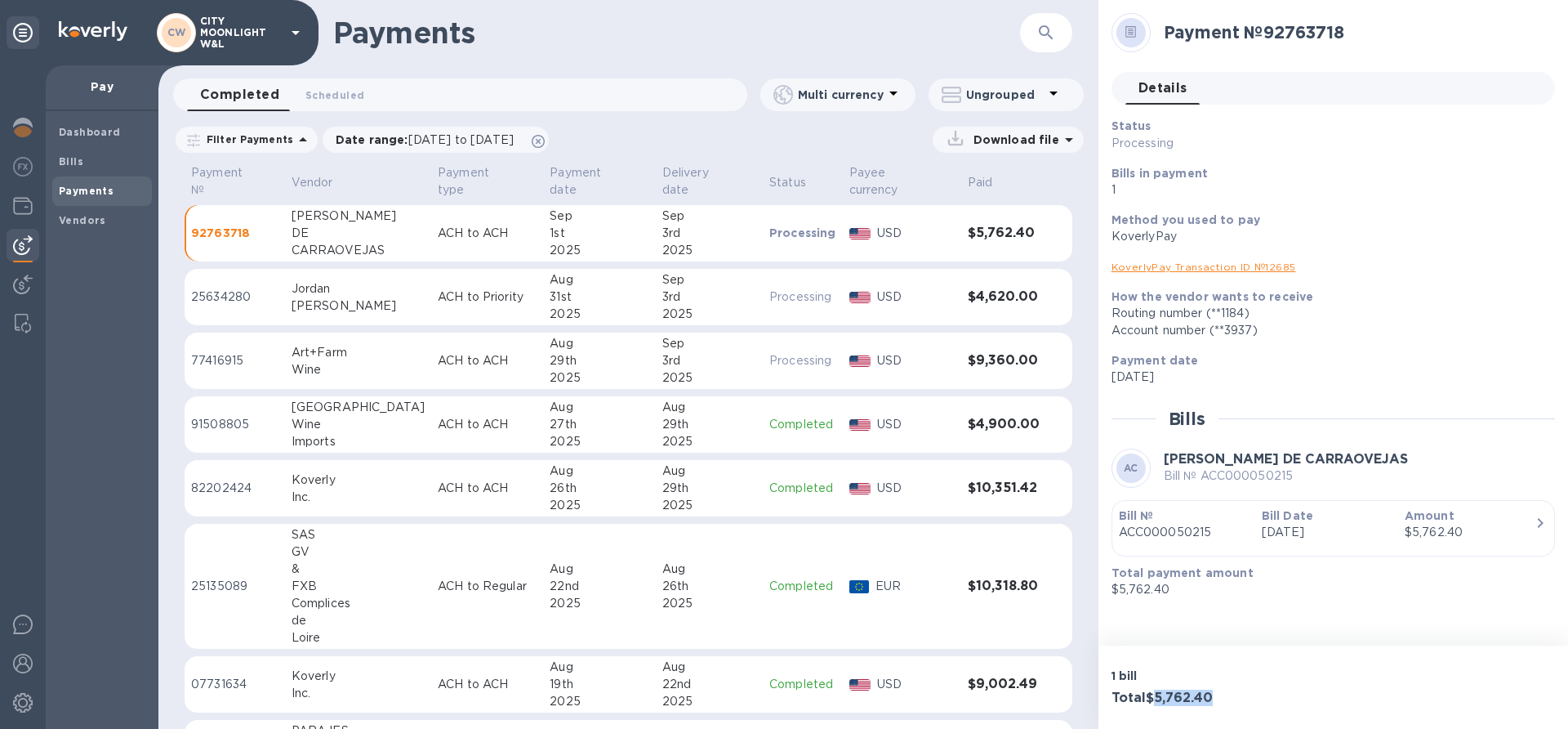
drag, startPoint x: 1157, startPoint y: 692, endPoint x: 1227, endPoint y: 690, distance: 70.0
click at [1227, 690] on h3 "Total $5,762.40" at bounding box center [1219, 698] width 216 height 16
copy h3 "5,762.40"
click at [1376, 67] on div "Payment № 92763718" at bounding box center [1333, 43] width 443 height 59
drag, startPoint x: 1163, startPoint y: 31, endPoint x: 1389, endPoint y: 21, distance: 226.2
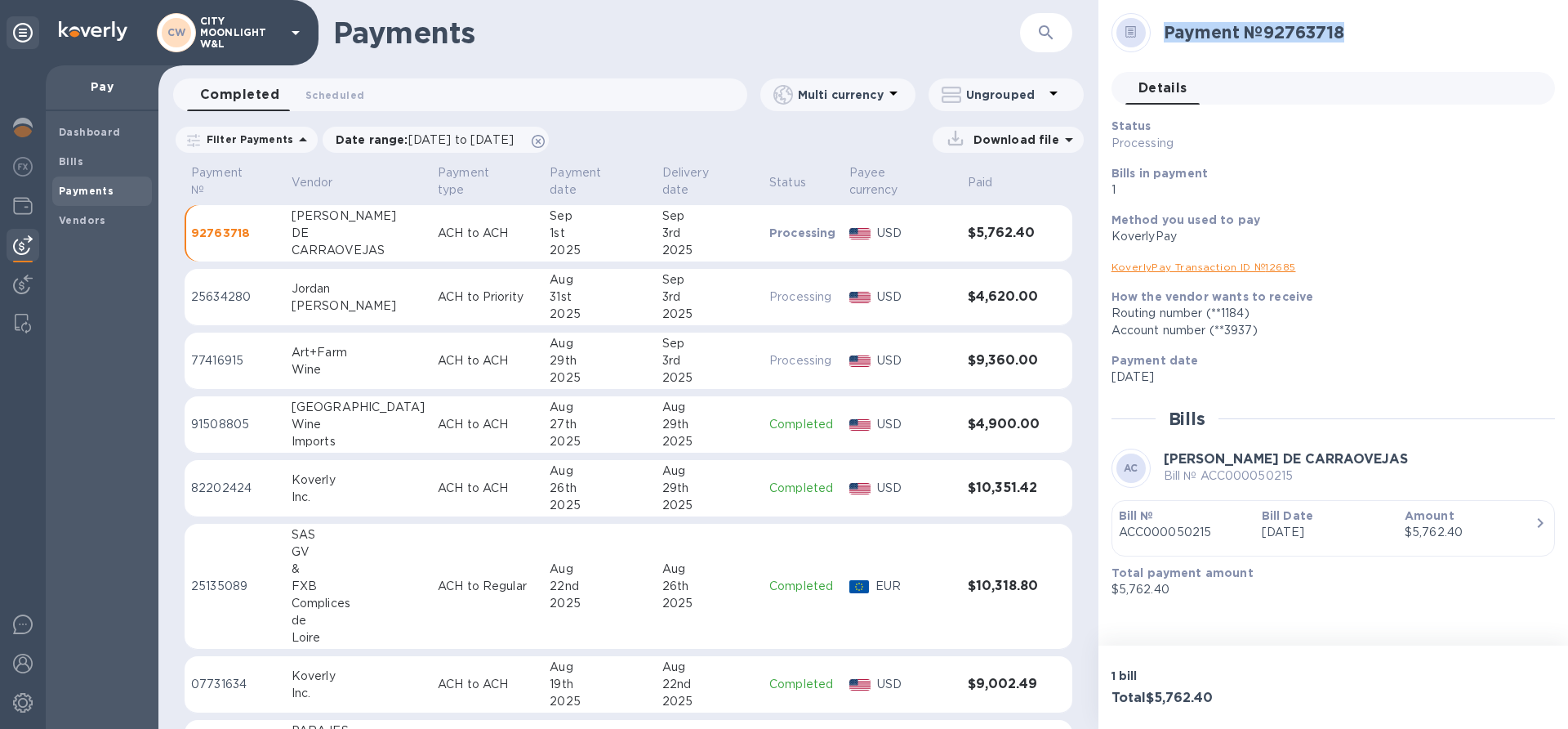
click at [1389, 21] on div "Payment № 92763718" at bounding box center [1352, 32] width 391 height 34
copy h2 "Payment № 92763718"
